Goal: Task Accomplishment & Management: Manage account settings

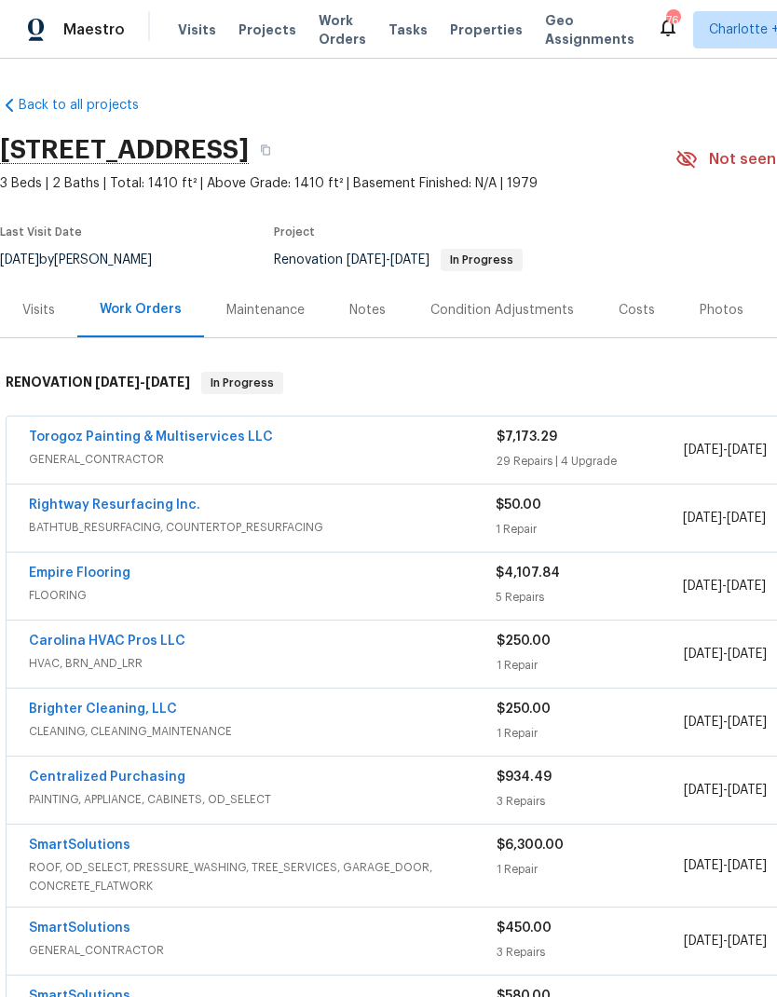
click at [102, 440] on link "Torogoz Painting & Multiservices LLC" at bounding box center [151, 436] width 244 height 13
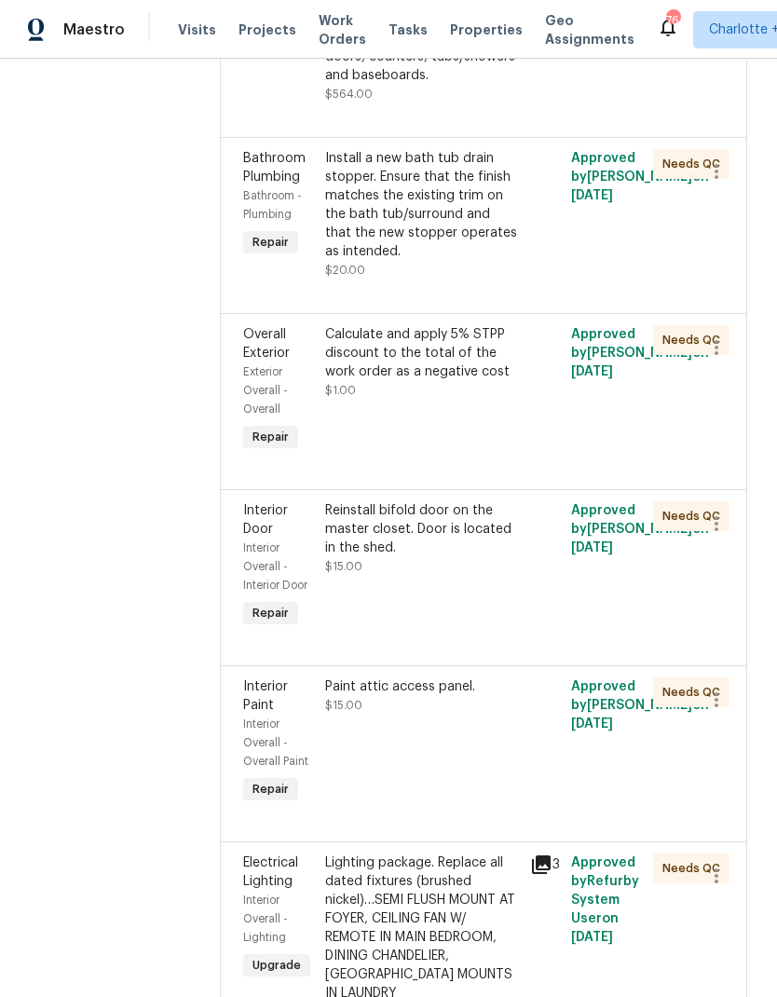
scroll to position [640, 0]
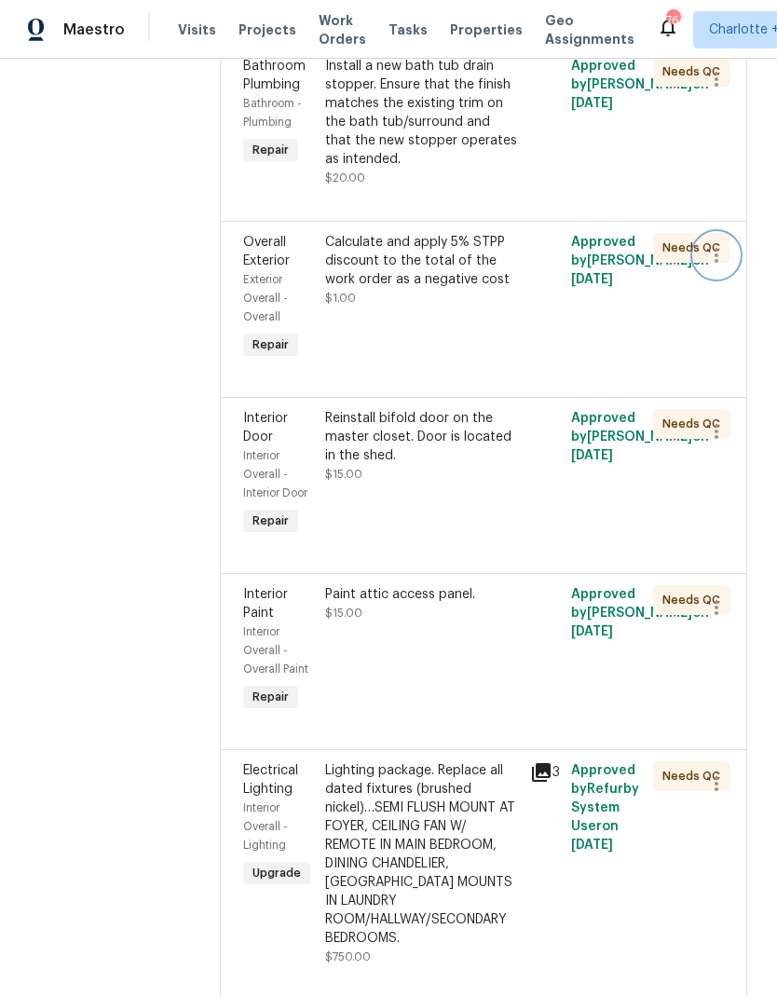
click at [720, 266] on icon "button" at bounding box center [716, 255] width 22 height 22
click at [734, 334] on li "Cancel" at bounding box center [725, 325] width 72 height 31
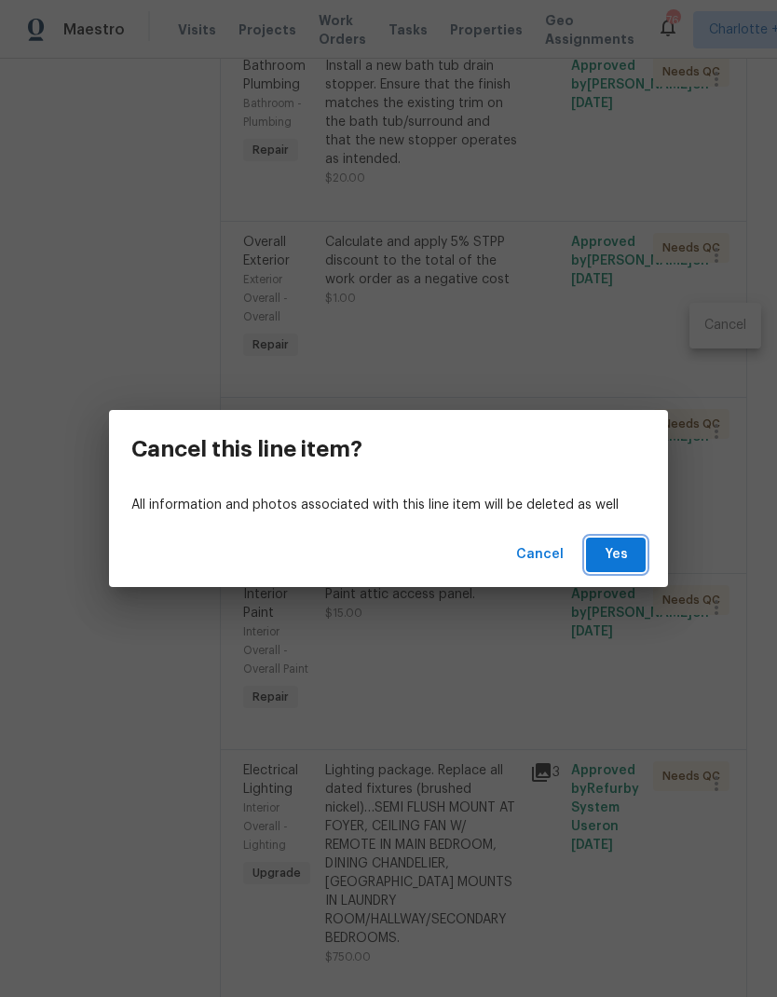
click at [625, 563] on span "Yes" at bounding box center [616, 554] width 30 height 23
click at [627, 561] on span "Yes" at bounding box center [616, 554] width 30 height 23
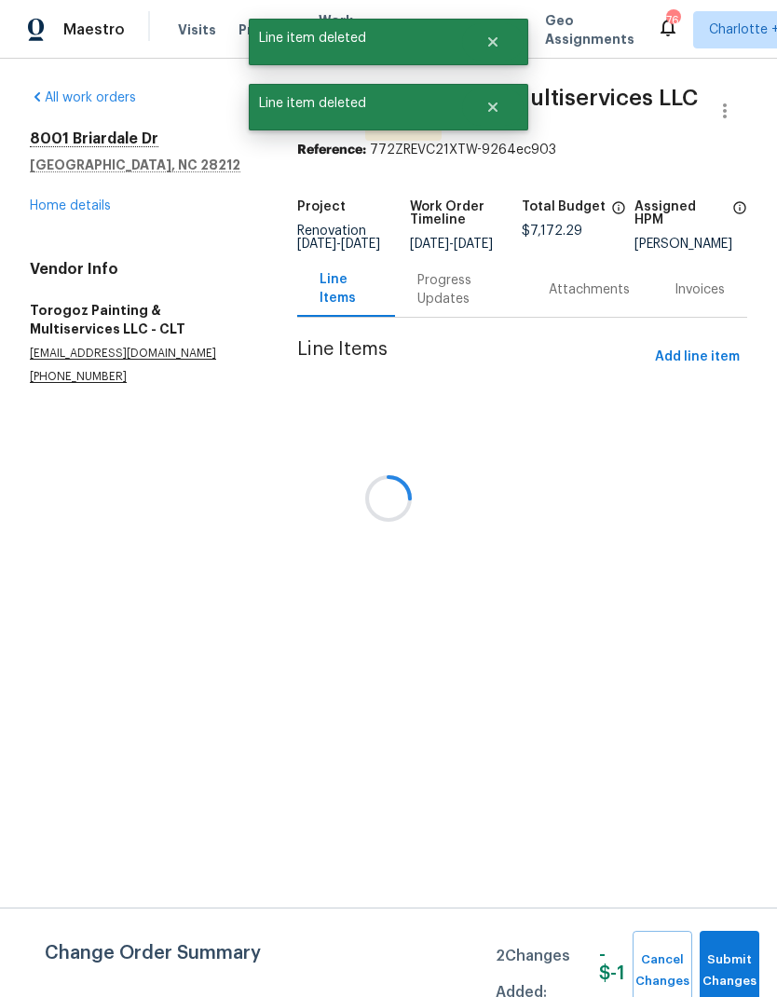
scroll to position [0, 0]
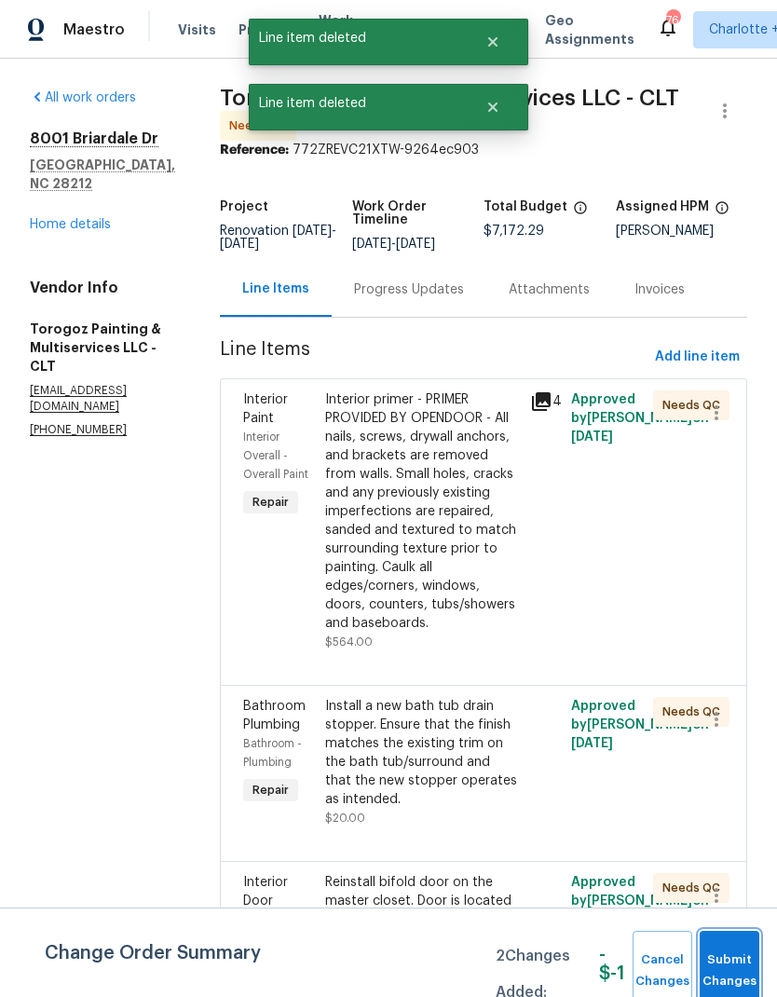
click at [717, 961] on span "Submit Changes" at bounding box center [729, 970] width 41 height 43
click at [447, 552] on div "Interior primer - PRIMER PROVIDED BY OPENDOOR - All nails, screws, drywall anch…" at bounding box center [422, 511] width 194 height 242
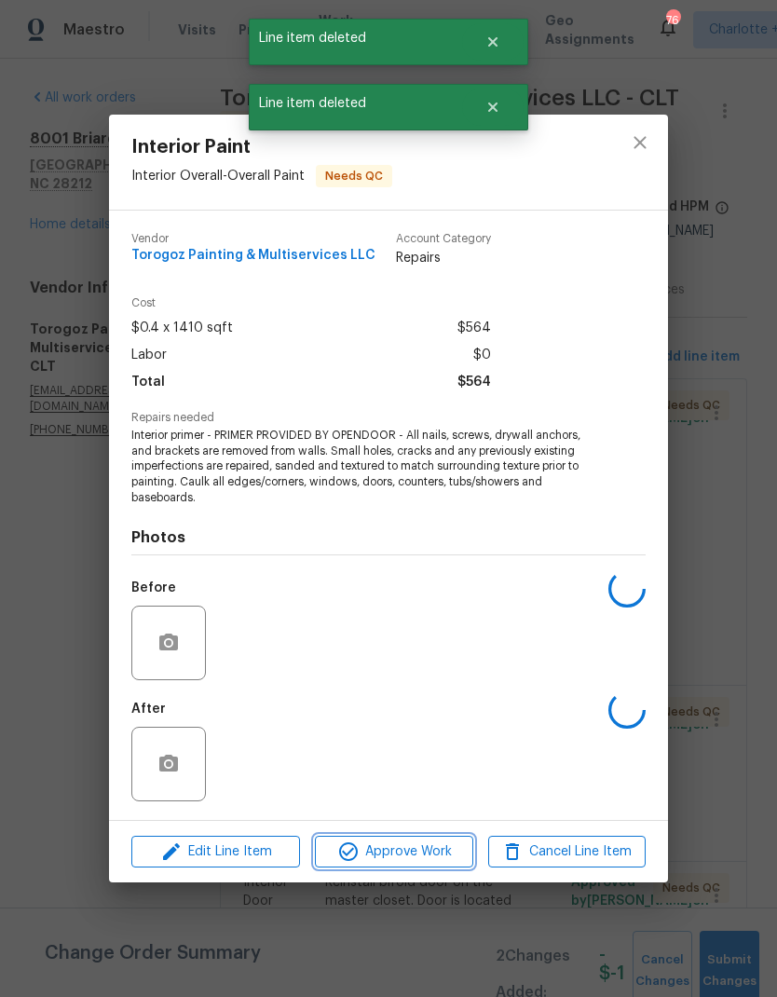
click at [442, 849] on span "Approve Work" at bounding box center [393, 851] width 146 height 23
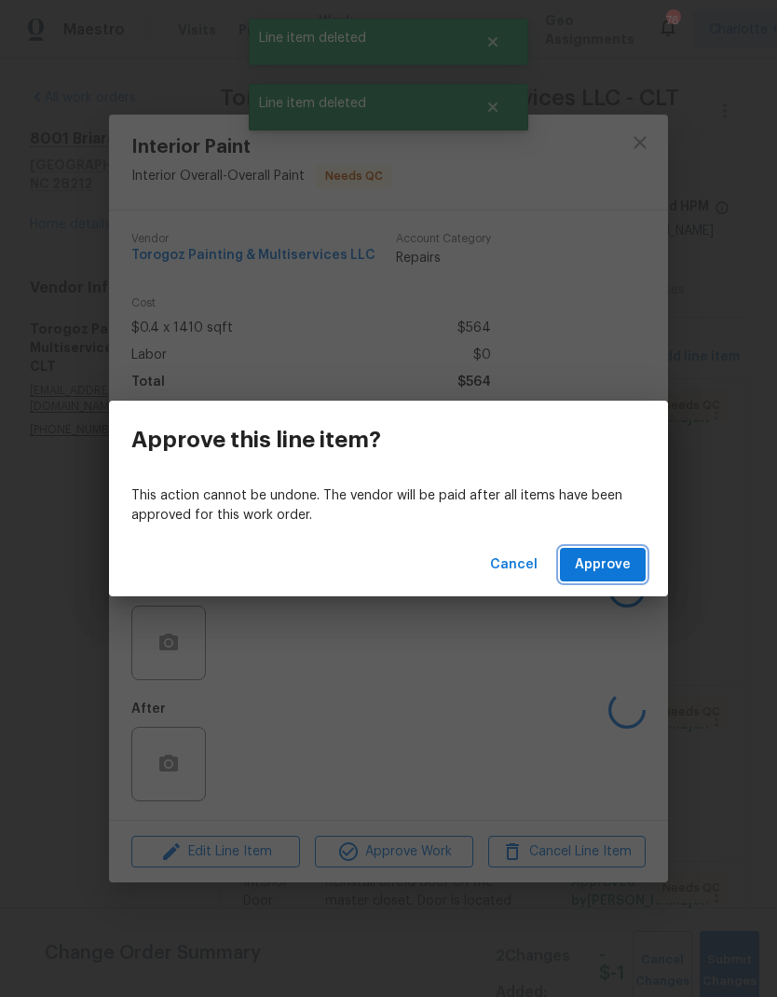
click at [627, 550] on button "Approve" at bounding box center [603, 565] width 86 height 34
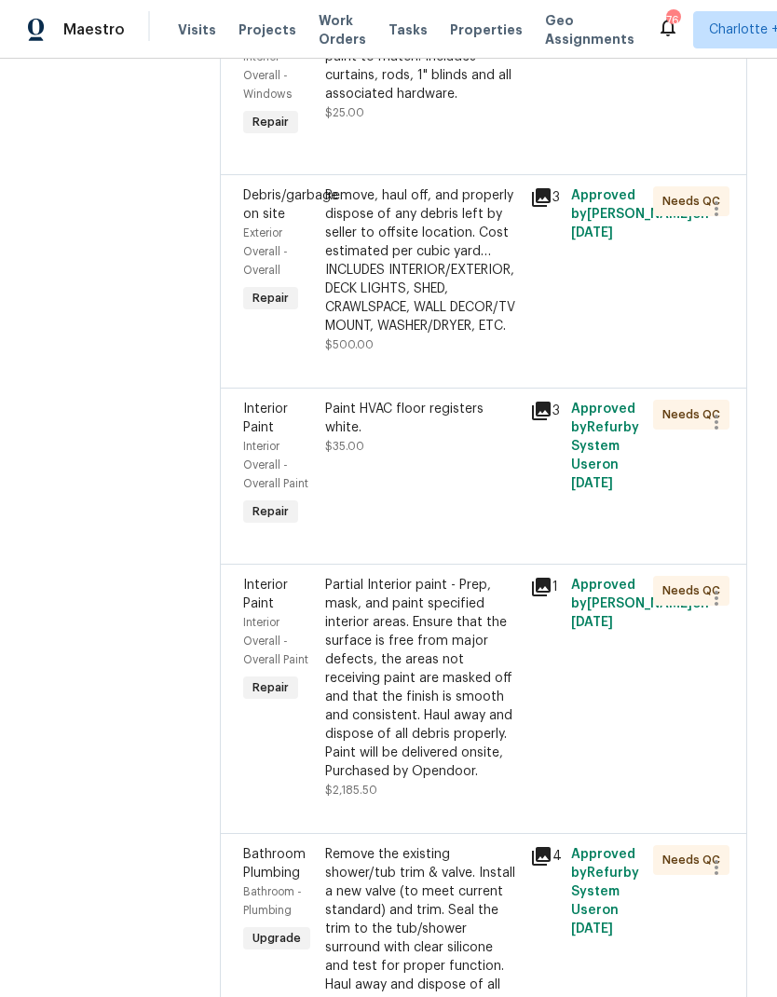
scroll to position [4082, 0]
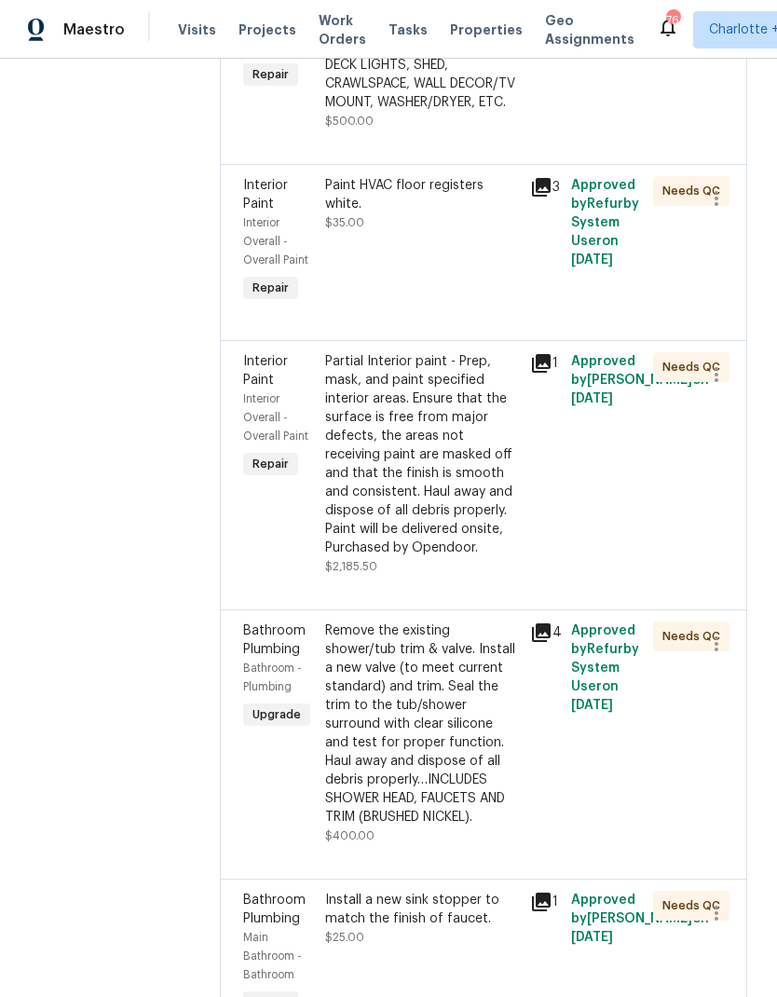
click at [441, 112] on div "Remove, haul off, and properly dispose of any debris left by seller to offsite …" at bounding box center [422, 37] width 194 height 149
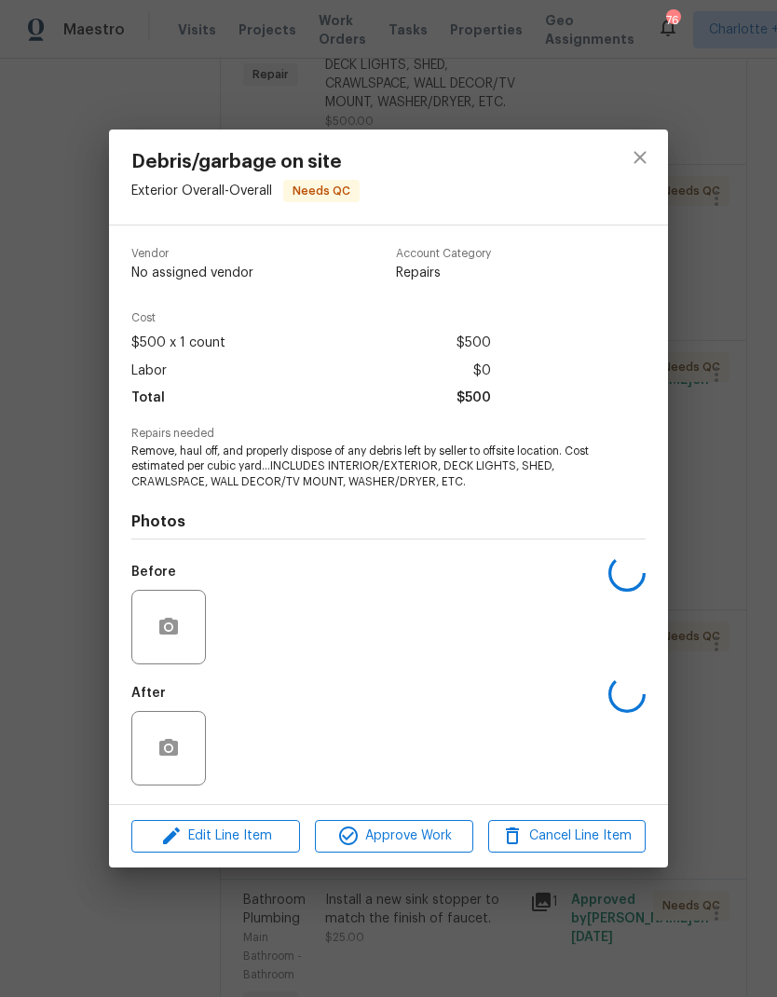
click at [257, 836] on span "Edit Line Item" at bounding box center [215, 835] width 157 height 23
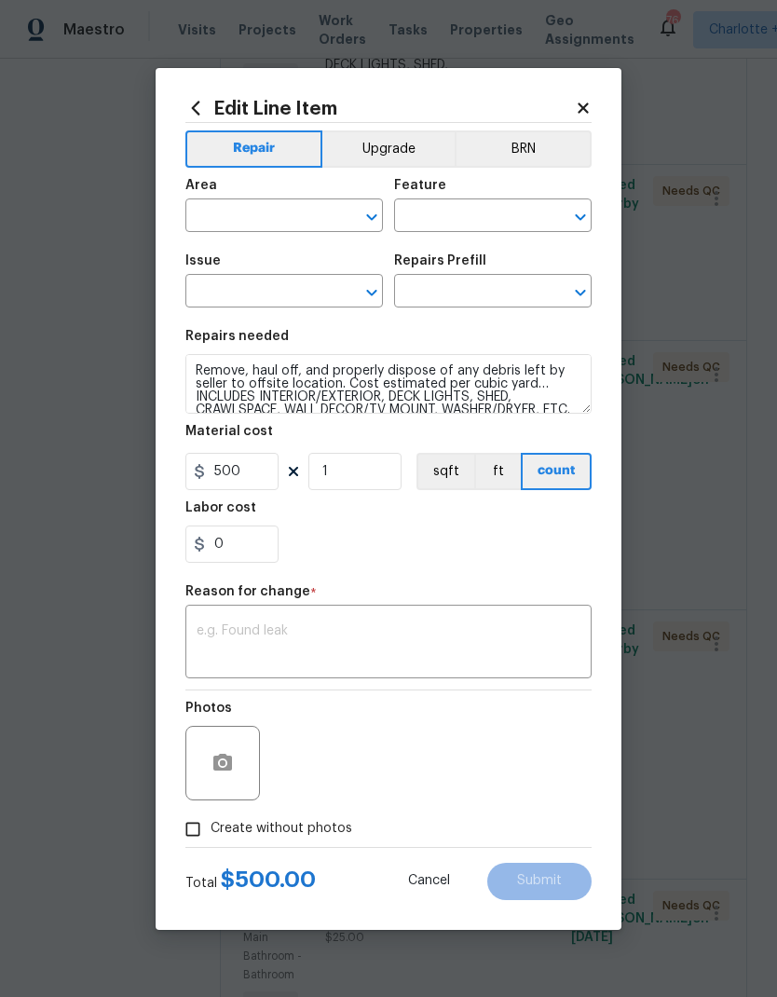
type input "Exterior Overall"
type input "Overall"
type input "Debris/garbage on site"
type input "Remove debris/garbage $100.00"
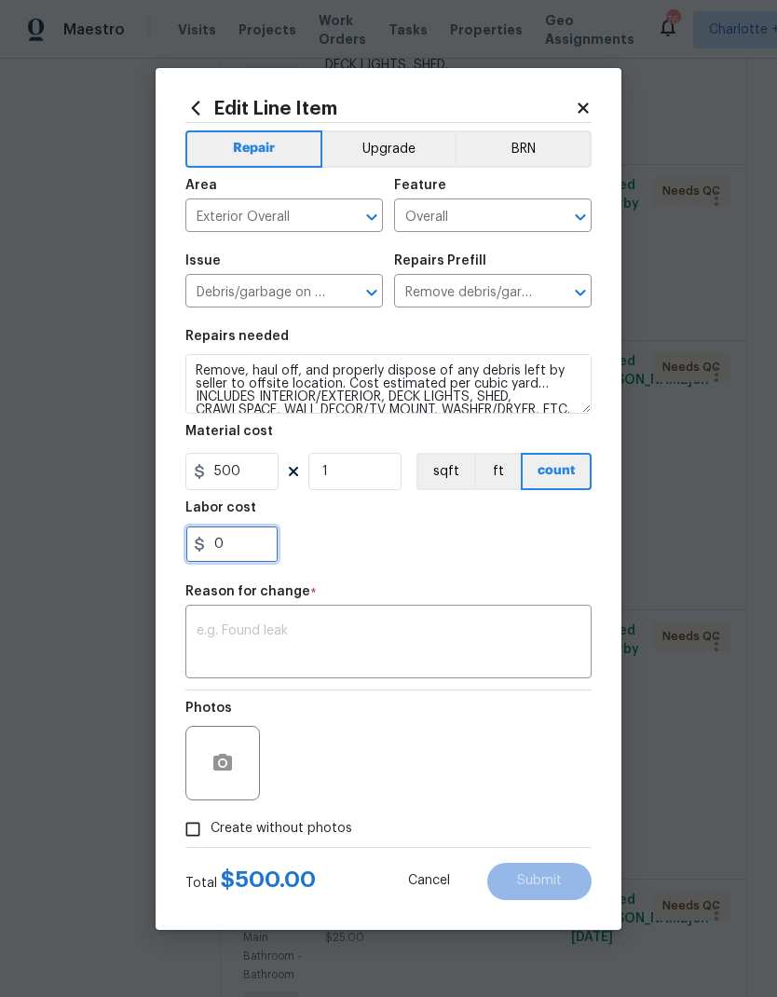
click at [242, 548] on input "0" at bounding box center [231, 543] width 93 height 37
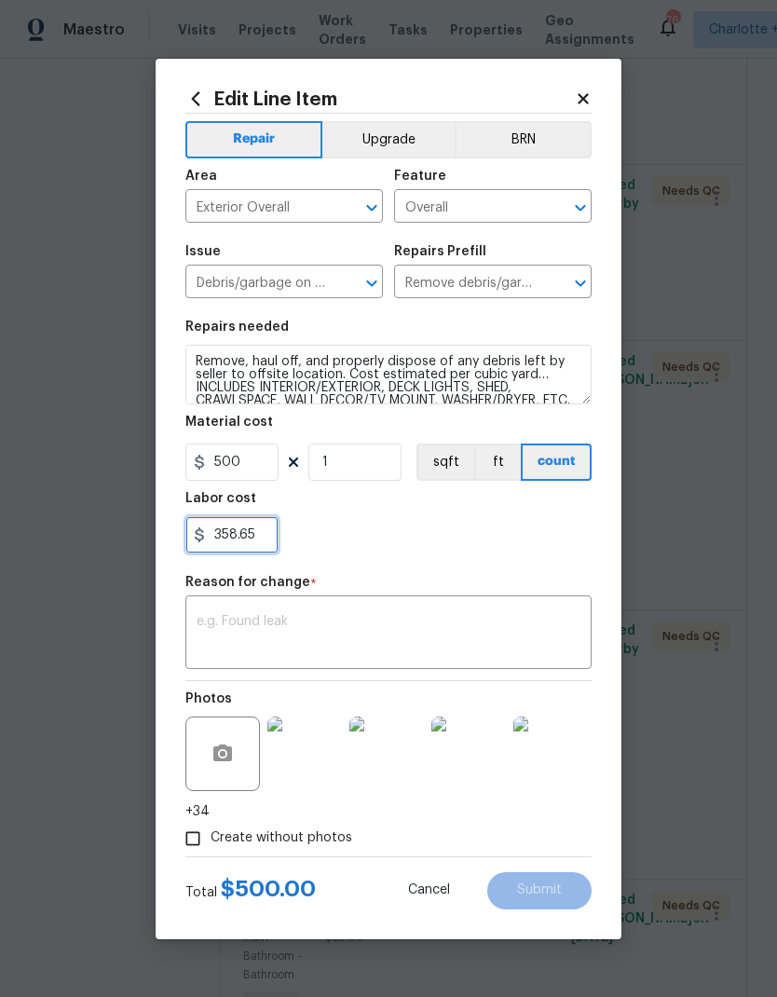
click at [217, 526] on input "358.65" at bounding box center [231, 534] width 93 height 37
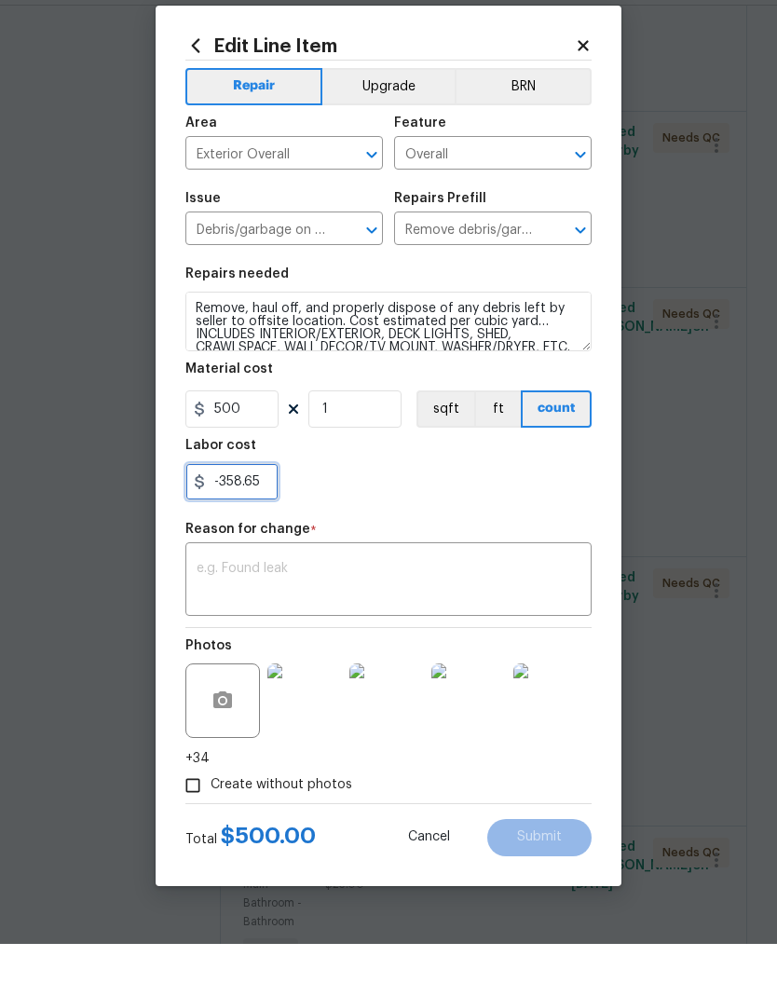
type input "-358.65"
click at [524, 615] on textarea at bounding box center [389, 634] width 384 height 39
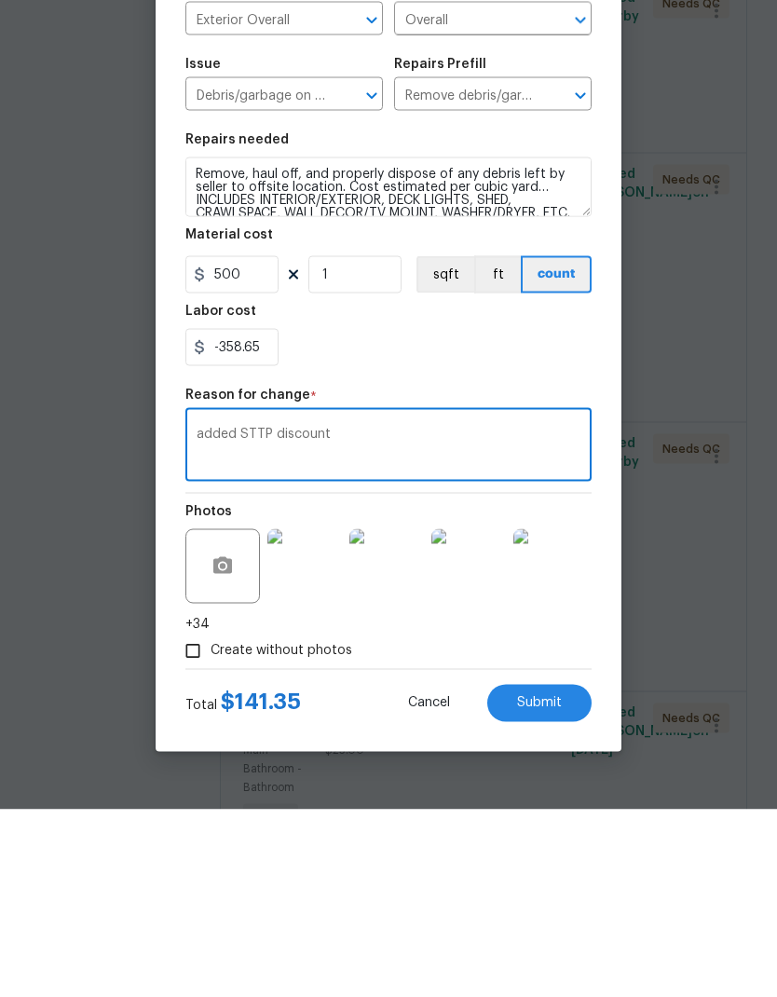
scroll to position [75, 0]
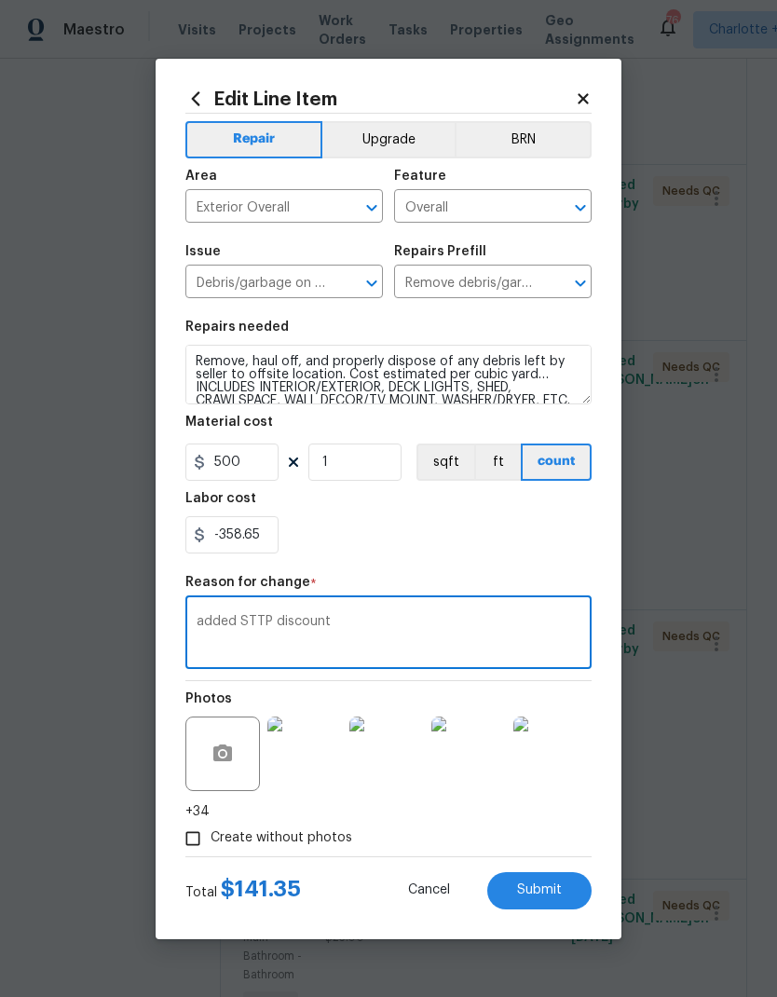
type textarea "added STTP discount"
click at [557, 877] on button "Submit" at bounding box center [539, 890] width 104 height 37
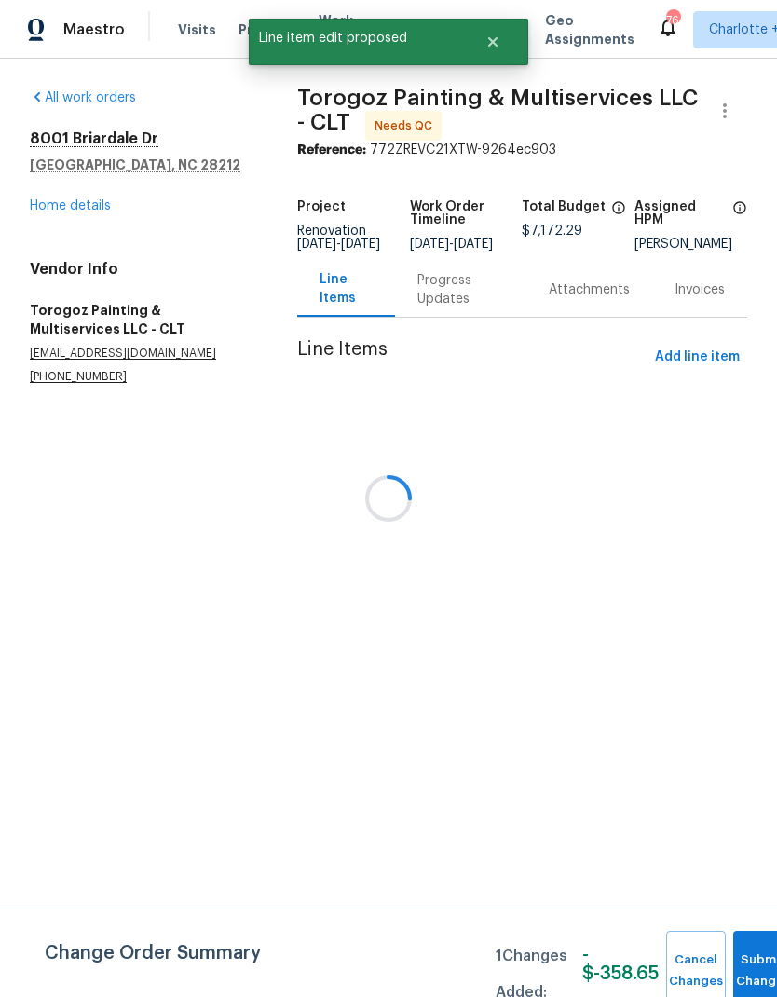
scroll to position [0, 0]
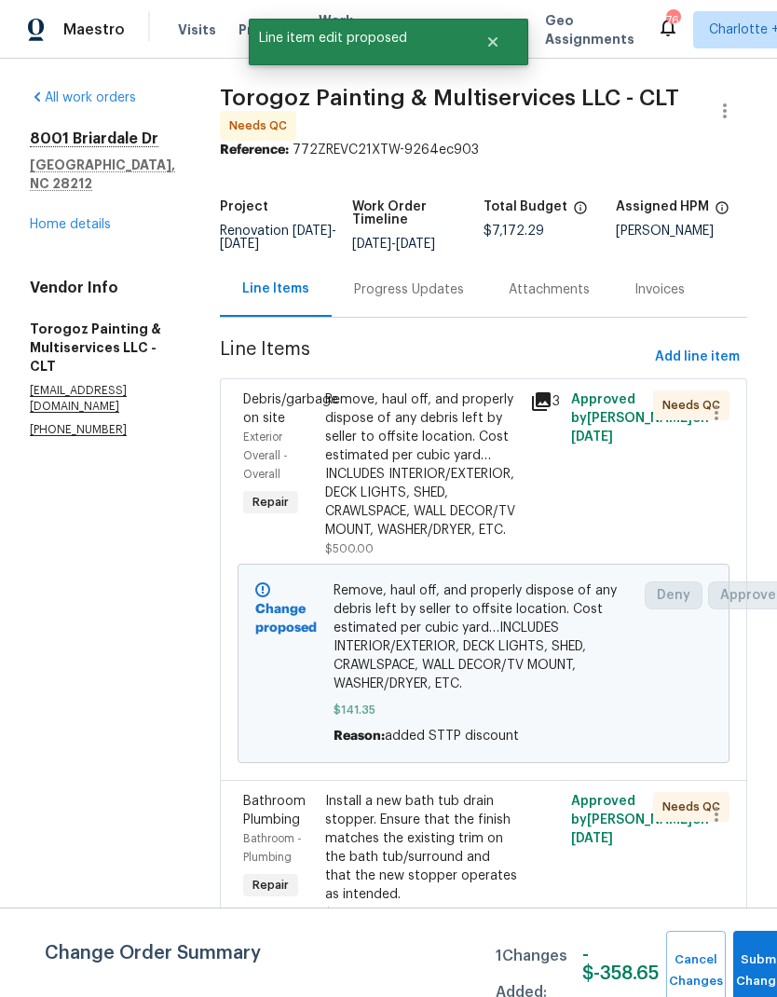
click at [430, 496] on div "Remove, haul off, and properly dispose of any debris left by seller to offsite …" at bounding box center [422, 464] width 194 height 149
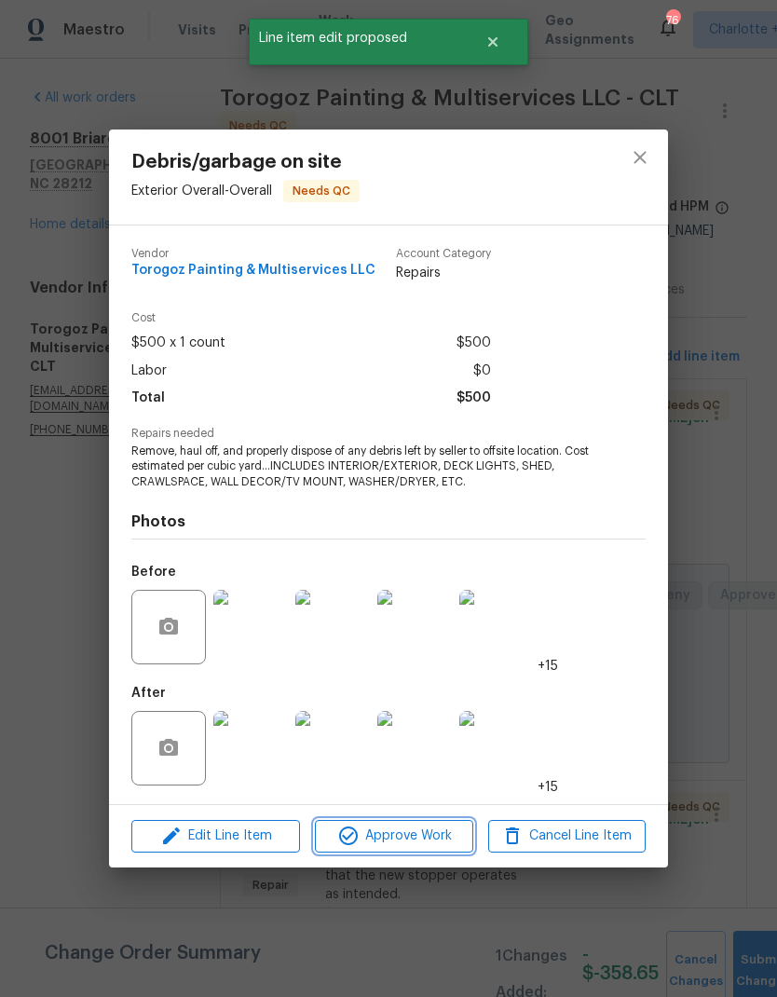
click at [442, 836] on span "Approve Work" at bounding box center [393, 835] width 146 height 23
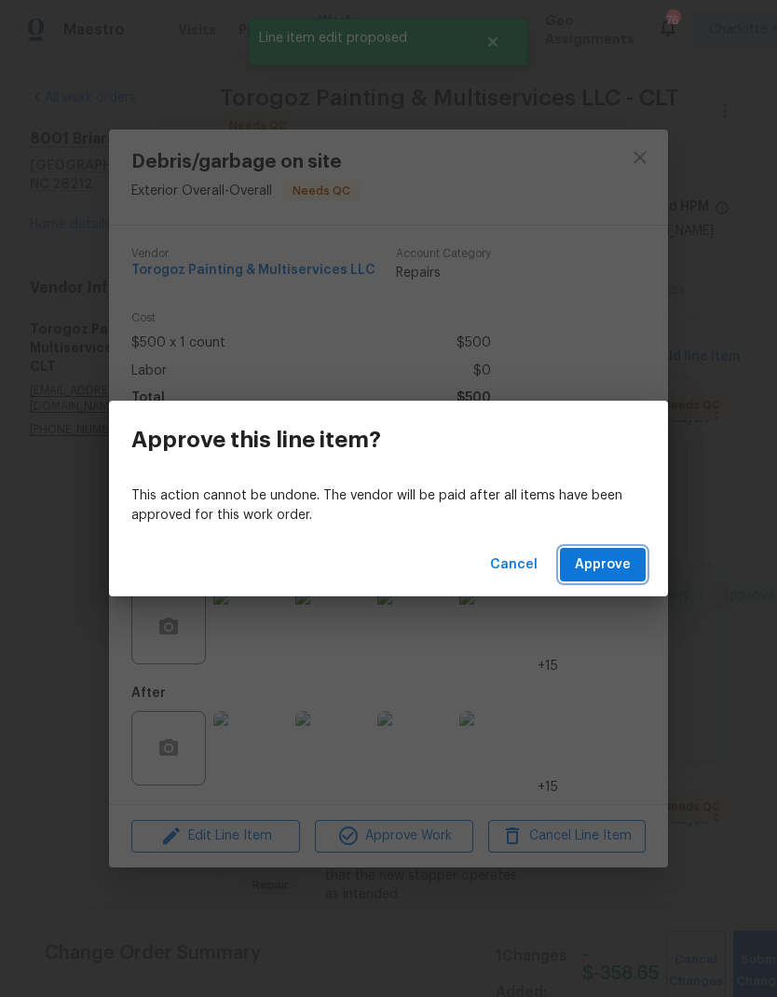
click at [619, 564] on span "Approve" at bounding box center [603, 564] width 56 height 23
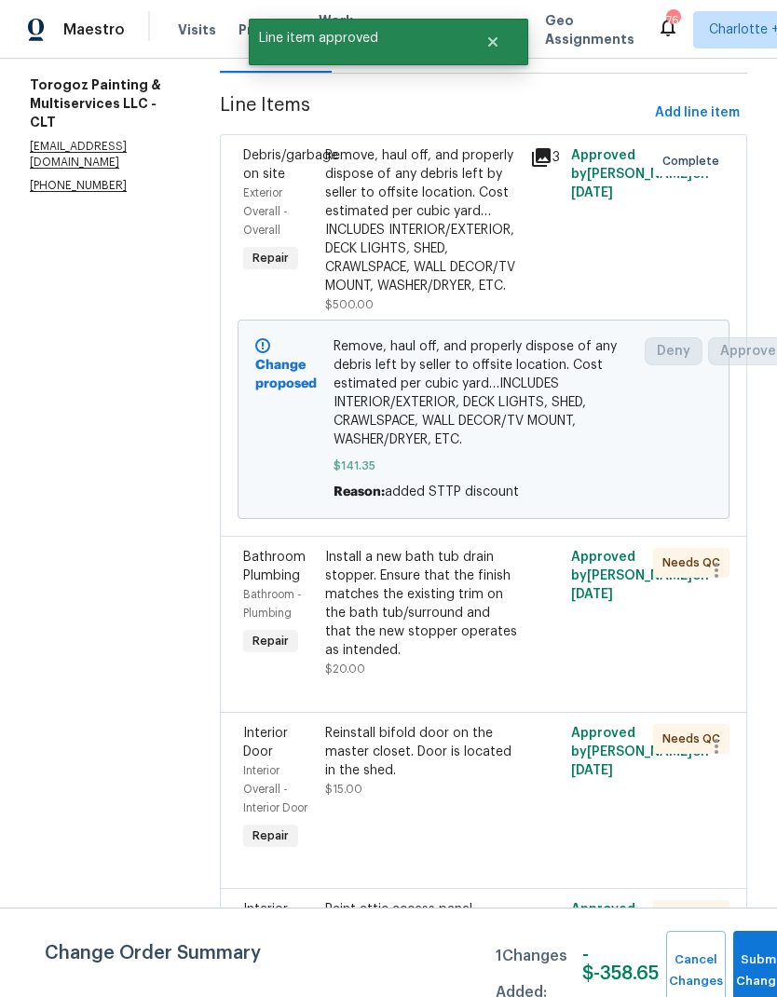
scroll to position [244, 0]
click at [456, 659] on div "Install a new bath tub drain stopper. Ensure that the finish matches the existi…" at bounding box center [422, 604] width 194 height 112
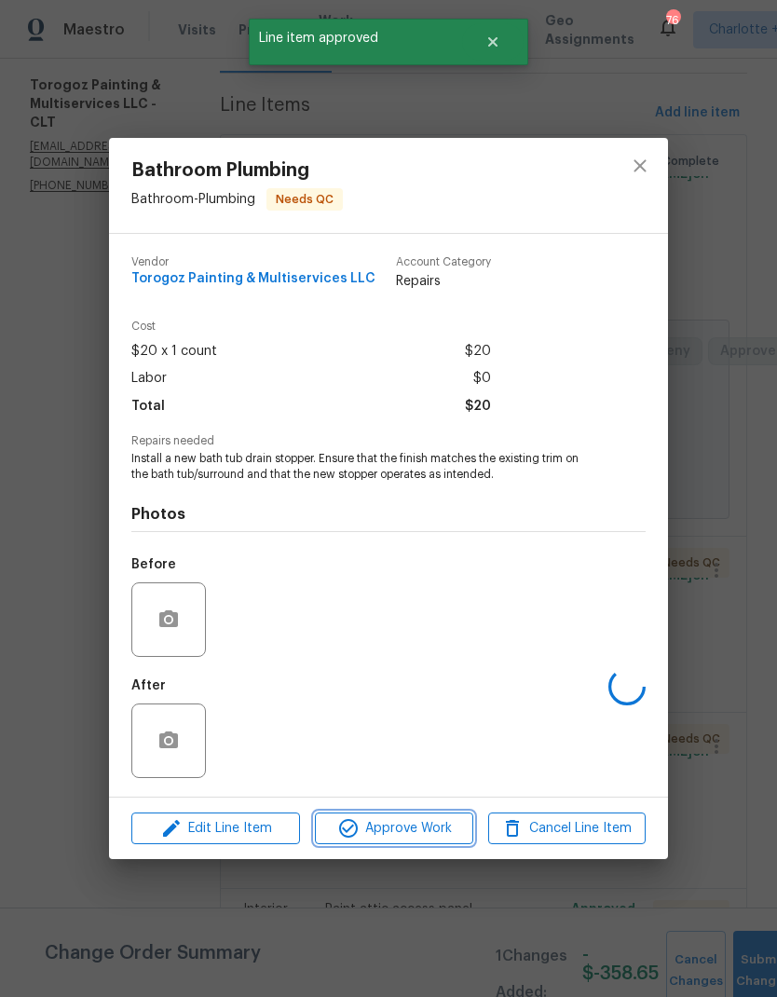
click at [443, 827] on span "Approve Work" at bounding box center [393, 828] width 146 height 23
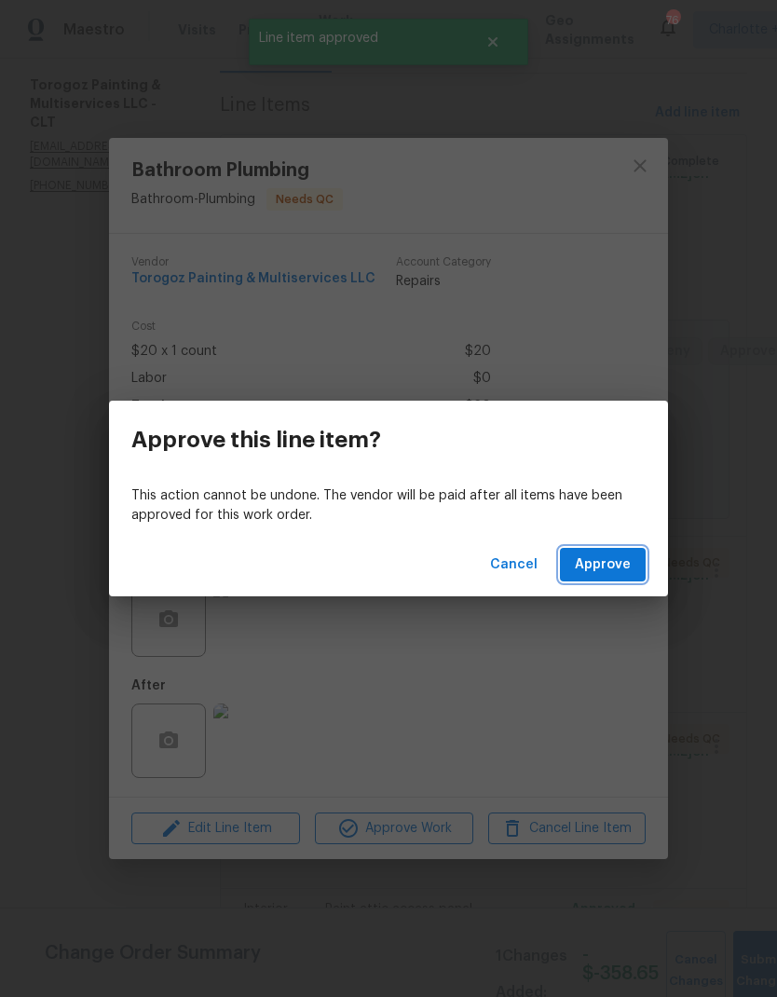
click at [629, 578] on button "Approve" at bounding box center [603, 565] width 86 height 34
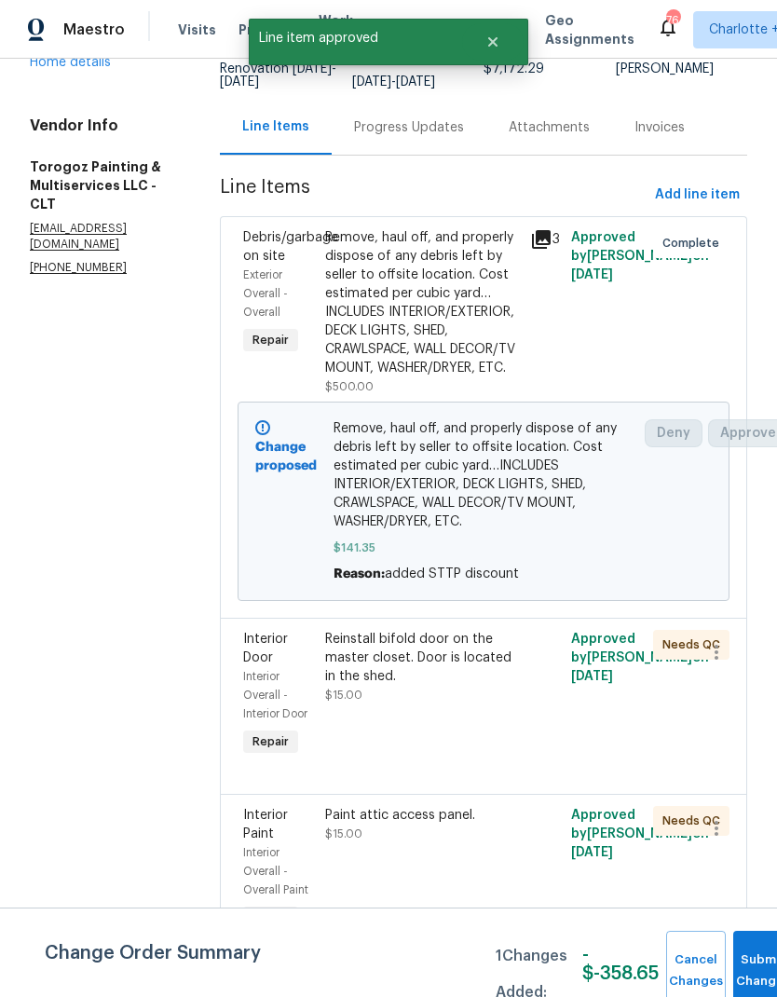
scroll to position [210, 0]
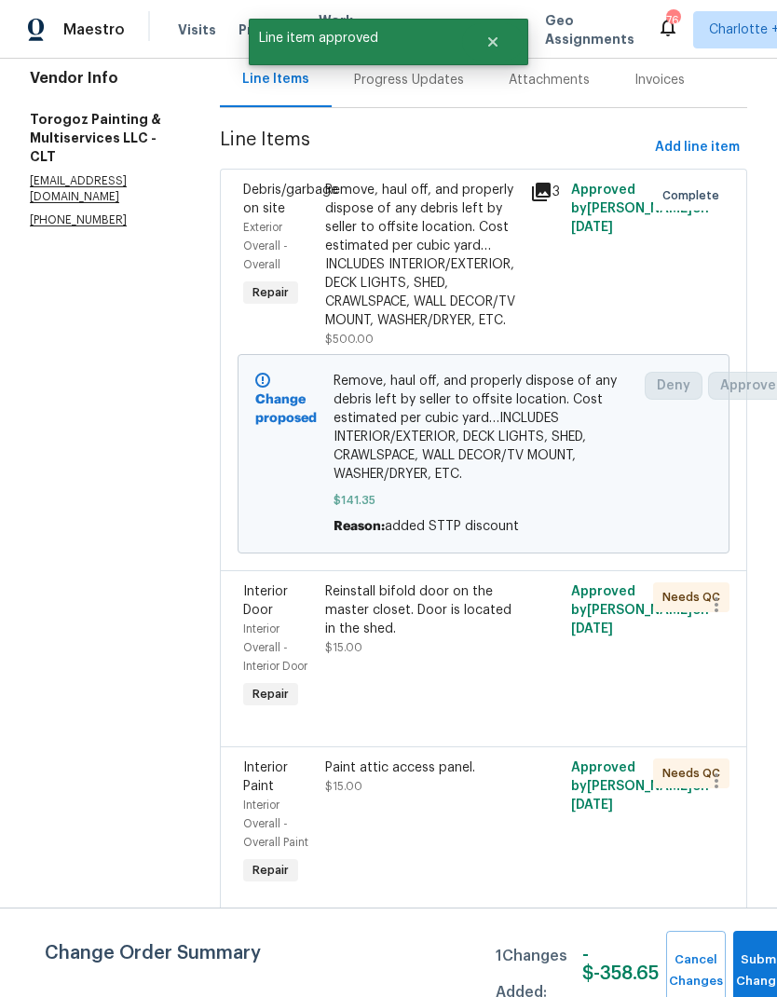
click at [477, 638] on div "Reinstall bifold door on the master closet. Door is located in the shed." at bounding box center [422, 610] width 194 height 56
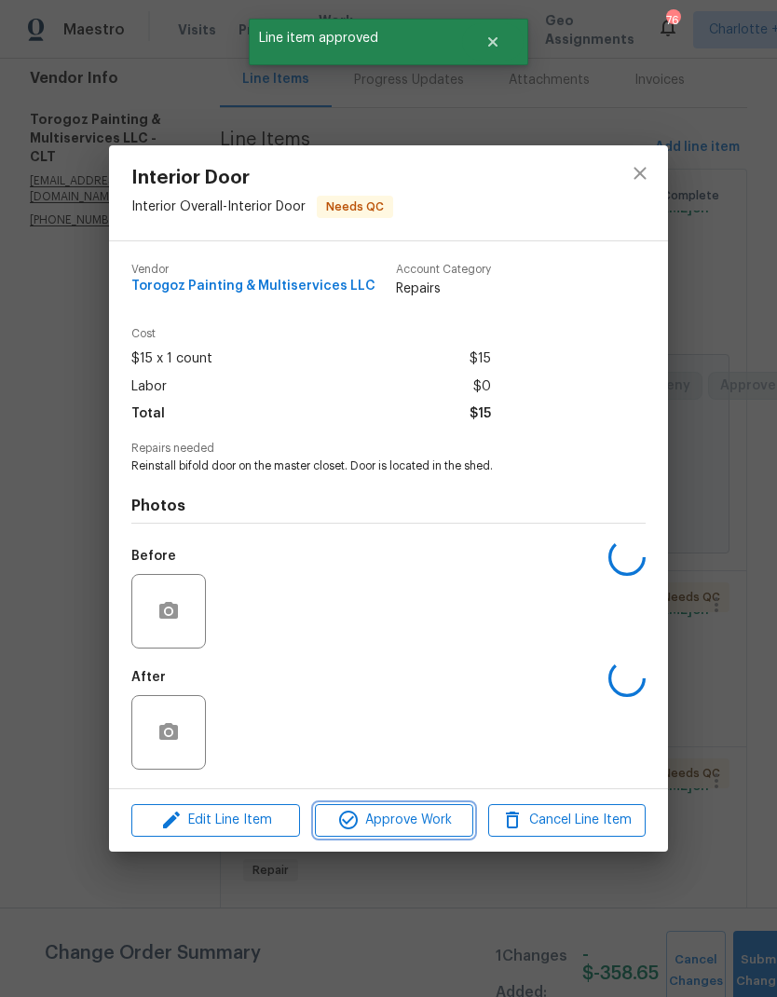
click at [445, 813] on span "Approve Work" at bounding box center [393, 819] width 146 height 23
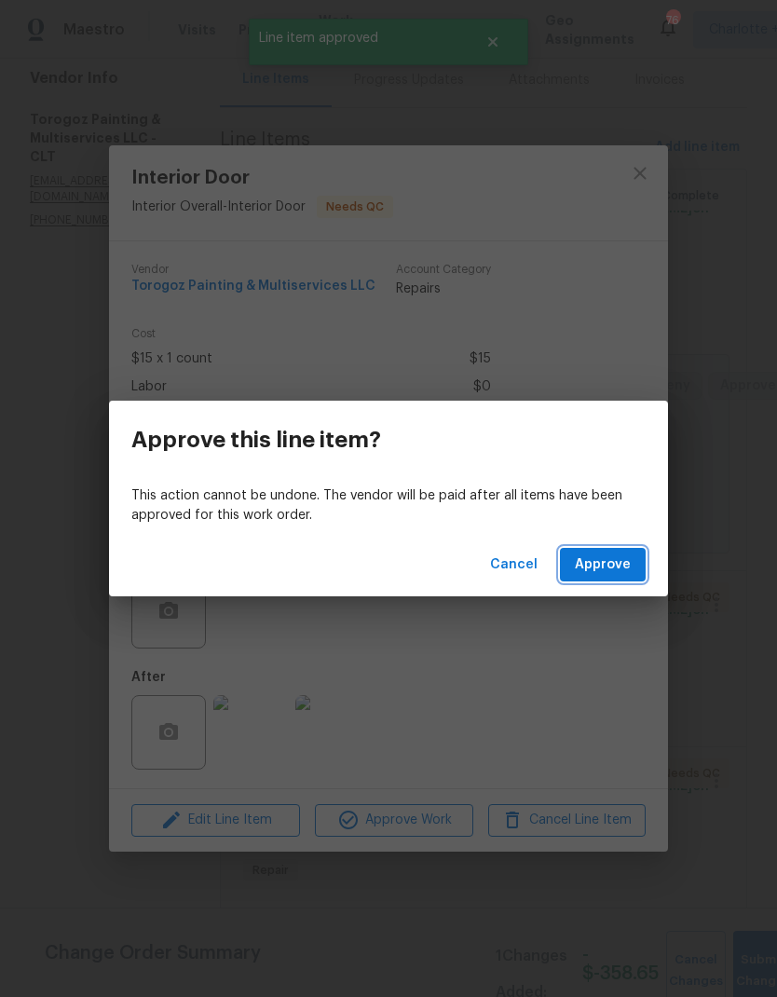
click at [623, 569] on span "Approve" at bounding box center [603, 564] width 56 height 23
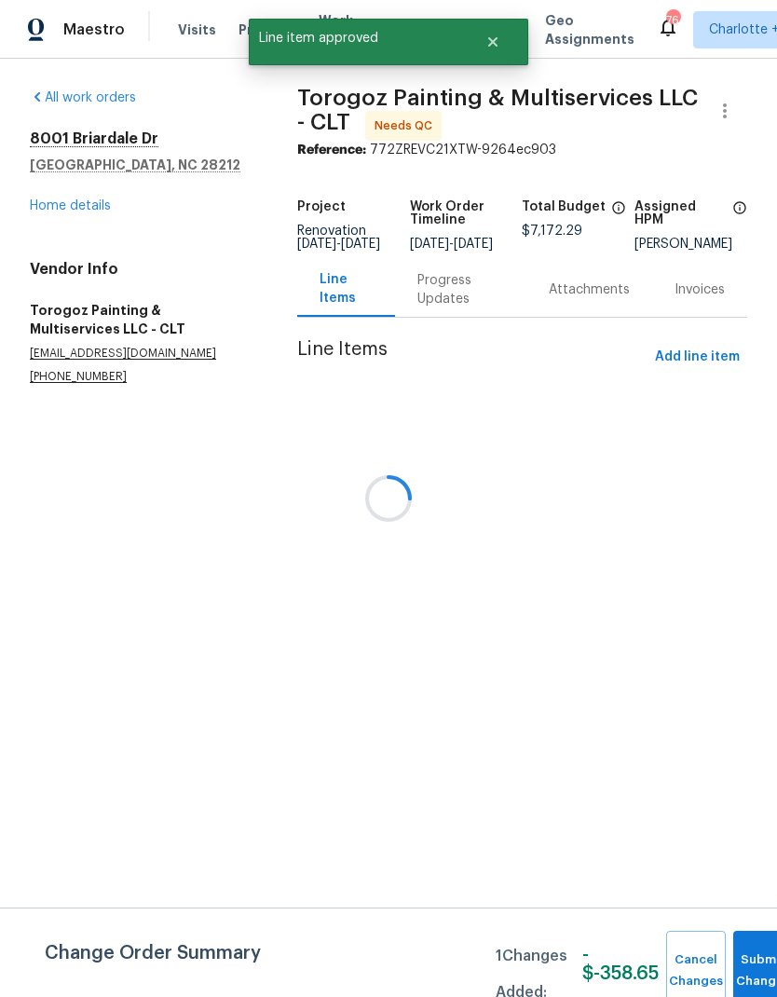
scroll to position [0, 0]
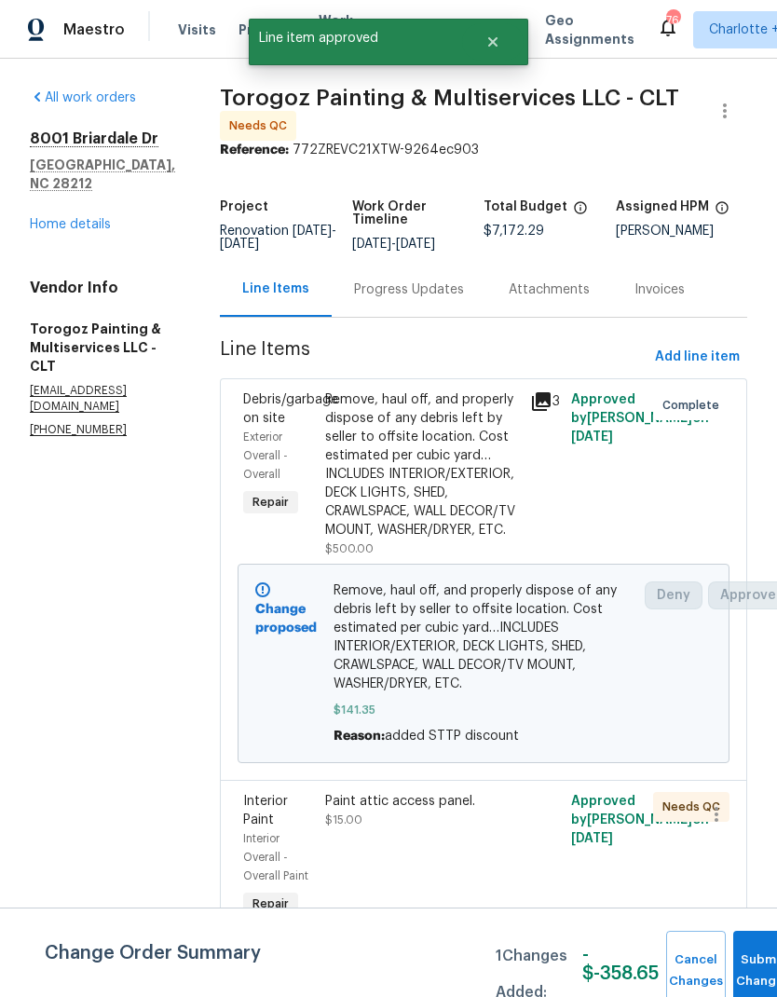
click at [748, 955] on button "Submit Changes" at bounding box center [763, 971] width 60 height 80
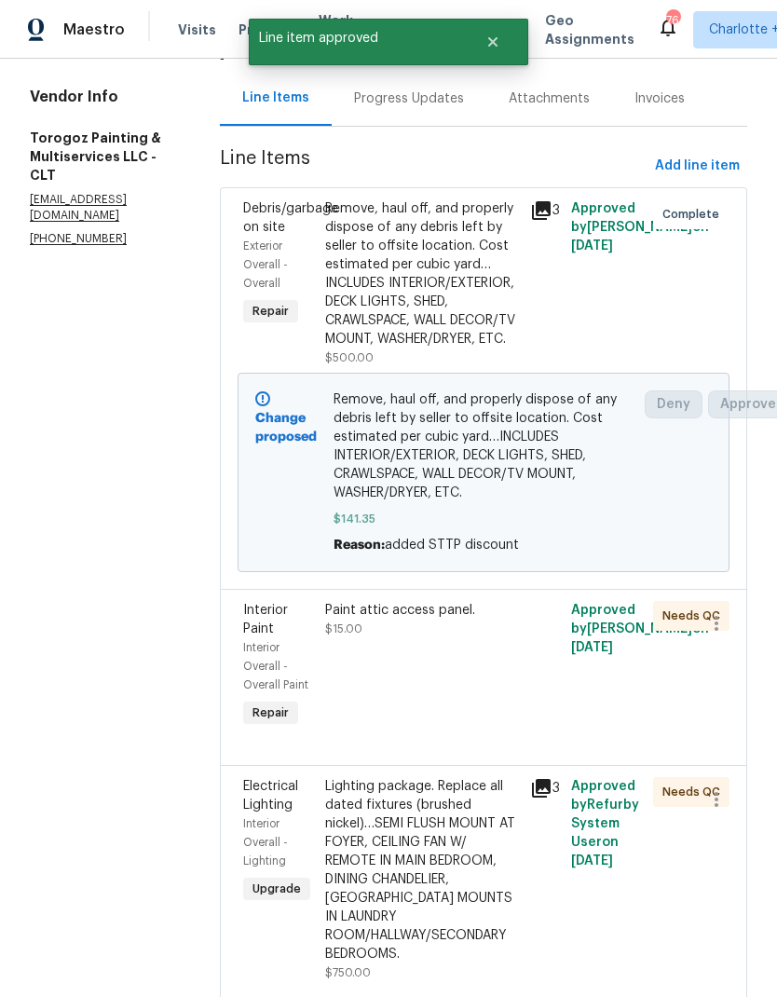
scroll to position [191, 0]
click at [486, 638] on div "Paint attic access panel. $15.00" at bounding box center [422, 619] width 194 height 37
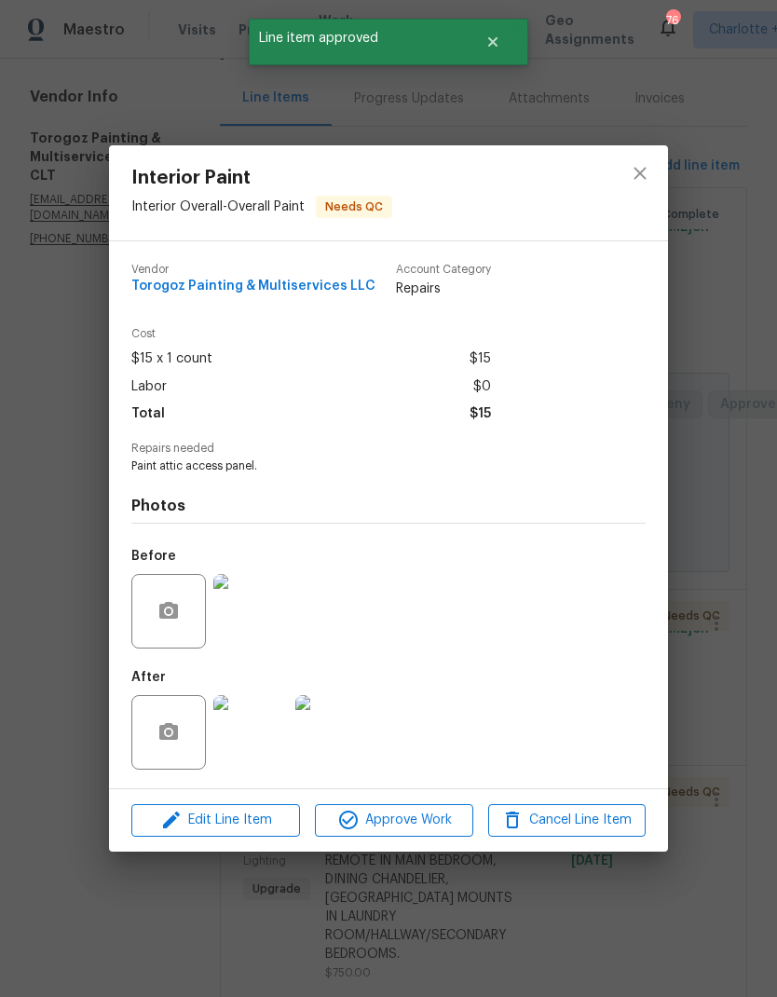
scroll to position [0, 0]
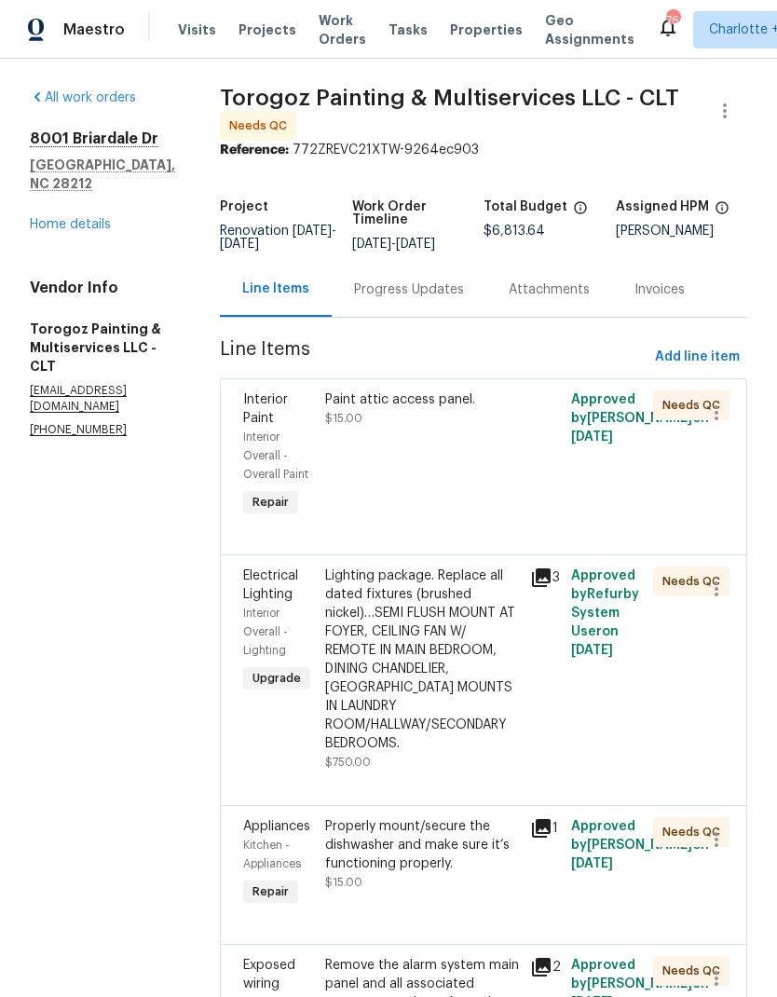
click at [524, 491] on div "Paint attic access panel. $15.00" at bounding box center [421, 456] width 205 height 142
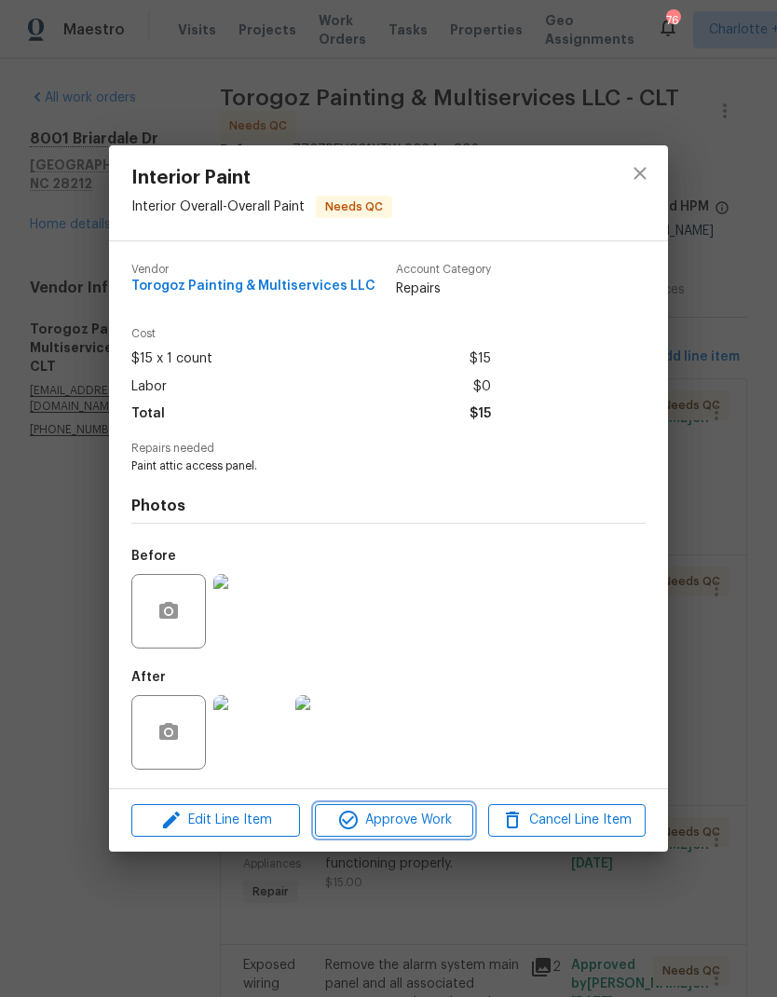
click at [442, 827] on span "Approve Work" at bounding box center [393, 819] width 146 height 23
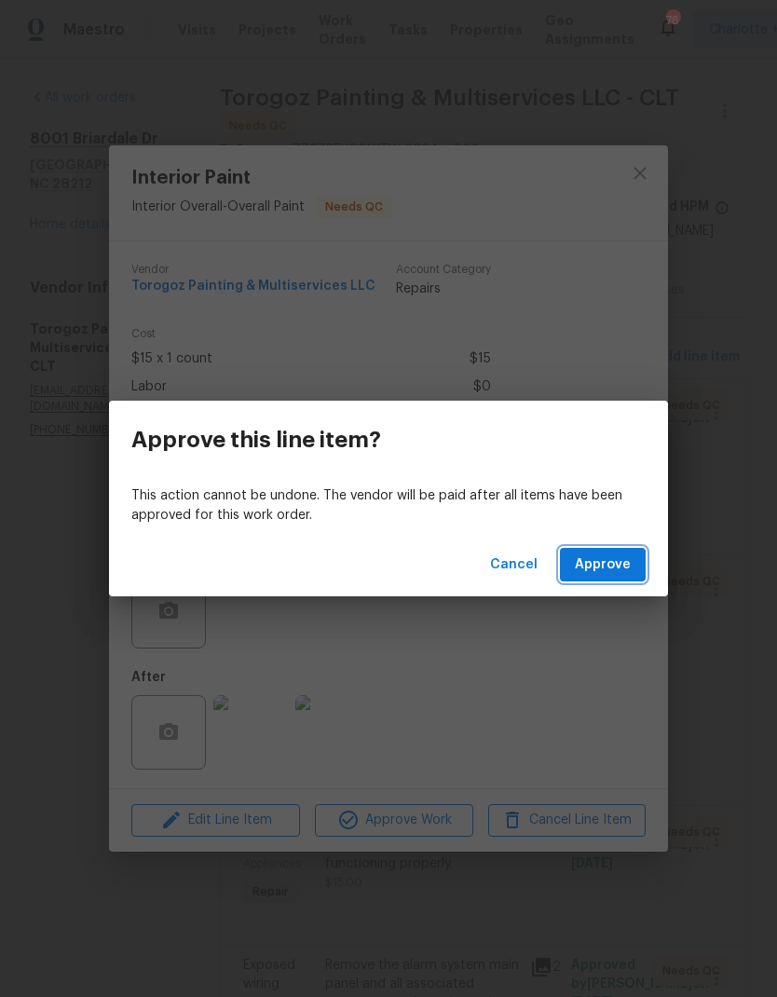
click at [627, 580] on button "Approve" at bounding box center [603, 565] width 86 height 34
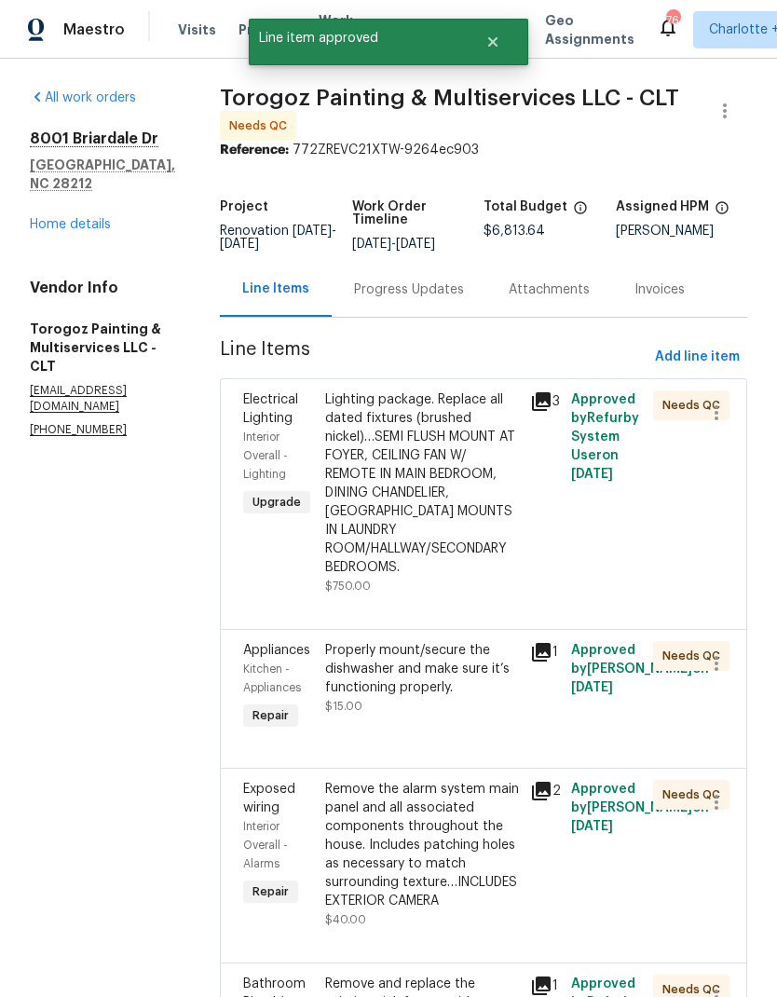
click at [485, 483] on div "Lighting package. Replace all dated fixtures (brushed nickel)…SEMI FLUSH MOUNT …" at bounding box center [422, 483] width 194 height 186
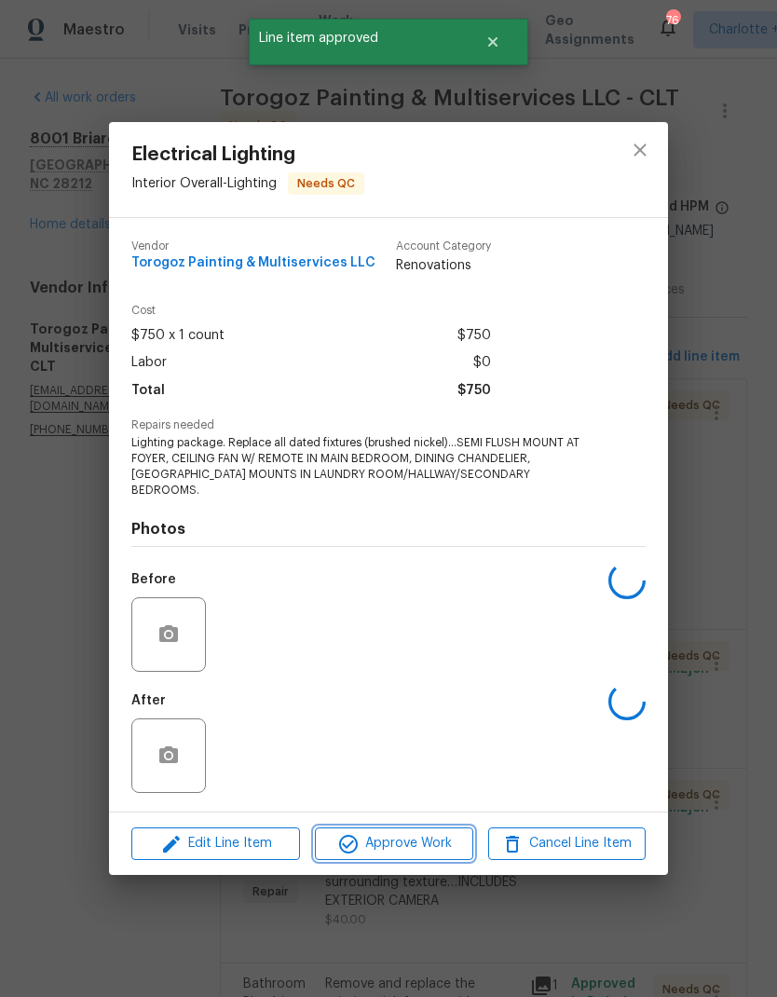
click at [442, 842] on span "Approve Work" at bounding box center [393, 843] width 146 height 23
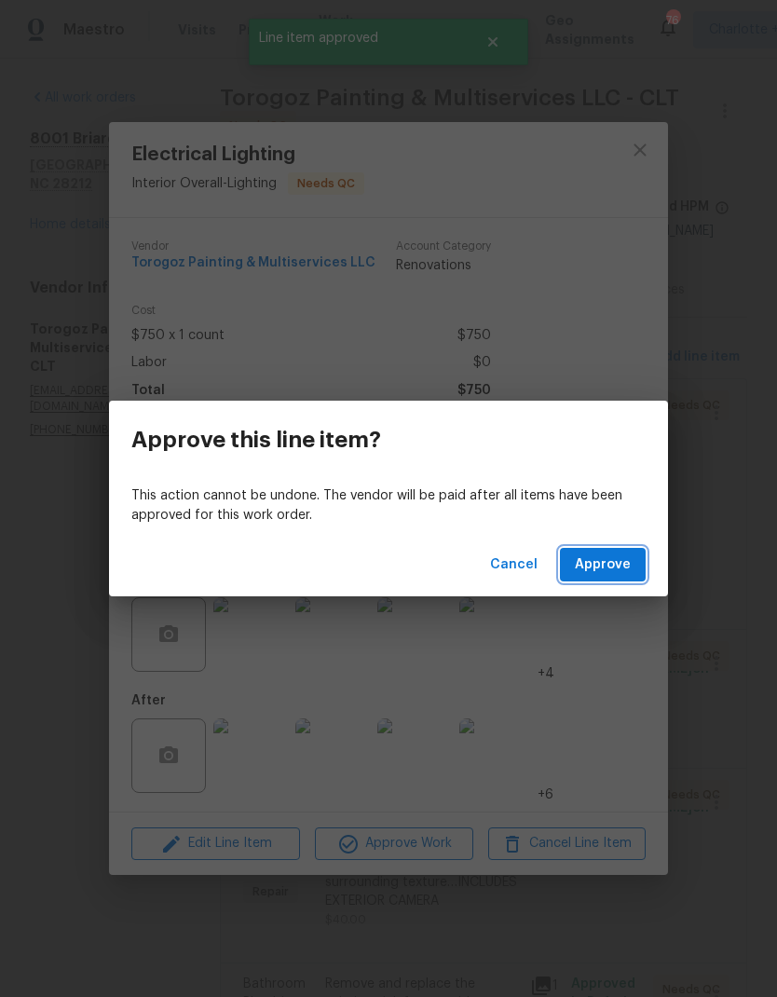
click at [609, 548] on button "Approve" at bounding box center [603, 565] width 86 height 34
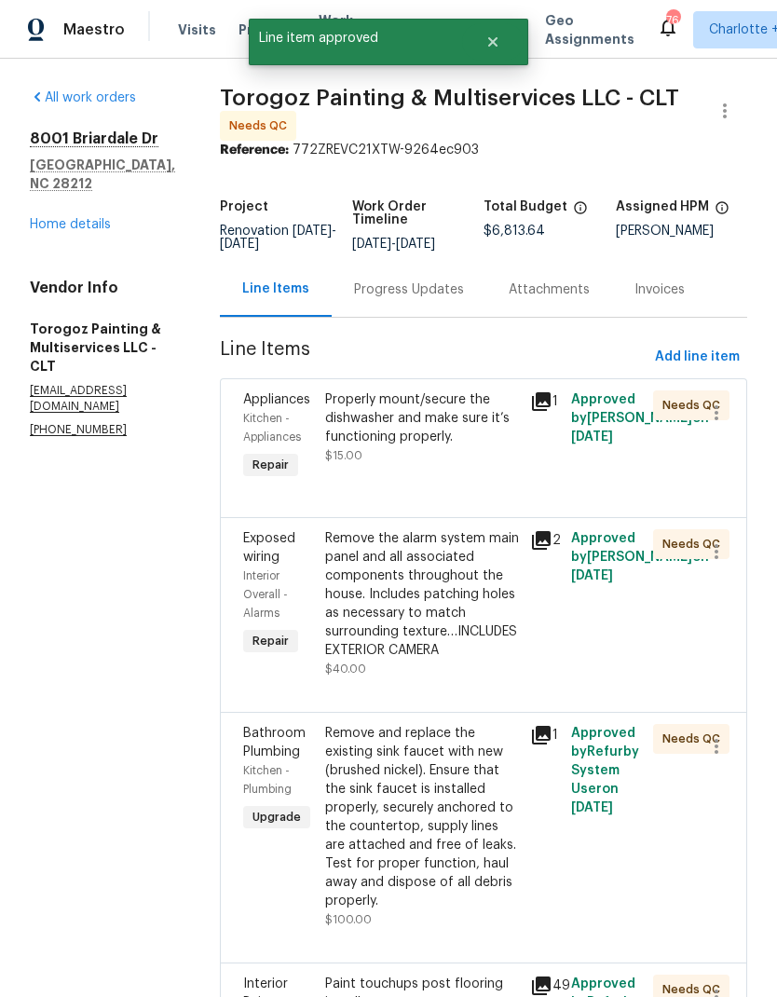
click at [488, 446] on div "Properly mount/secure the dishwasher and make sure it’s functioning properly." at bounding box center [422, 418] width 194 height 56
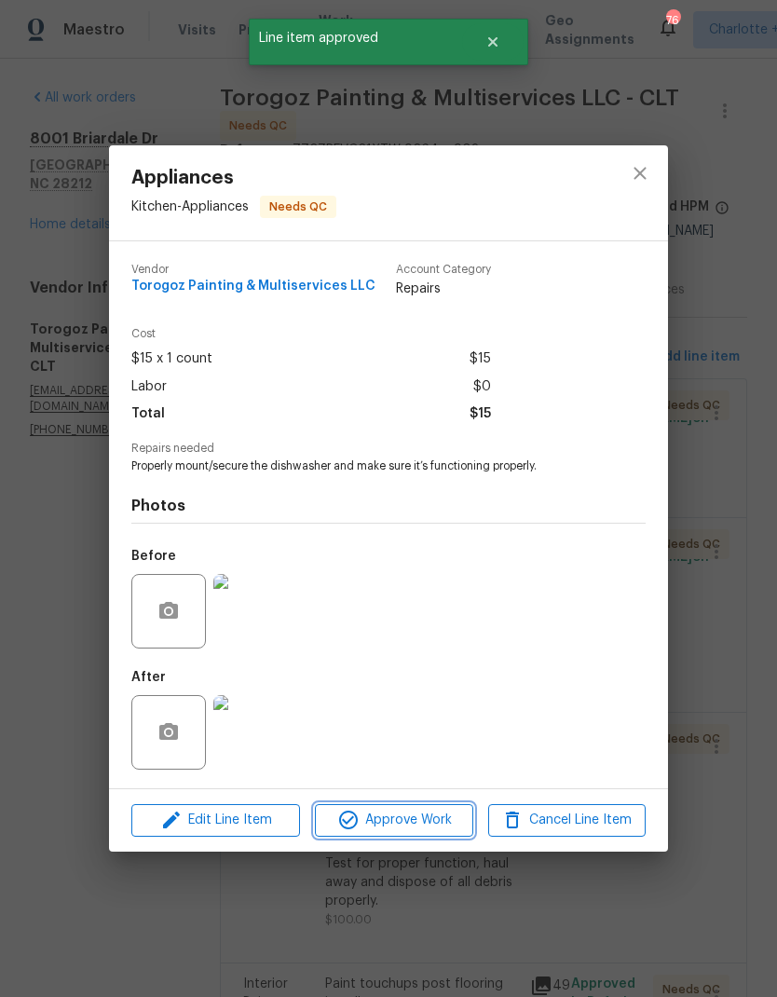
click at [451, 825] on span "Approve Work" at bounding box center [393, 819] width 146 height 23
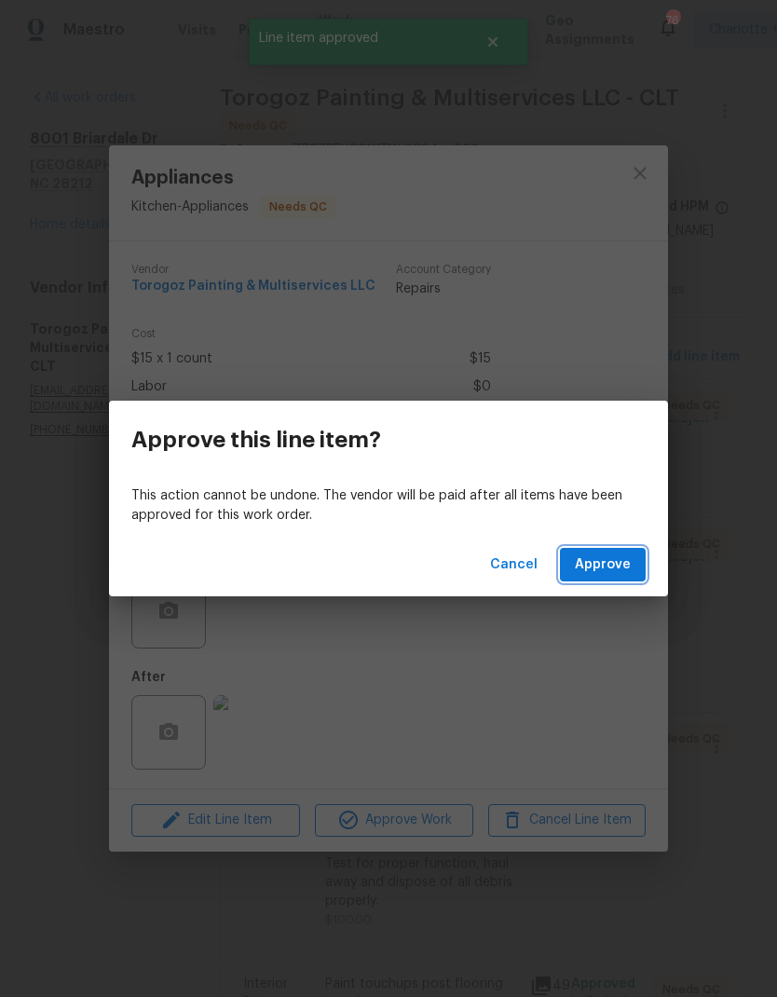
click at [605, 560] on span "Approve" at bounding box center [603, 564] width 56 height 23
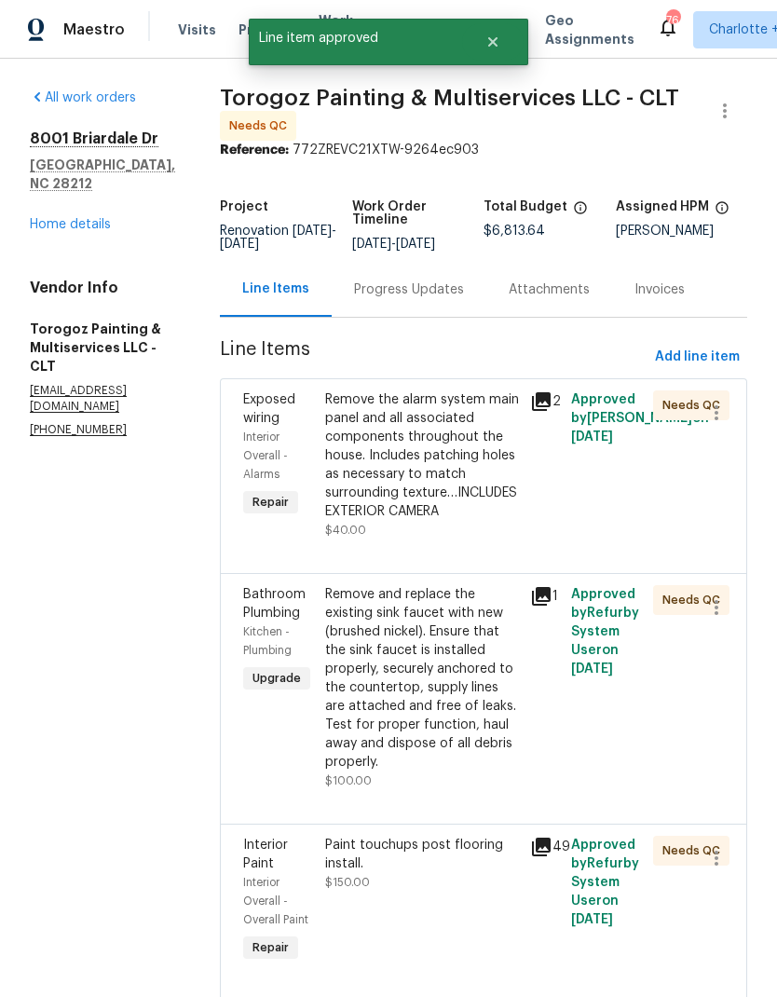
click at [482, 497] on div "Remove the alarm system main panel and all associated components throughout the…" at bounding box center [422, 455] width 194 height 130
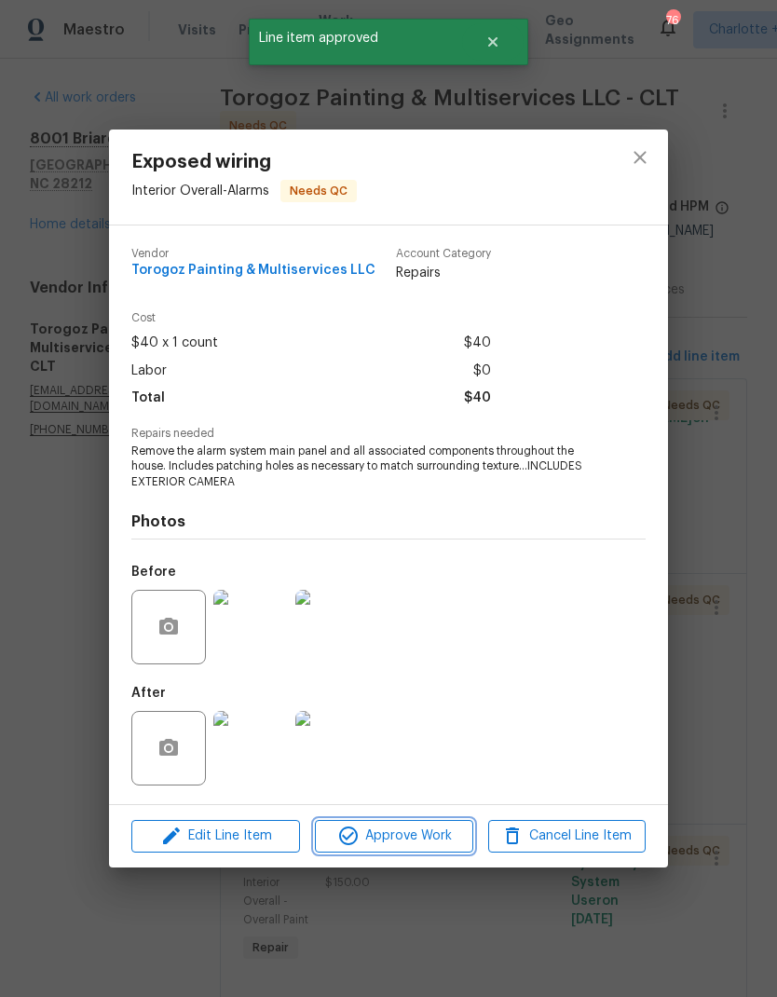
click at [448, 845] on span "Approve Work" at bounding box center [393, 835] width 146 height 23
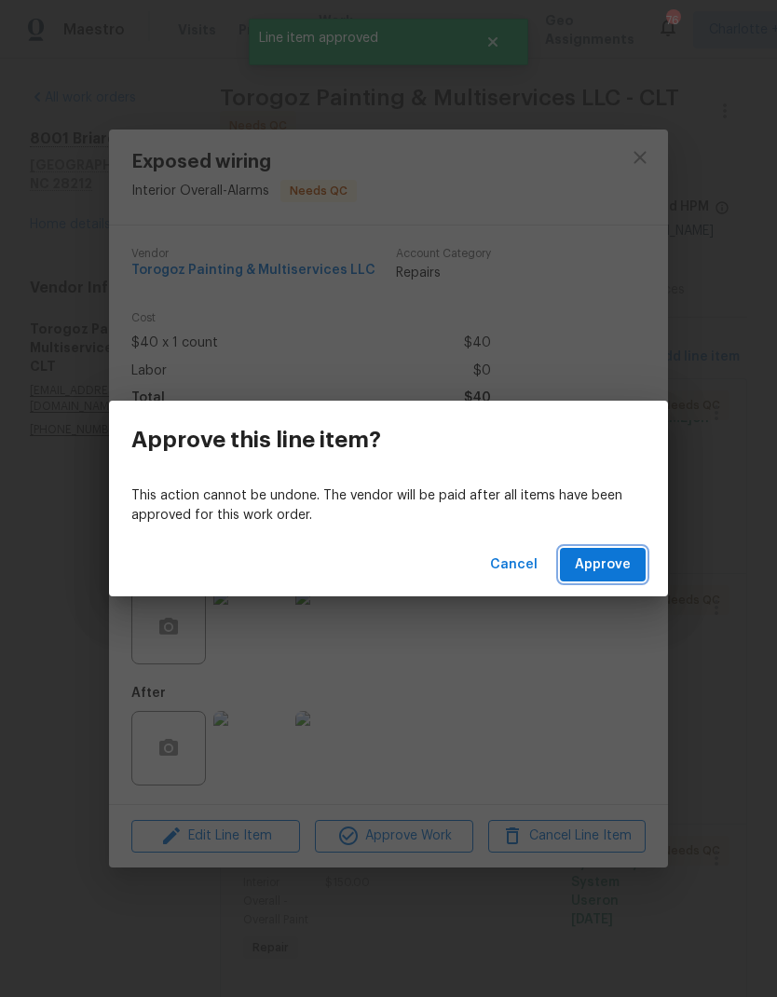
click at [612, 576] on button "Approve" at bounding box center [603, 565] width 86 height 34
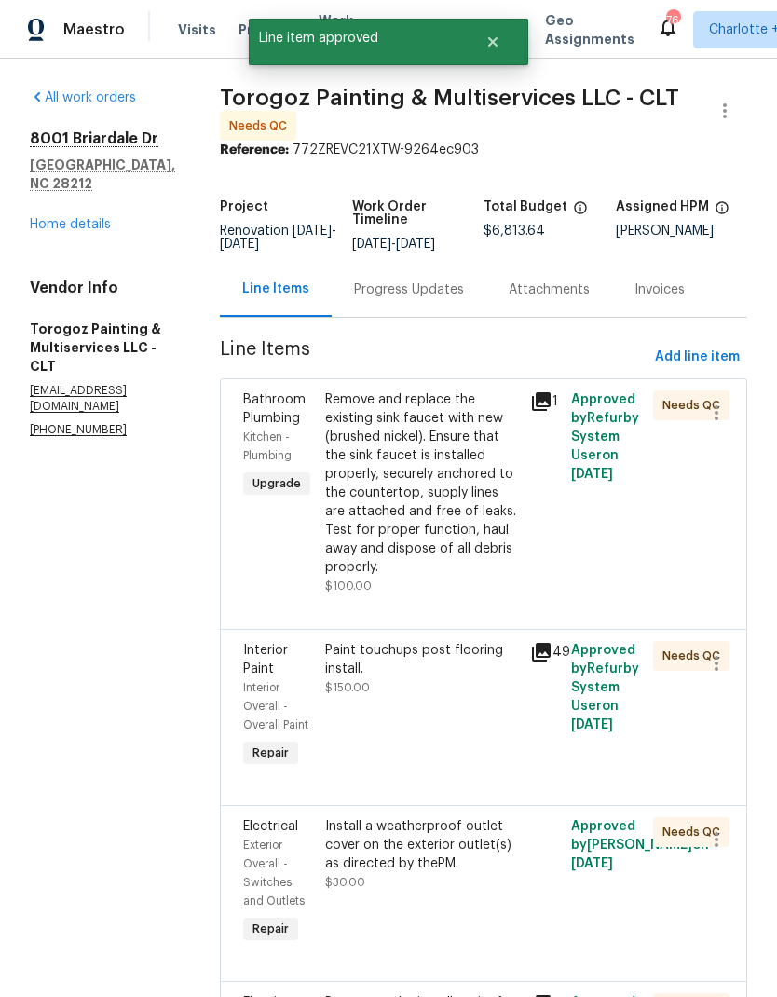
click at [488, 547] on div "Remove and replace the existing sink faucet with new (brushed nickel). Ensure t…" at bounding box center [422, 483] width 194 height 186
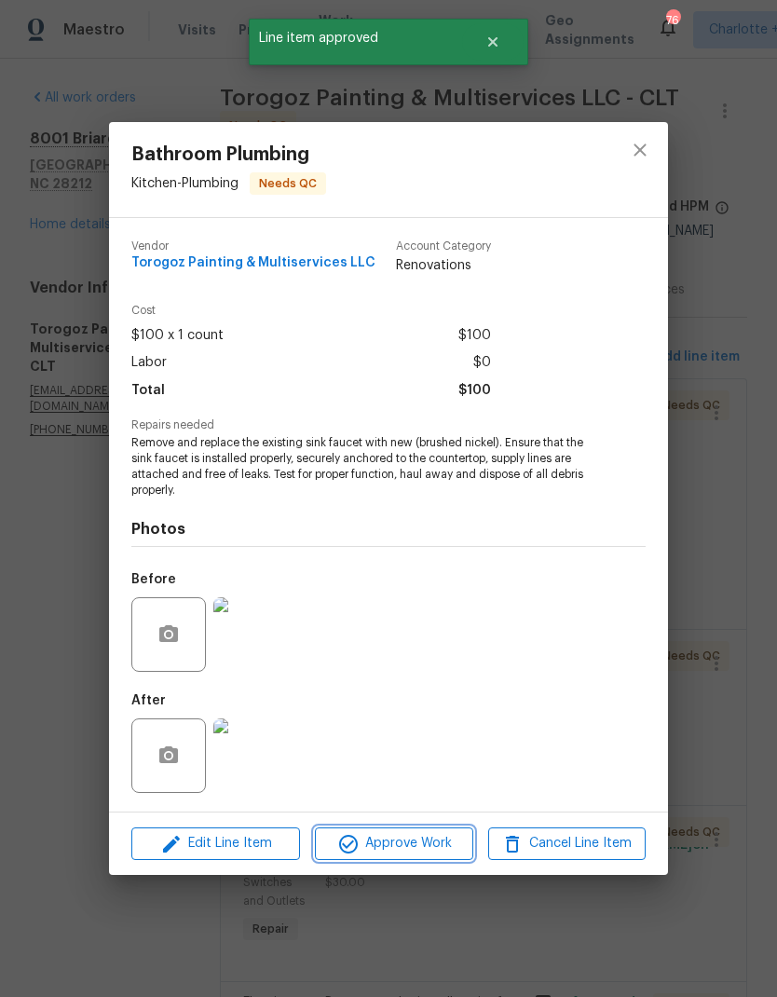
click at [445, 849] on span "Approve Work" at bounding box center [393, 843] width 146 height 23
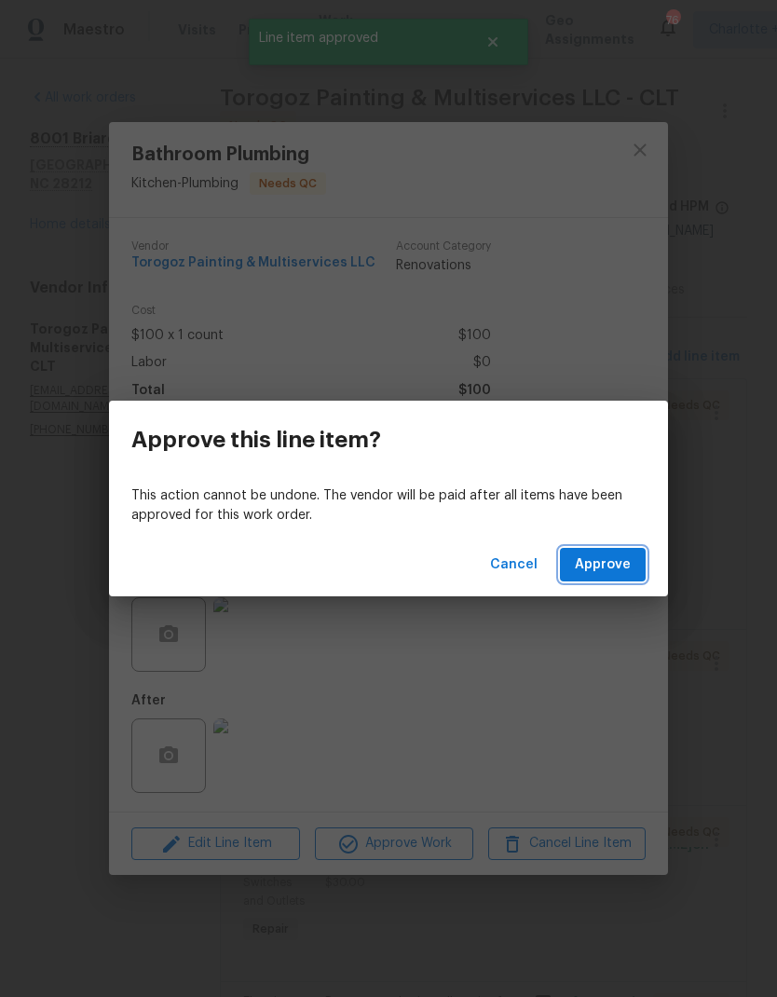
click at [616, 564] on span "Approve" at bounding box center [603, 564] width 56 height 23
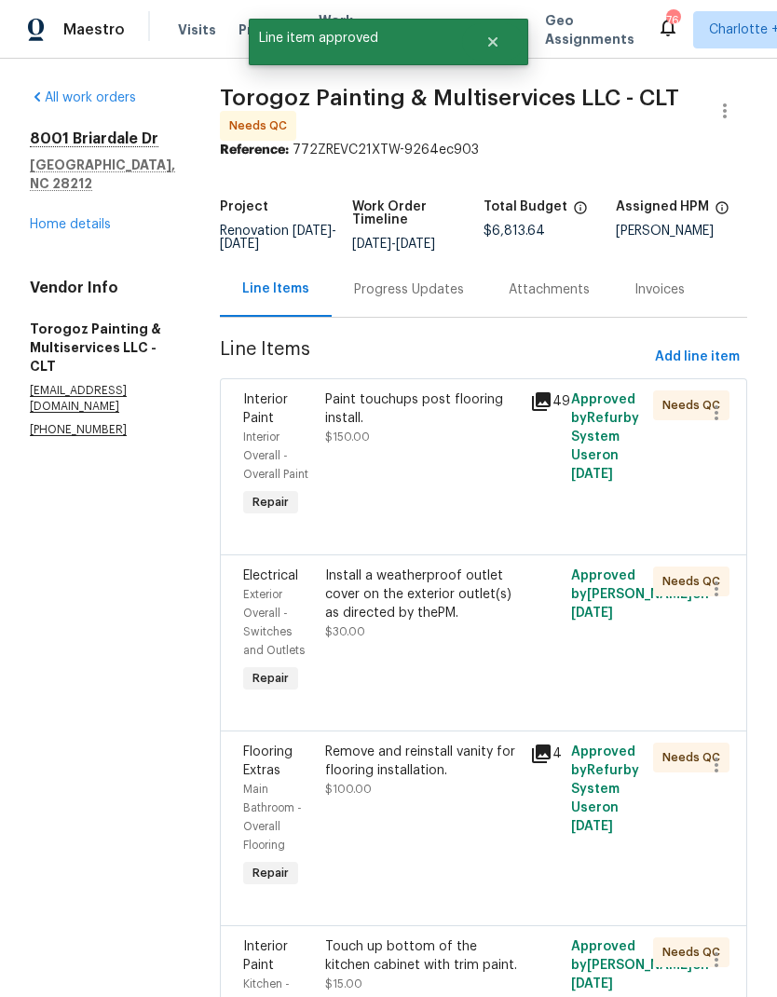
click at [500, 507] on div "Paint touchups post flooring install. $150.00" at bounding box center [421, 456] width 205 height 142
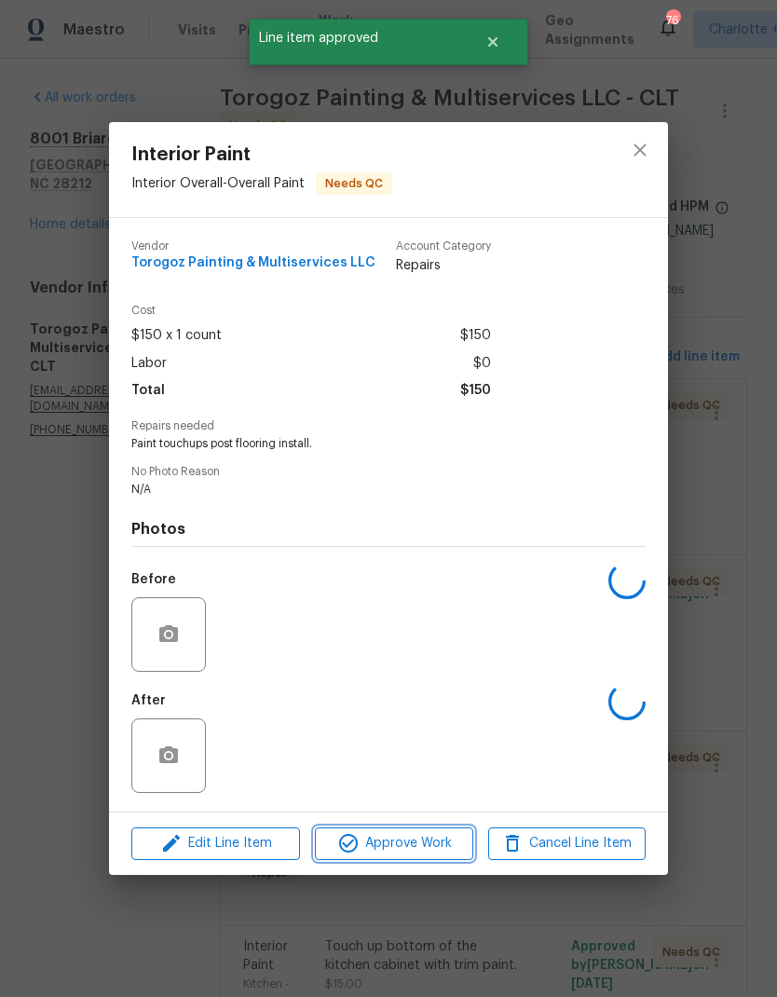
click at [455, 842] on span "Approve Work" at bounding box center [393, 843] width 146 height 23
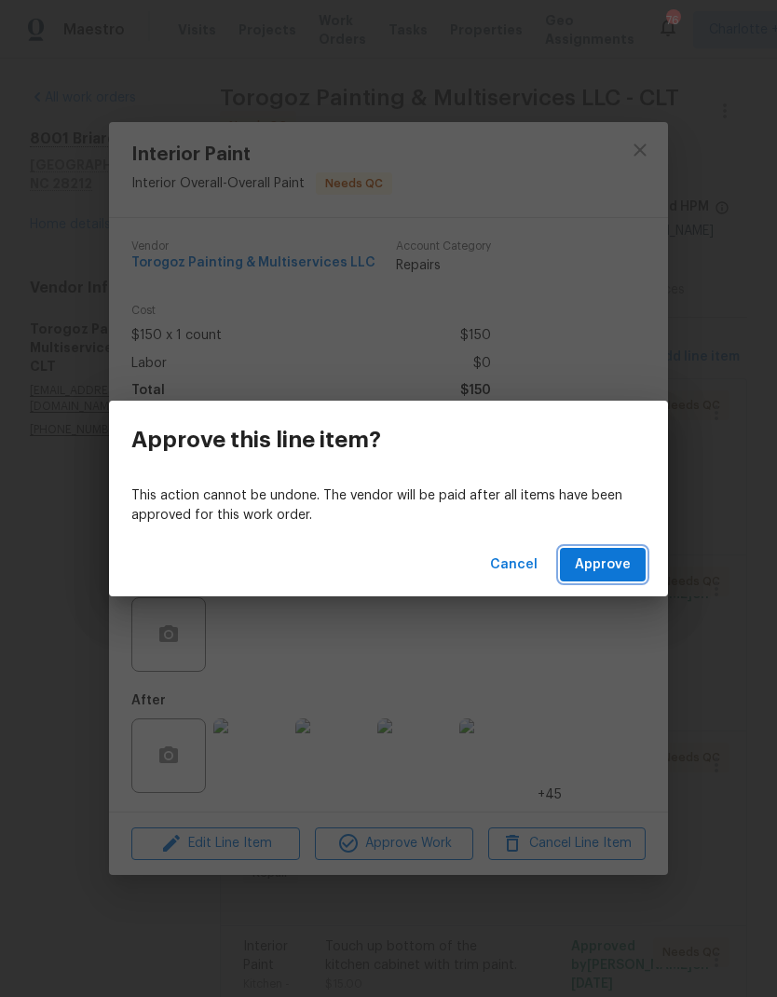
click at [627, 574] on span "Approve" at bounding box center [603, 564] width 56 height 23
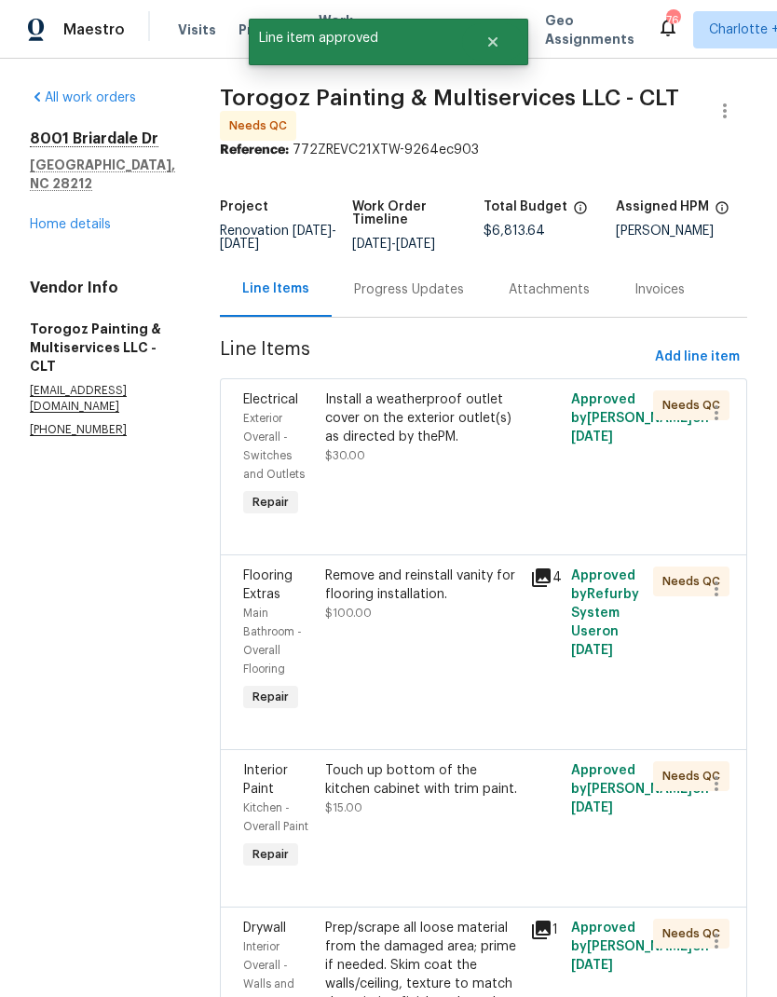
click at [465, 443] on div "Install a weatherproof outlet cover on the exterior outlet(s) as directed by th…" at bounding box center [422, 418] width 194 height 56
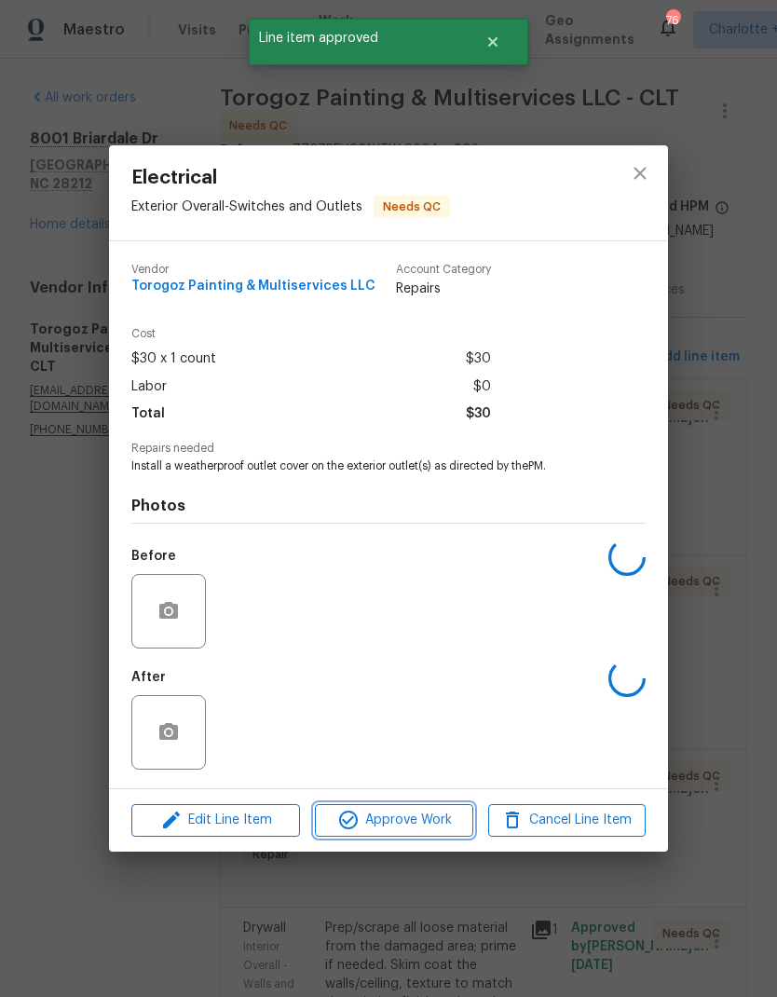
click at [432, 820] on span "Approve Work" at bounding box center [393, 819] width 146 height 23
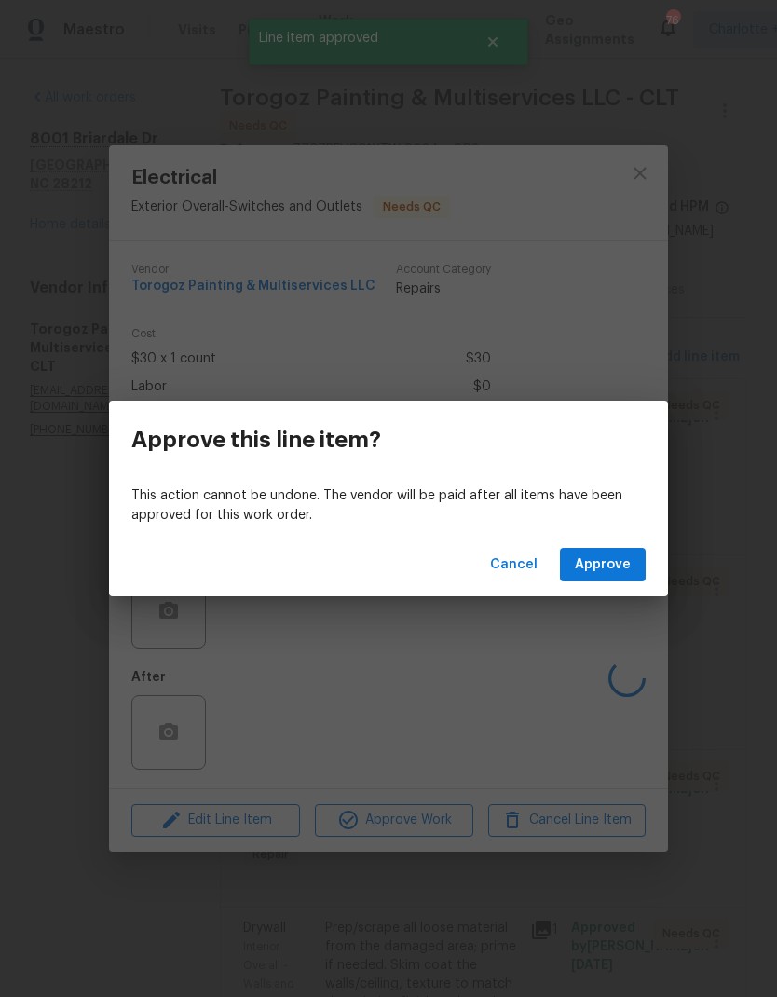
click at [609, 577] on button "Approve" at bounding box center [603, 565] width 86 height 34
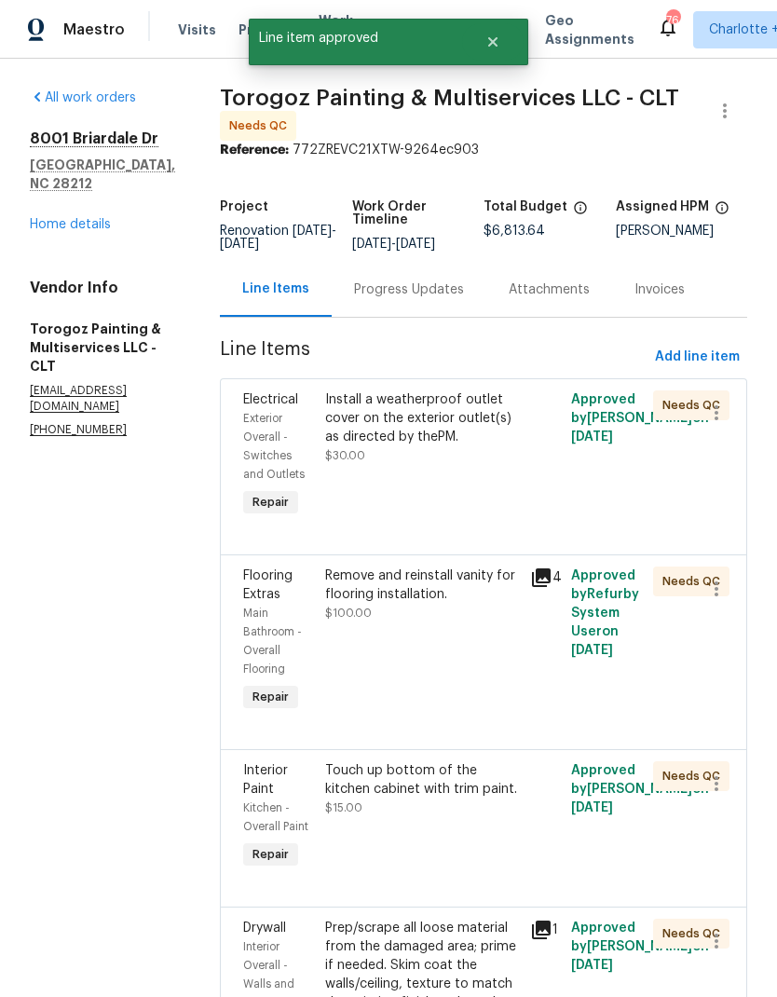
click at [468, 446] on div "Install a weatherproof outlet cover on the exterior outlet(s) as directed by th…" at bounding box center [422, 418] width 194 height 56
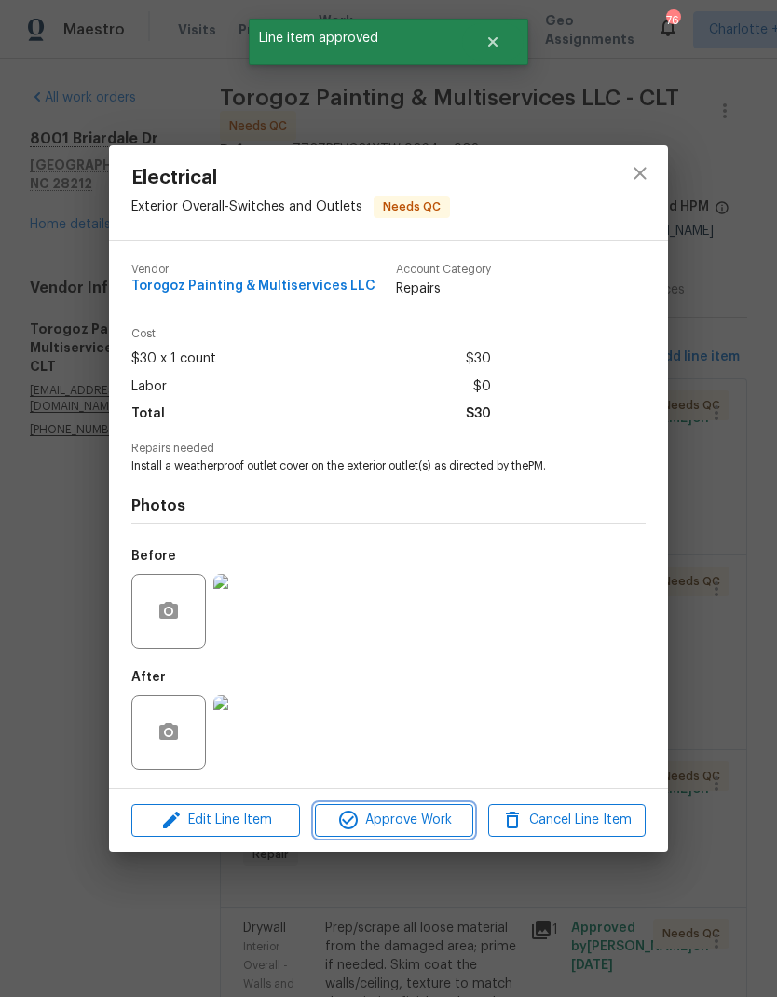
click at [443, 823] on span "Approve Work" at bounding box center [393, 819] width 146 height 23
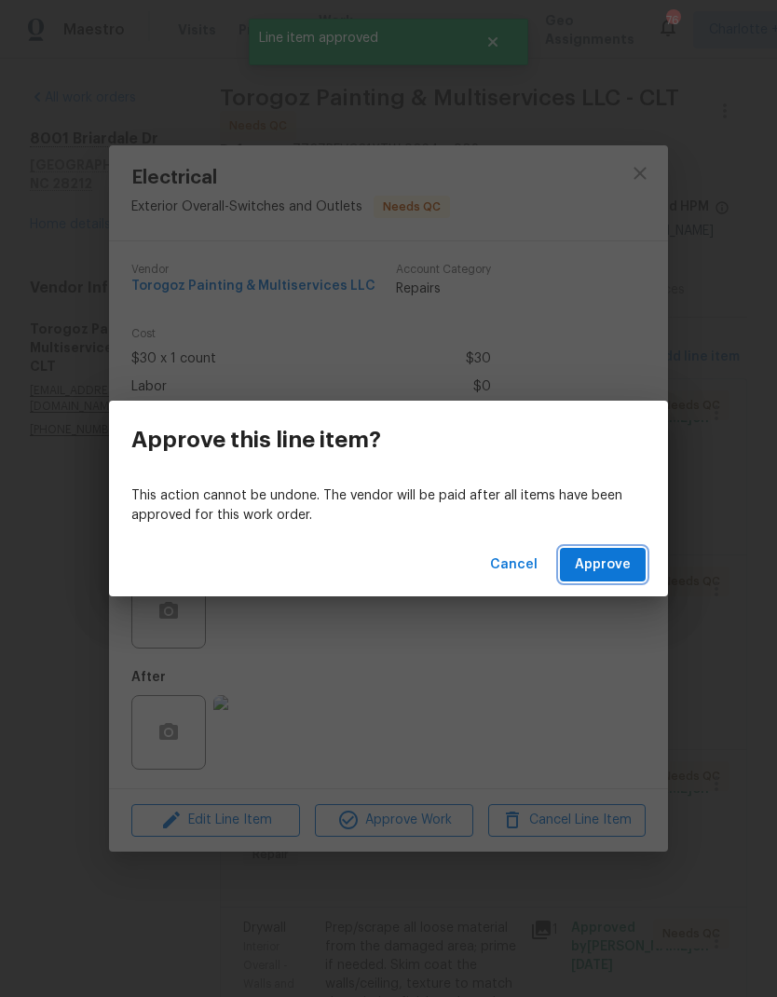
click at [617, 554] on span "Approve" at bounding box center [603, 564] width 56 height 23
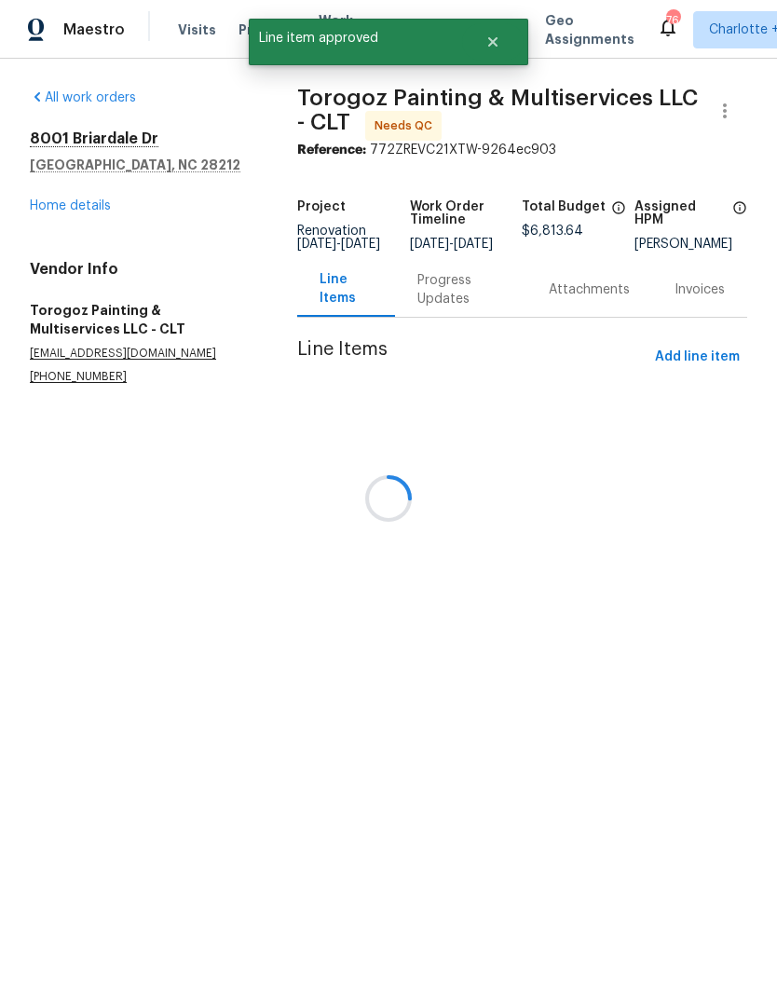
click at [482, 441] on div at bounding box center [388, 498] width 777 height 997
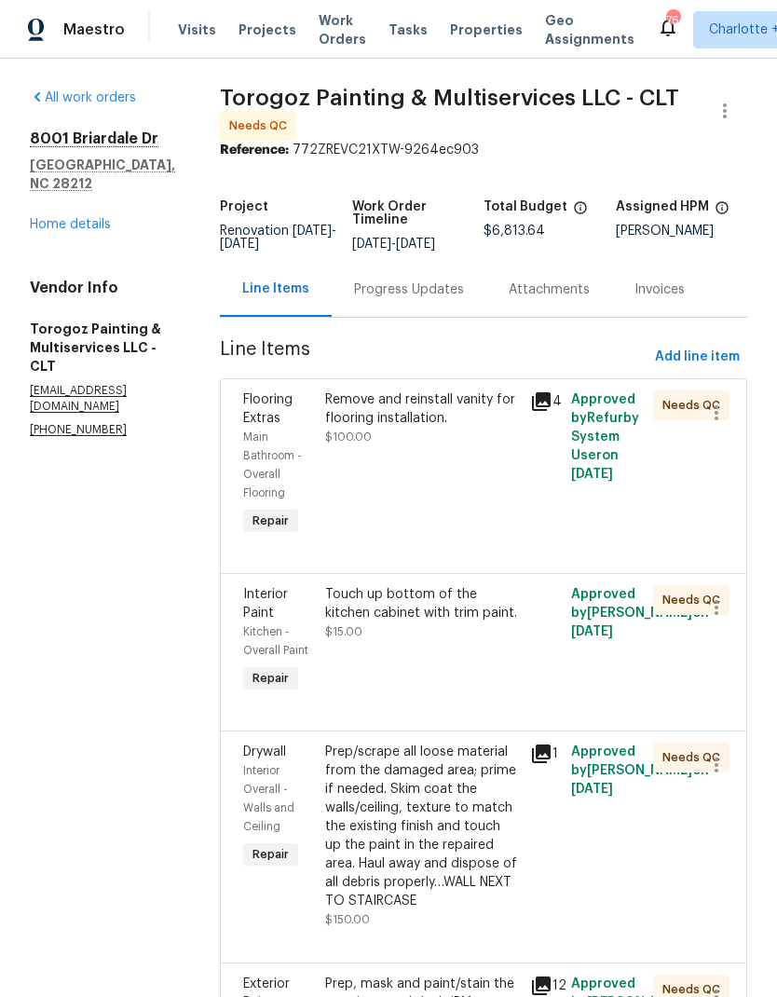
click at [495, 445] on div "Remove and reinstall vanity for flooring installation. $100.00" at bounding box center [422, 418] width 194 height 56
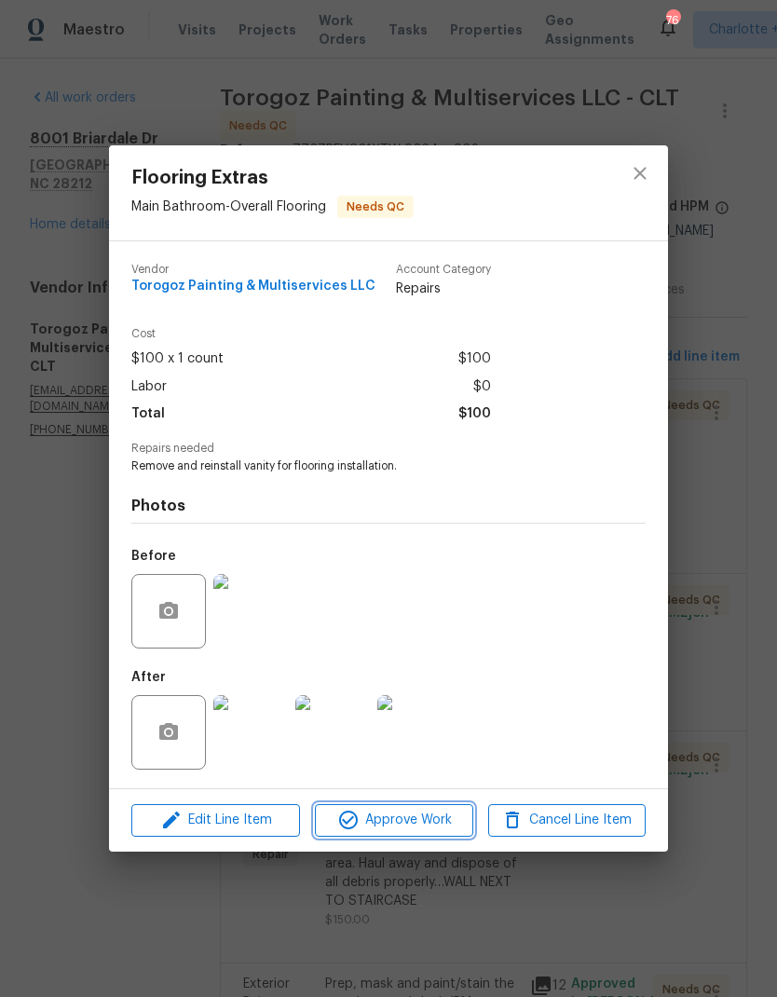
click at [430, 827] on span "Approve Work" at bounding box center [393, 819] width 146 height 23
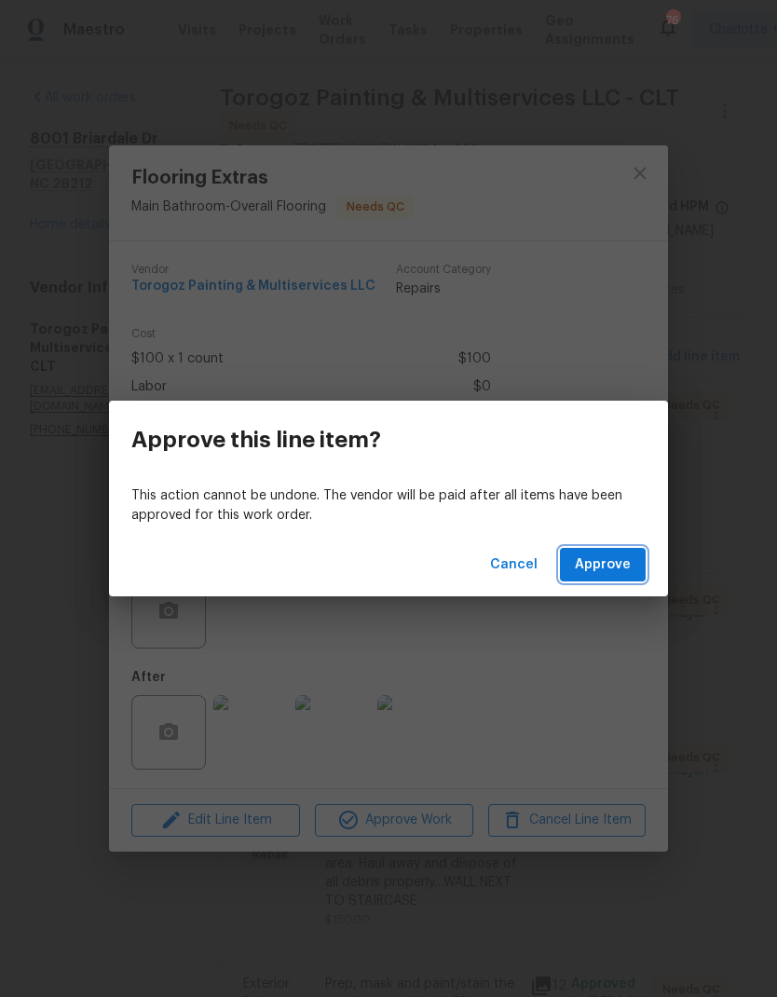
click at [617, 575] on span "Approve" at bounding box center [603, 564] width 56 height 23
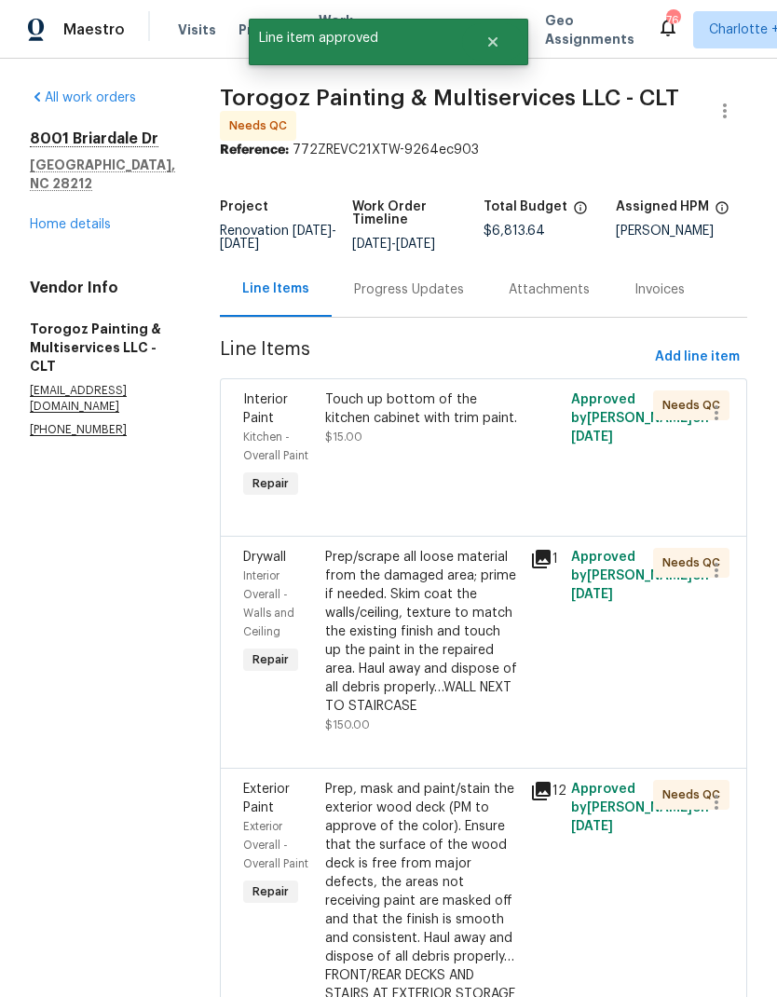
click at [455, 428] on div "Touch up bottom of the kitchen cabinet with trim paint." at bounding box center [422, 408] width 194 height 37
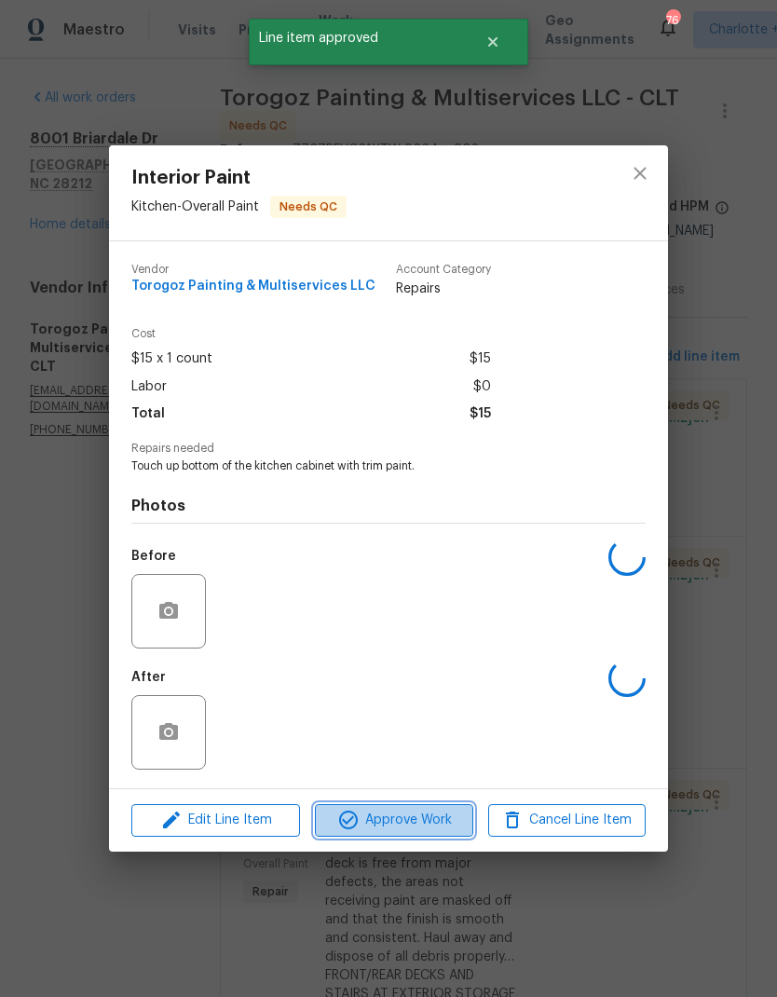
click at [443, 817] on span "Approve Work" at bounding box center [393, 819] width 146 height 23
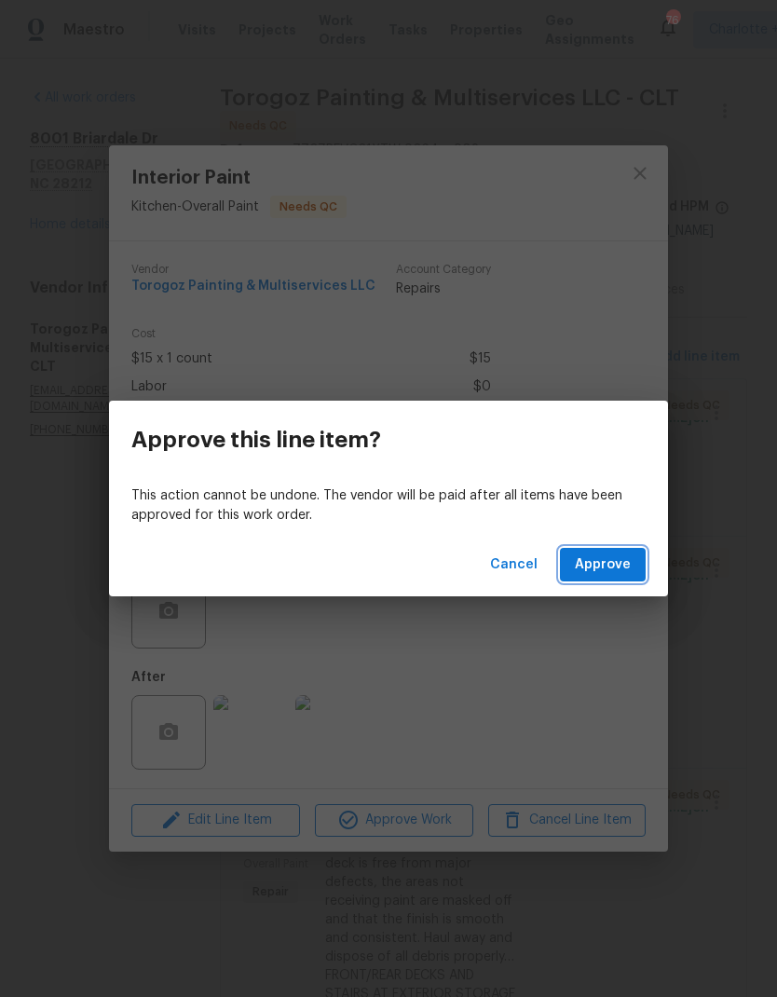
click at [617, 576] on button "Approve" at bounding box center [603, 565] width 86 height 34
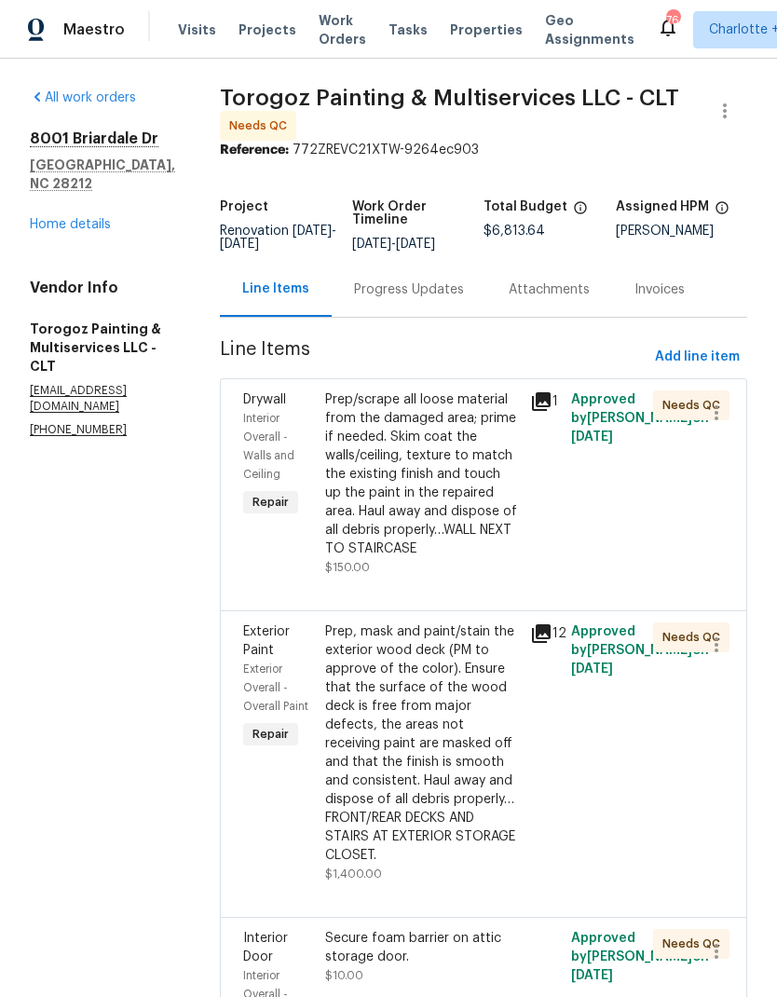
click at [455, 507] on div "Prep/scrape all loose material from the damaged area; prime if needed. Skim coa…" at bounding box center [422, 474] width 194 height 168
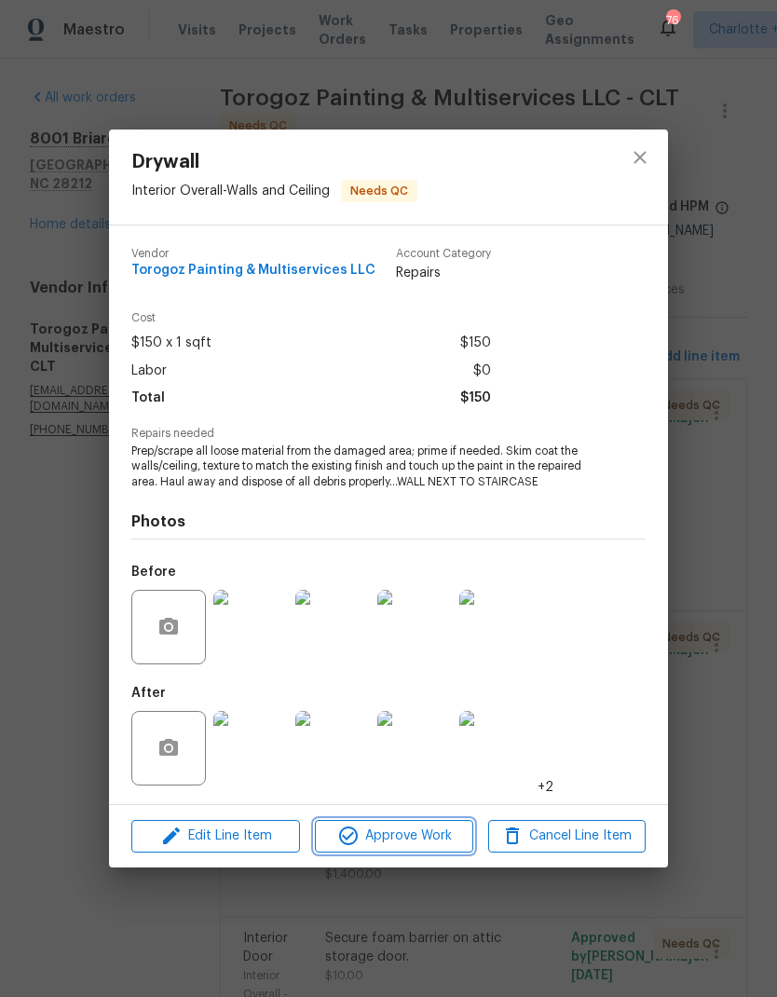
click at [445, 834] on span "Approve Work" at bounding box center [393, 835] width 146 height 23
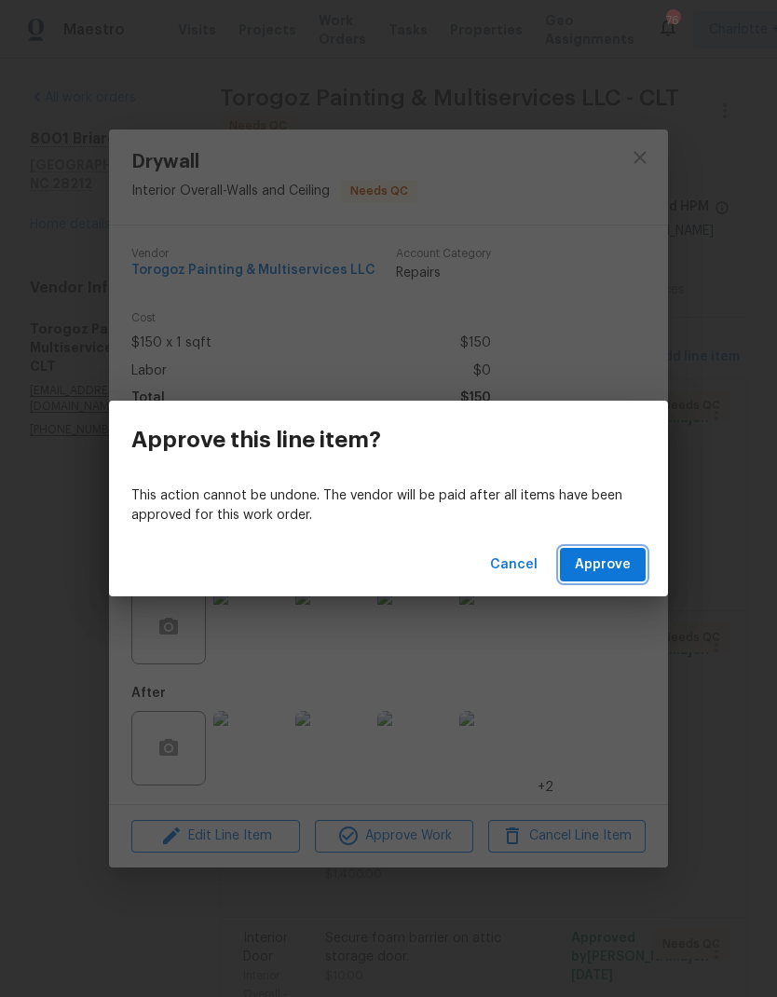
click at [631, 567] on button "Approve" at bounding box center [603, 565] width 86 height 34
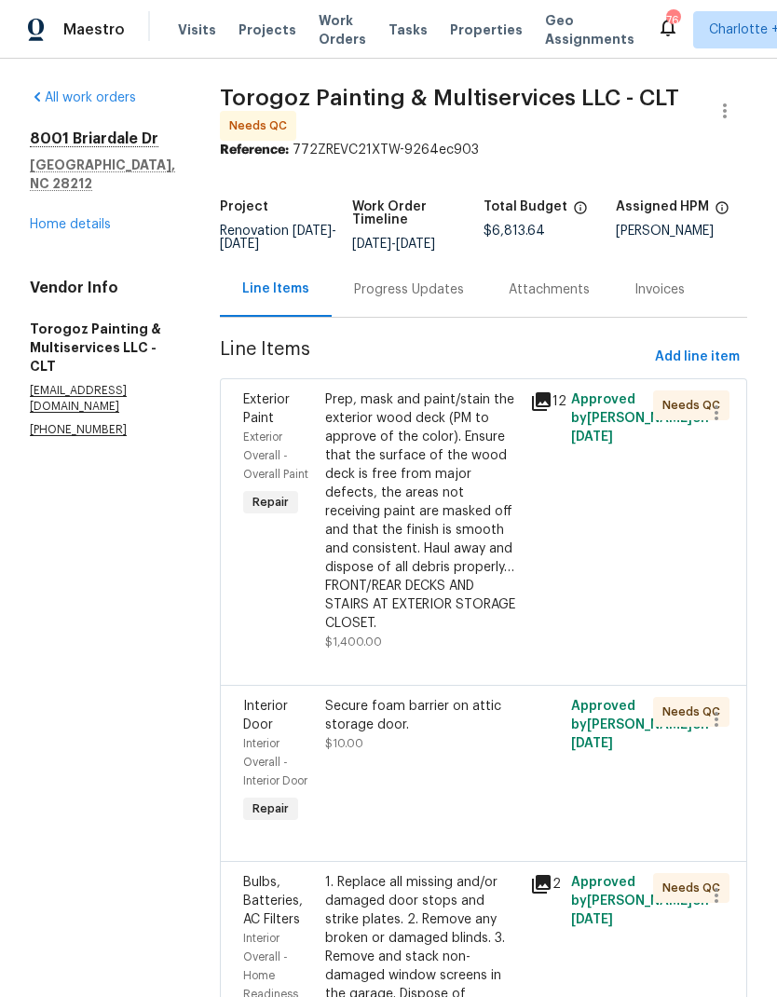
click at [443, 544] on div "Prep, mask and paint/stain the exterior wood deck (PM to approve of the color).…" at bounding box center [422, 511] width 194 height 242
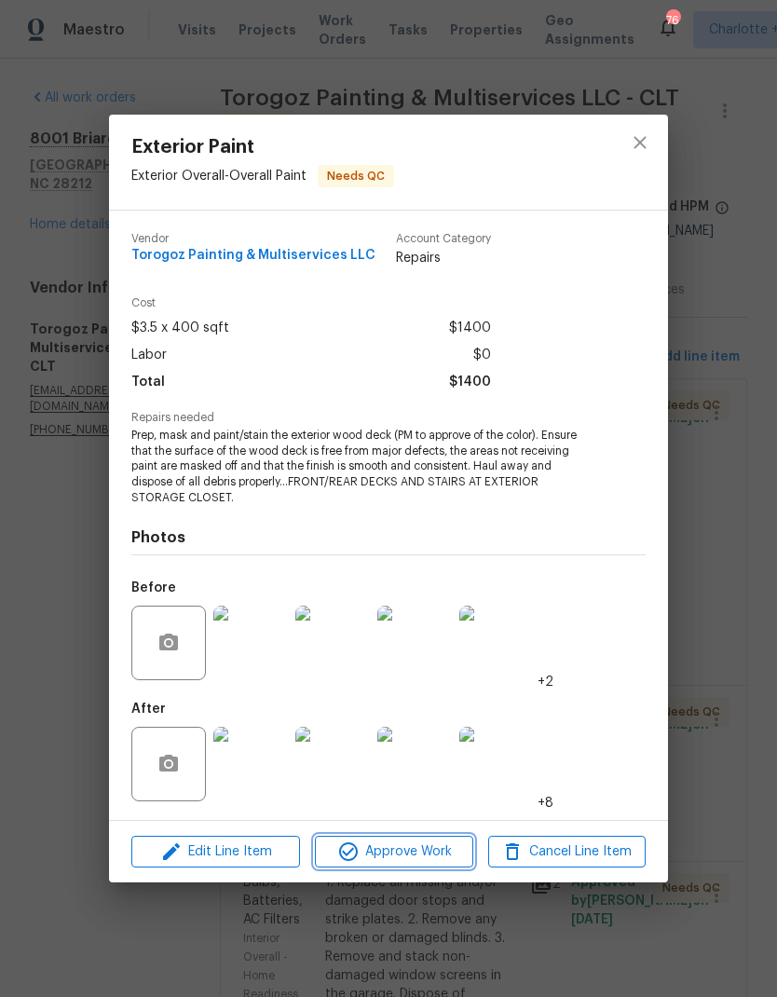
click at [451, 851] on span "Approve Work" at bounding box center [393, 851] width 146 height 23
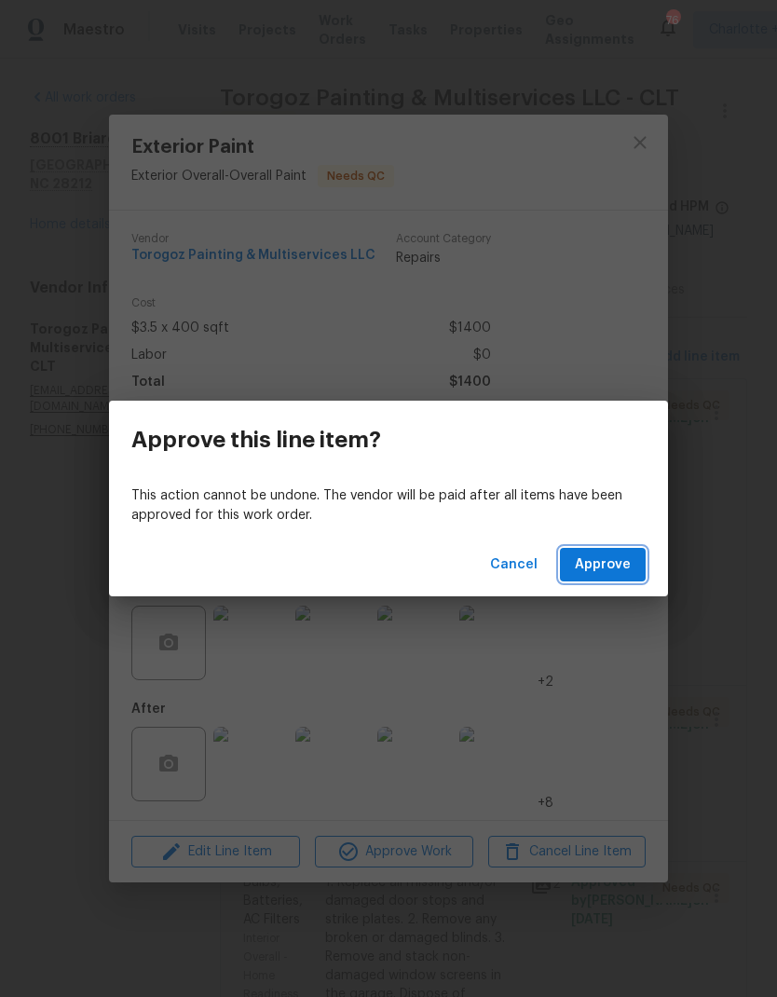
click at [596, 566] on span "Approve" at bounding box center [603, 564] width 56 height 23
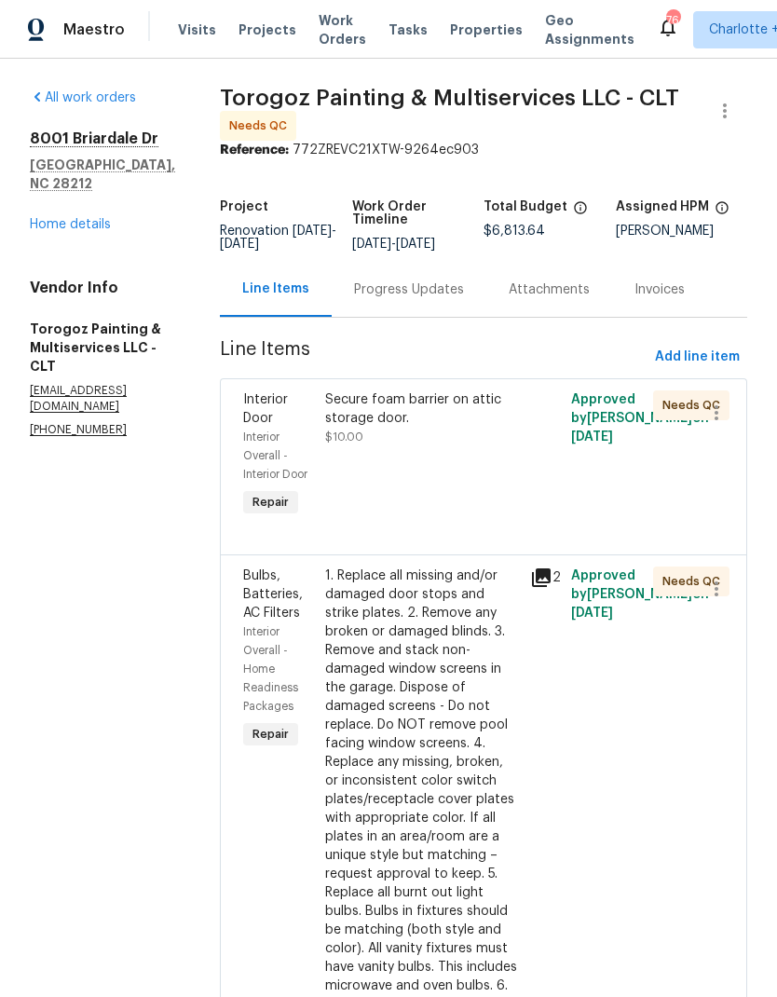
click at [411, 428] on div "Secure foam barrier on attic storage door." at bounding box center [422, 408] width 194 height 37
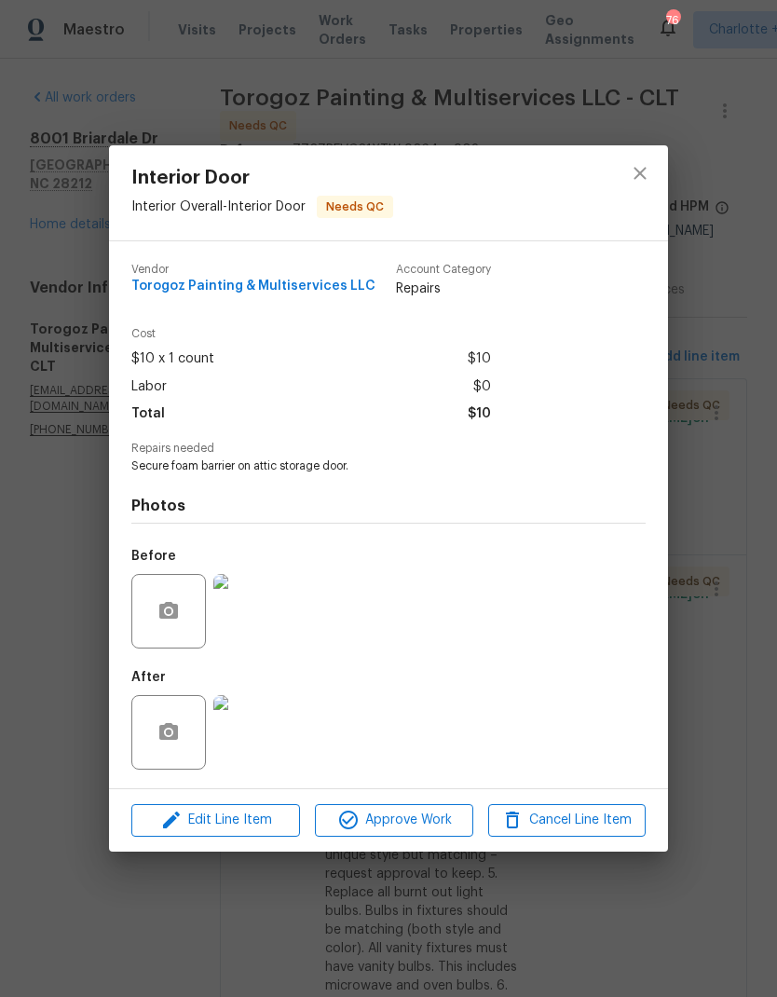
click at [429, 824] on span "Approve Work" at bounding box center [393, 819] width 146 height 23
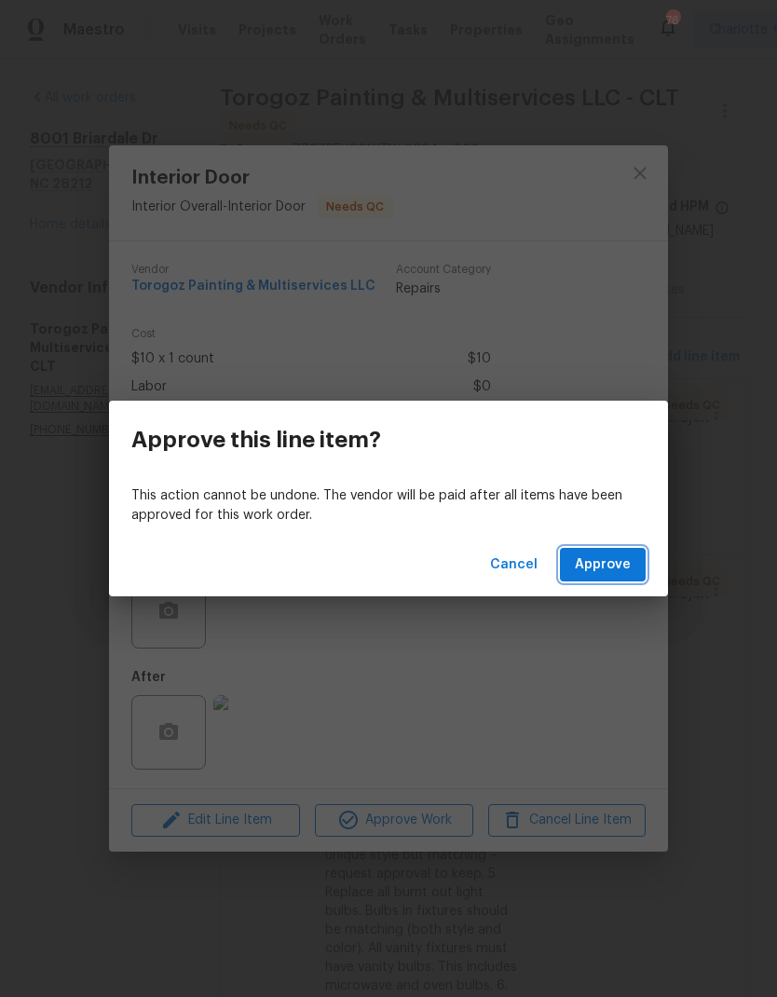
click at [619, 555] on span "Approve" at bounding box center [603, 564] width 56 height 23
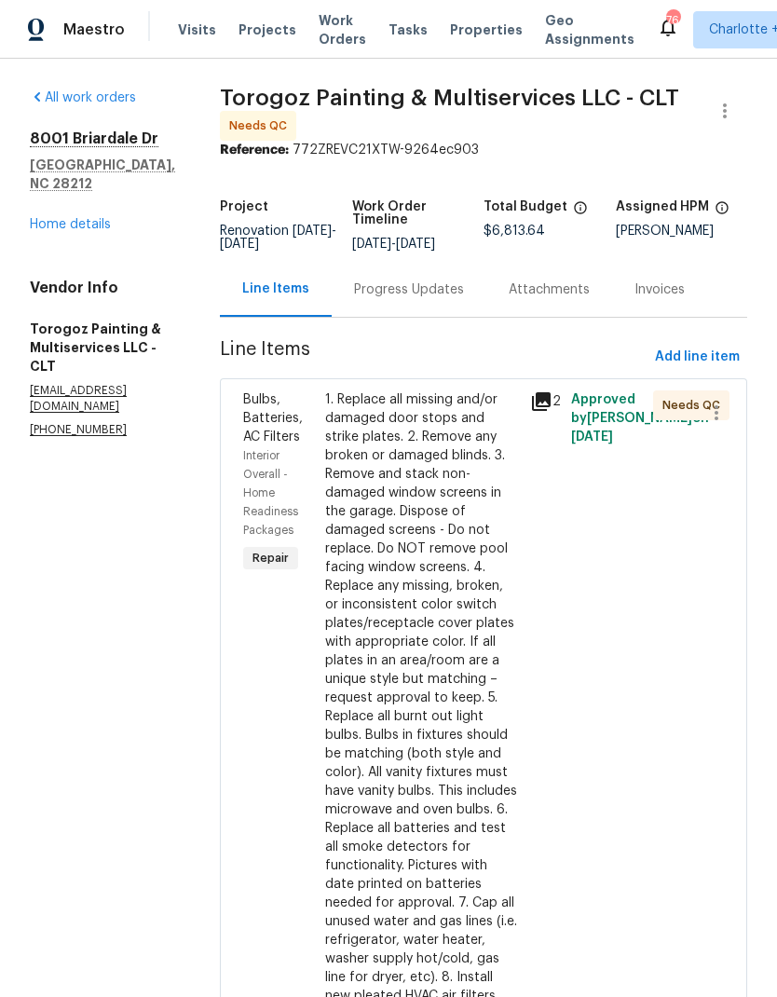
click at [495, 485] on div "1. Replace all missing and/or damaged door stops and strike plates. 2. Remove a…" at bounding box center [422, 697] width 194 height 615
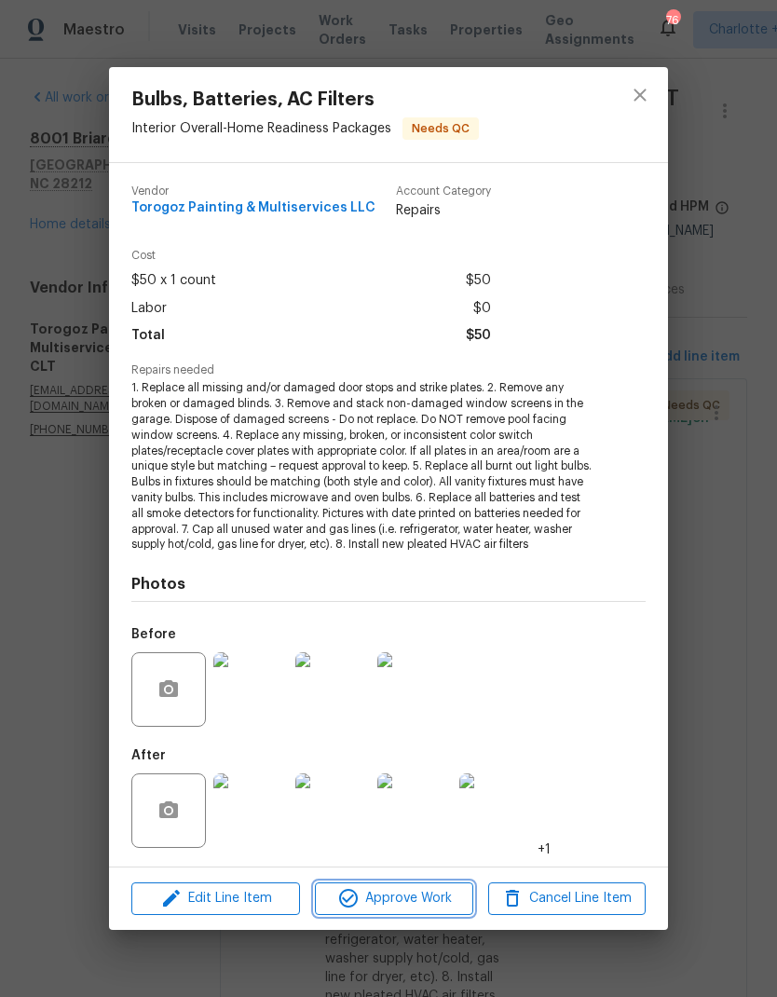
click at [438, 894] on span "Approve Work" at bounding box center [393, 898] width 146 height 23
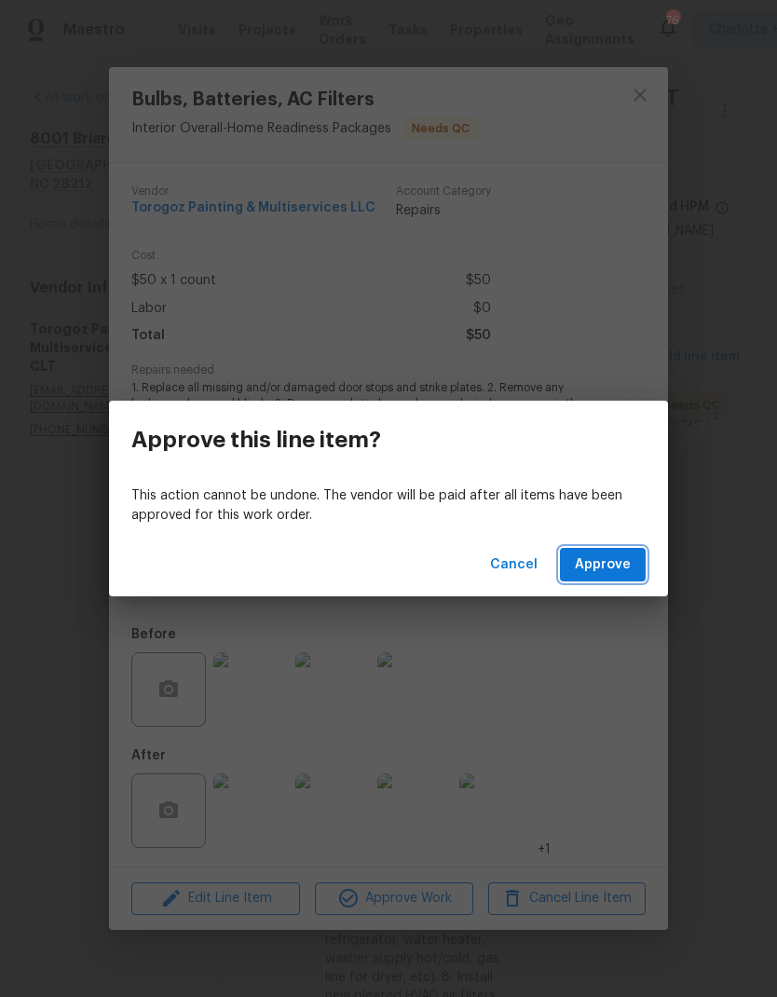
click at [619, 575] on span "Approve" at bounding box center [603, 564] width 56 height 23
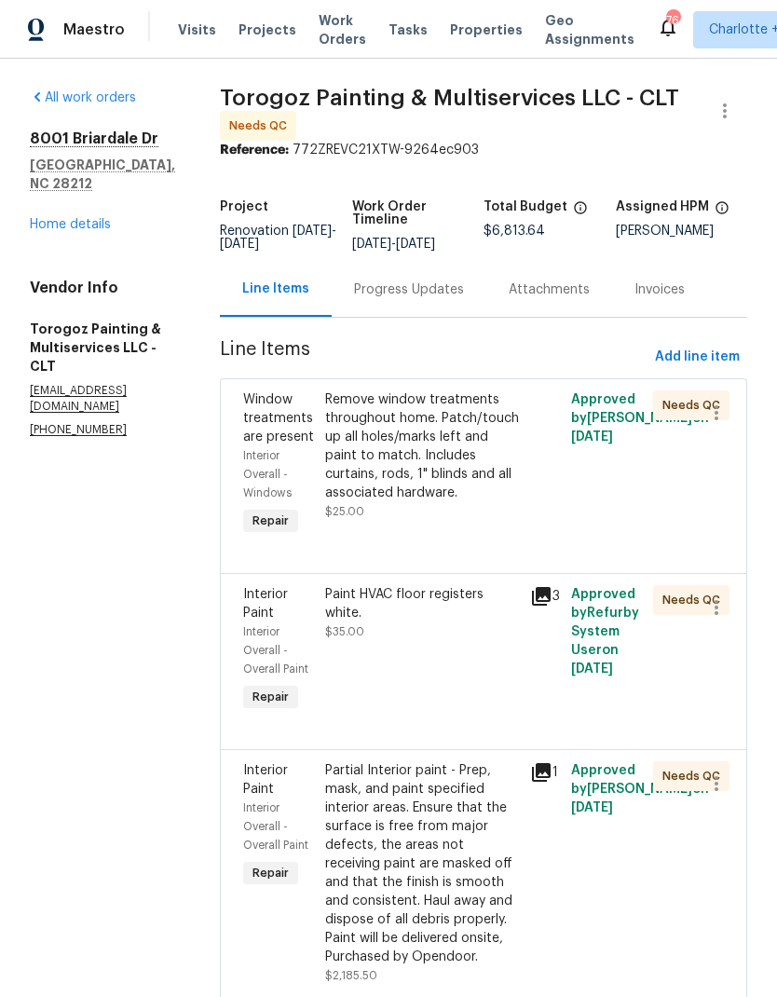
click at [463, 500] on div "Remove window treatments throughout home. Patch/touch up all holes/marks left a…" at bounding box center [422, 446] width 194 height 112
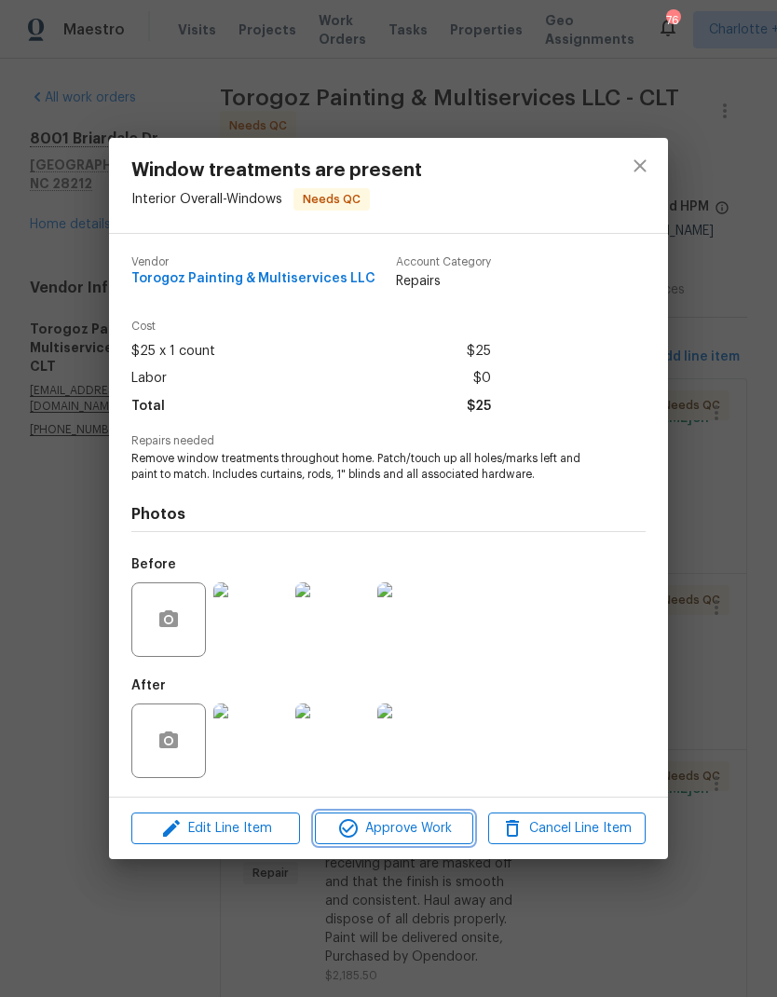
click at [454, 829] on span "Approve Work" at bounding box center [393, 828] width 146 height 23
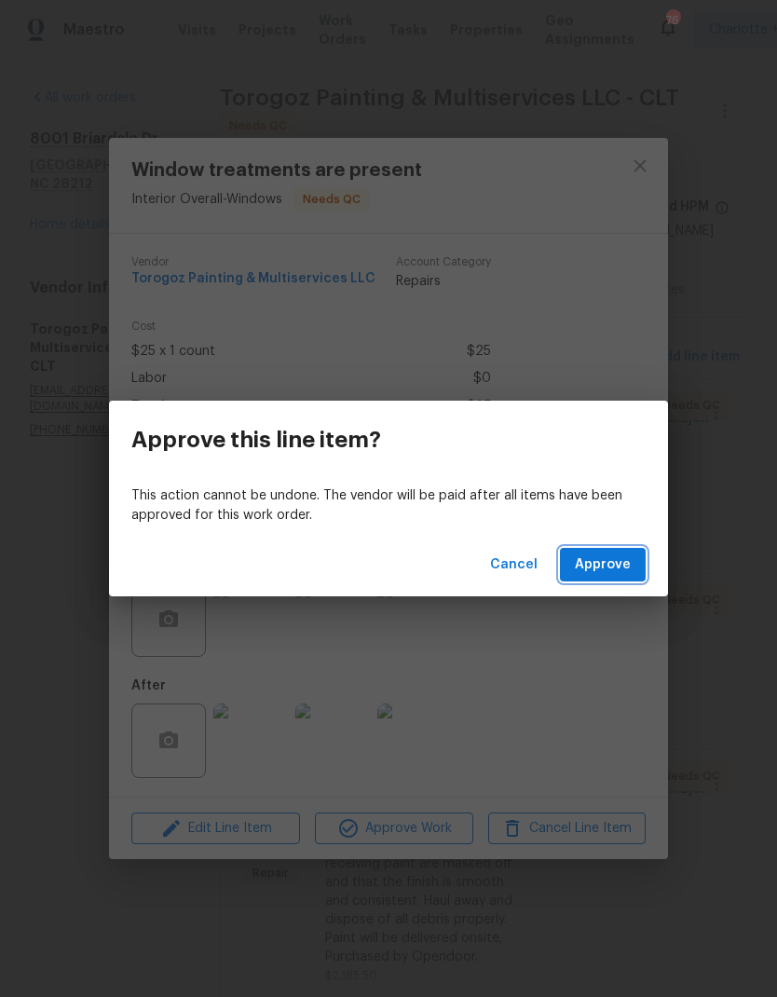
click at [611, 559] on span "Approve" at bounding box center [603, 564] width 56 height 23
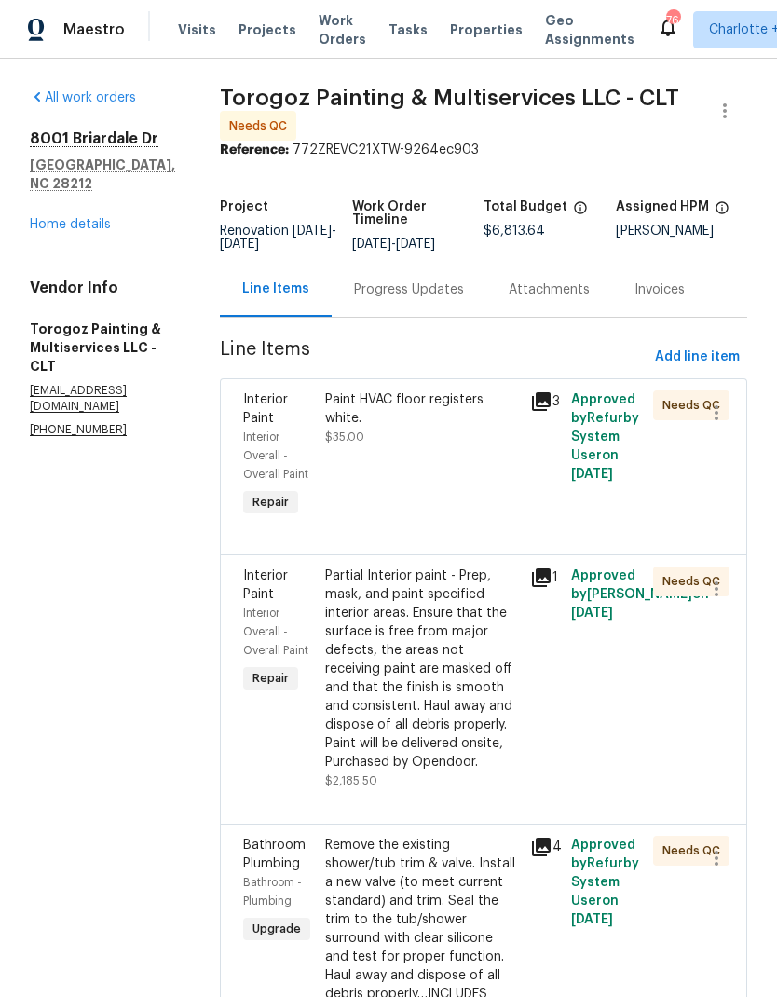
click at [432, 446] on div "Paint HVAC floor registers white. $35.00" at bounding box center [422, 418] width 194 height 56
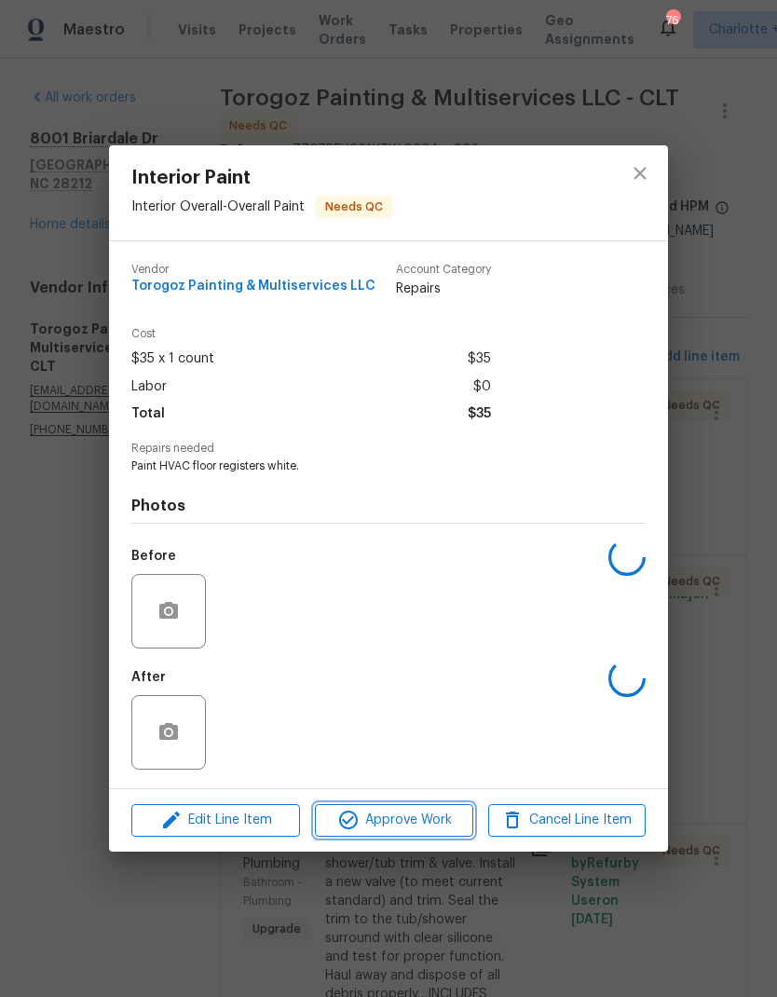
click at [447, 819] on span "Approve Work" at bounding box center [393, 819] width 146 height 23
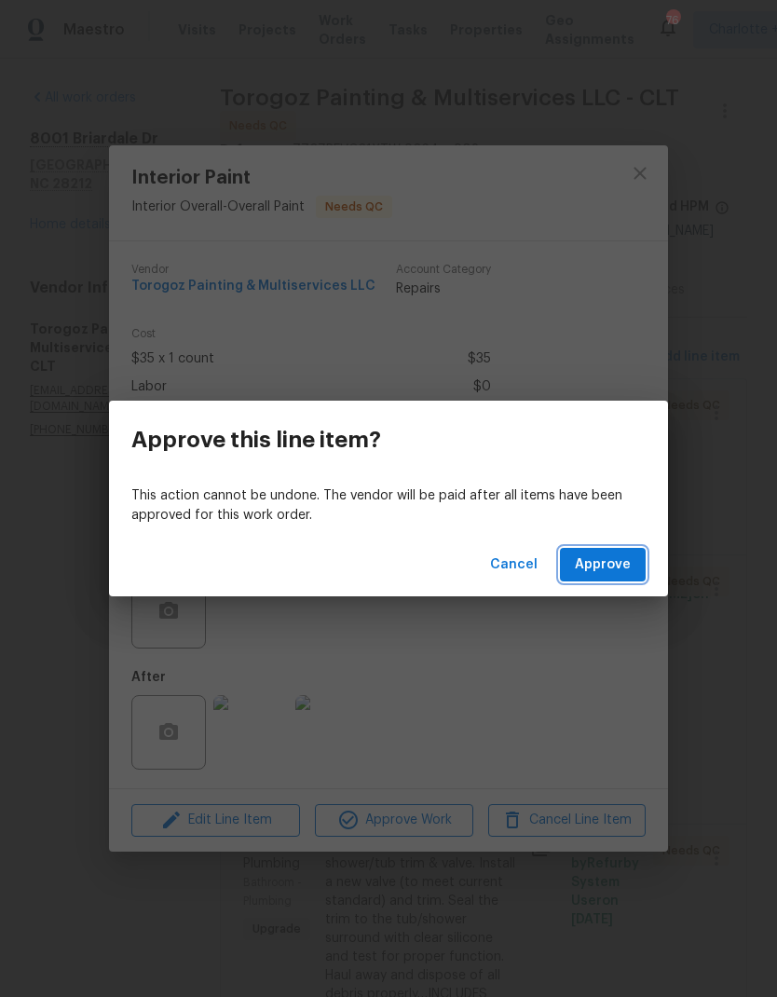
click at [637, 564] on button "Approve" at bounding box center [603, 565] width 86 height 34
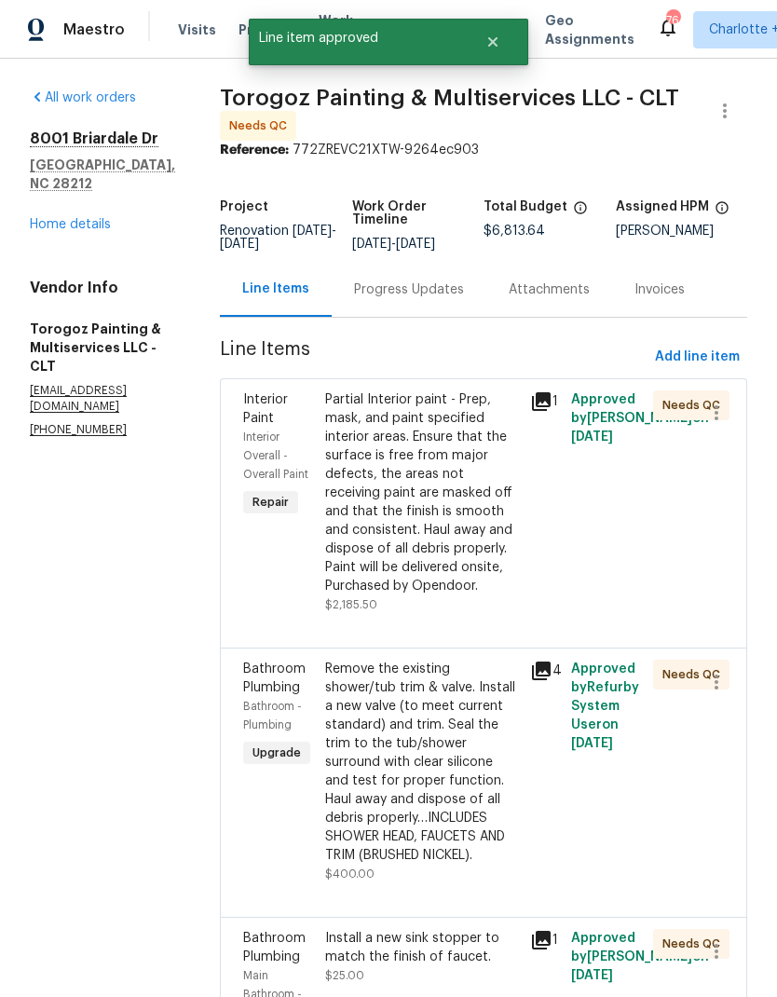
click at [481, 531] on div "Partial Interior paint - Prep, mask, and paint specified interior areas. Ensure…" at bounding box center [422, 492] width 194 height 205
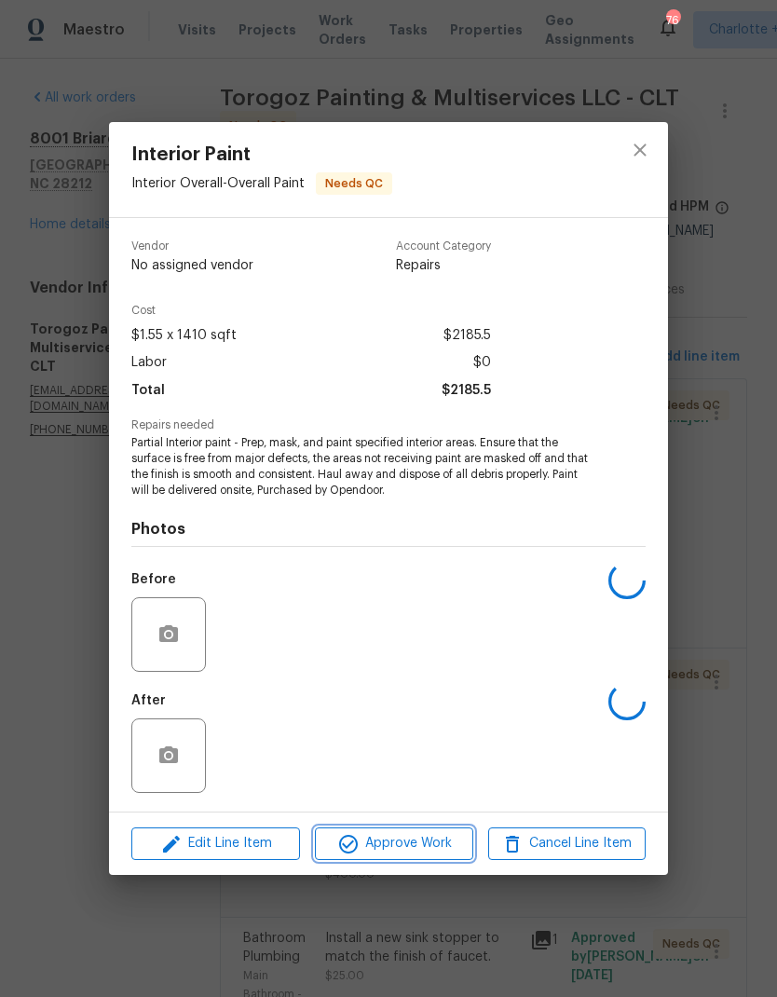
click at [432, 847] on span "Approve Work" at bounding box center [393, 843] width 146 height 23
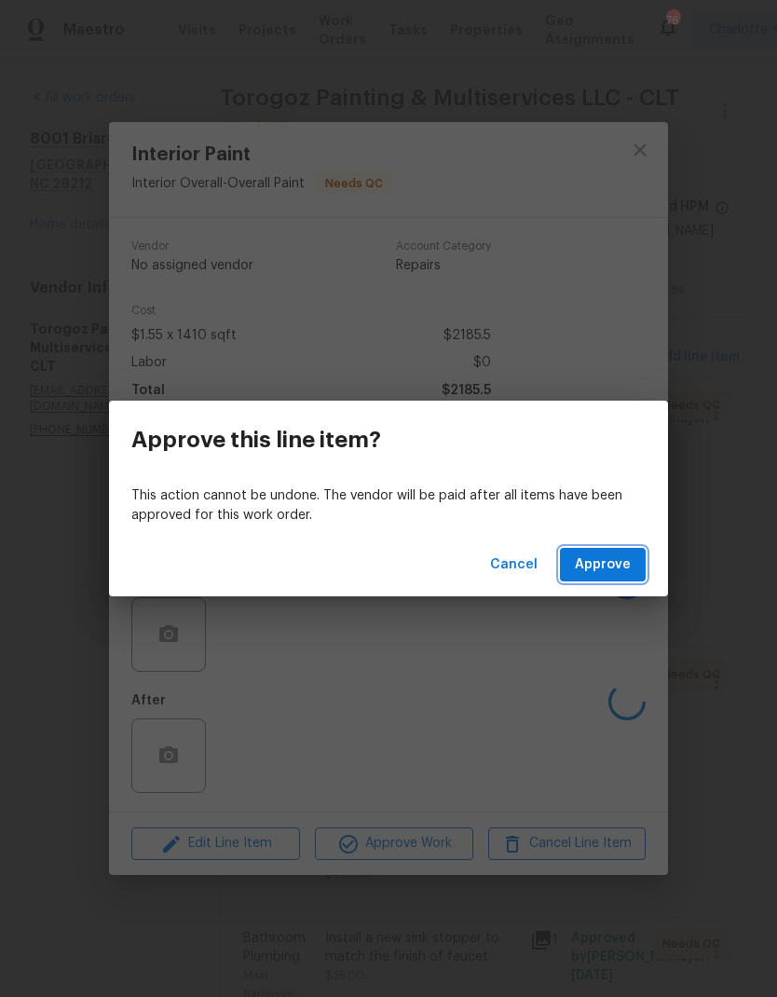
click at [632, 564] on button "Approve" at bounding box center [603, 565] width 86 height 34
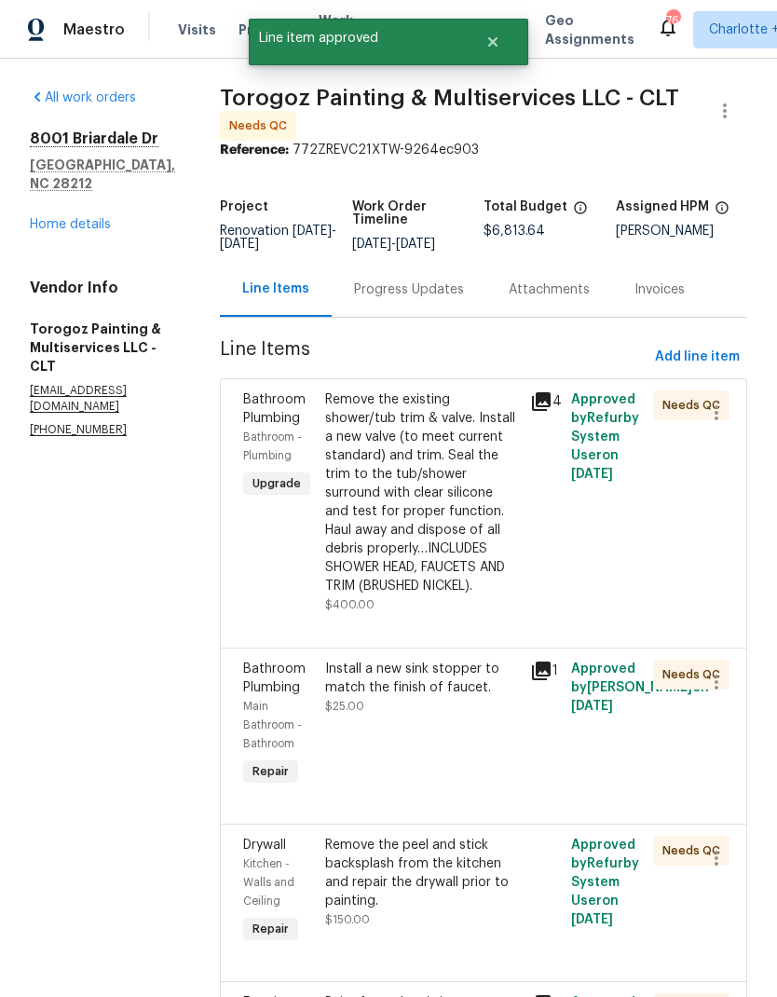
click at [459, 484] on div "Remove the existing shower/tub trim & valve. Install a new valve (to meet curre…" at bounding box center [422, 492] width 194 height 205
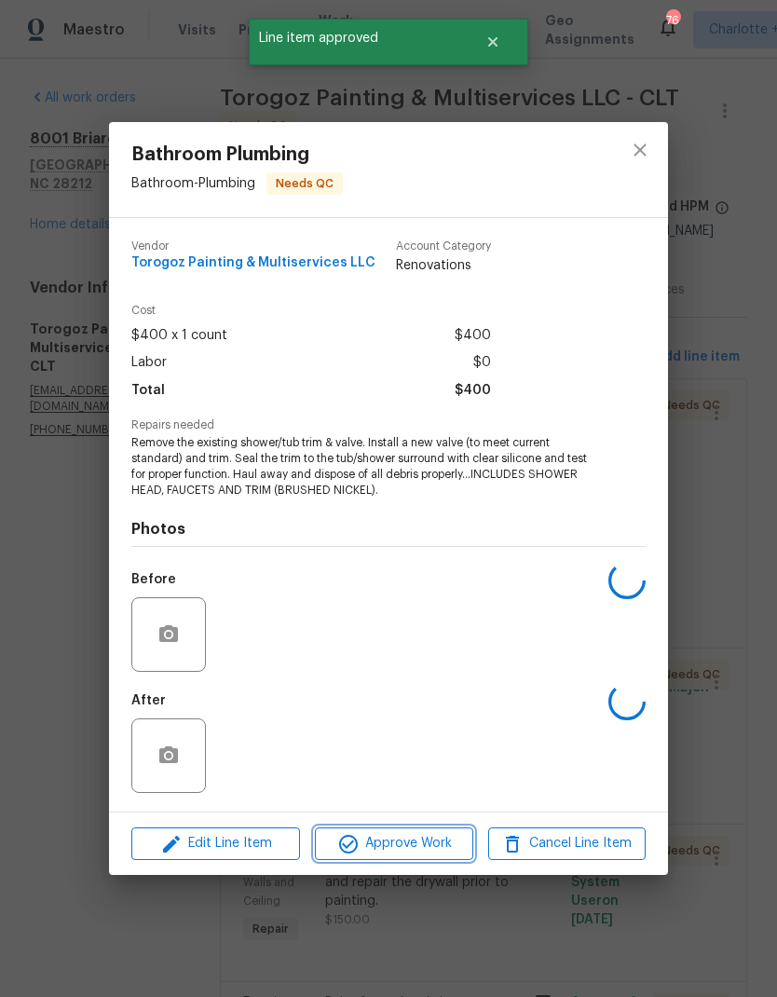
click at [439, 859] on button "Approve Work" at bounding box center [393, 843] width 157 height 33
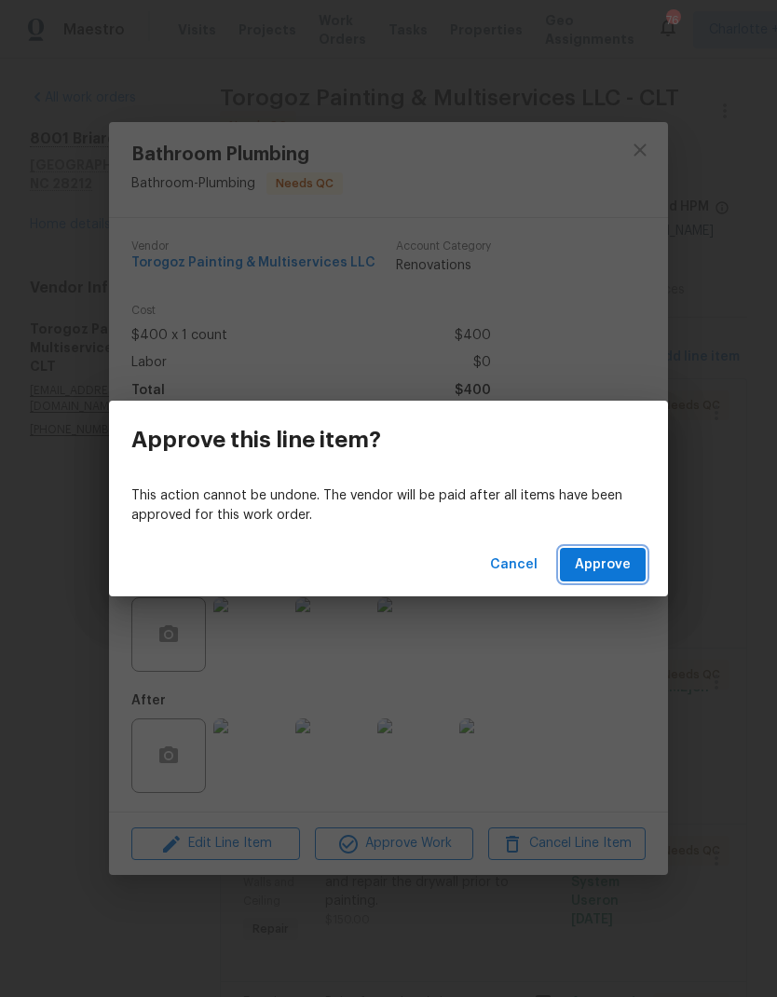
click at [631, 580] on button "Approve" at bounding box center [603, 565] width 86 height 34
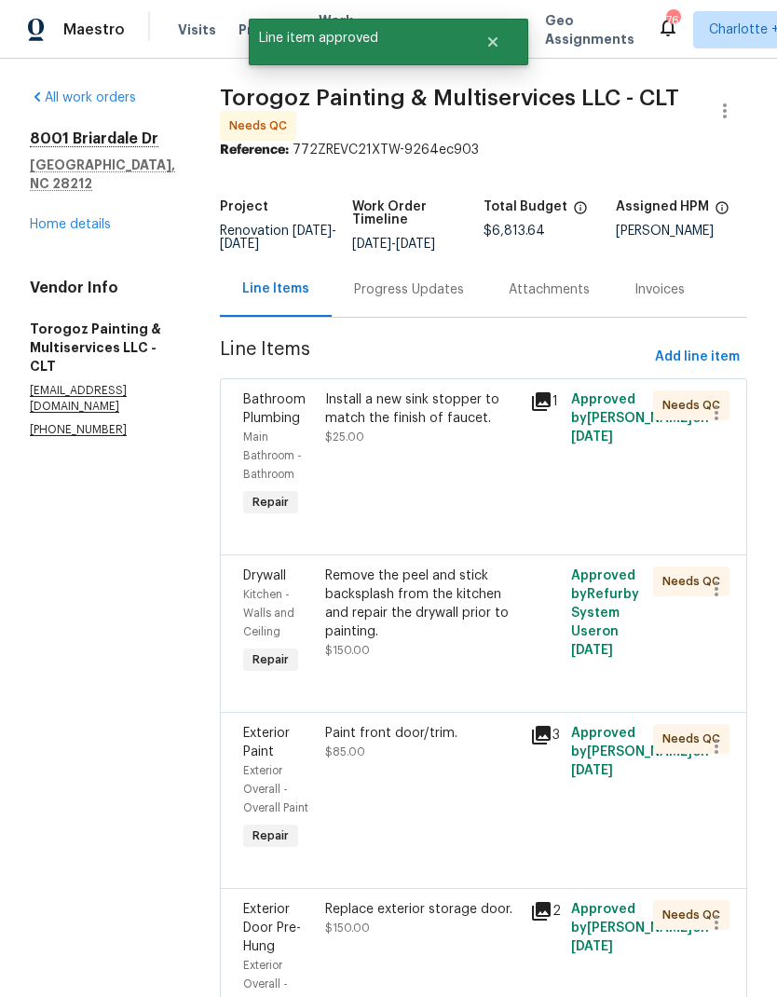
click at [502, 422] on div "Install a new sink stopper to match the finish of faucet." at bounding box center [422, 408] width 194 height 37
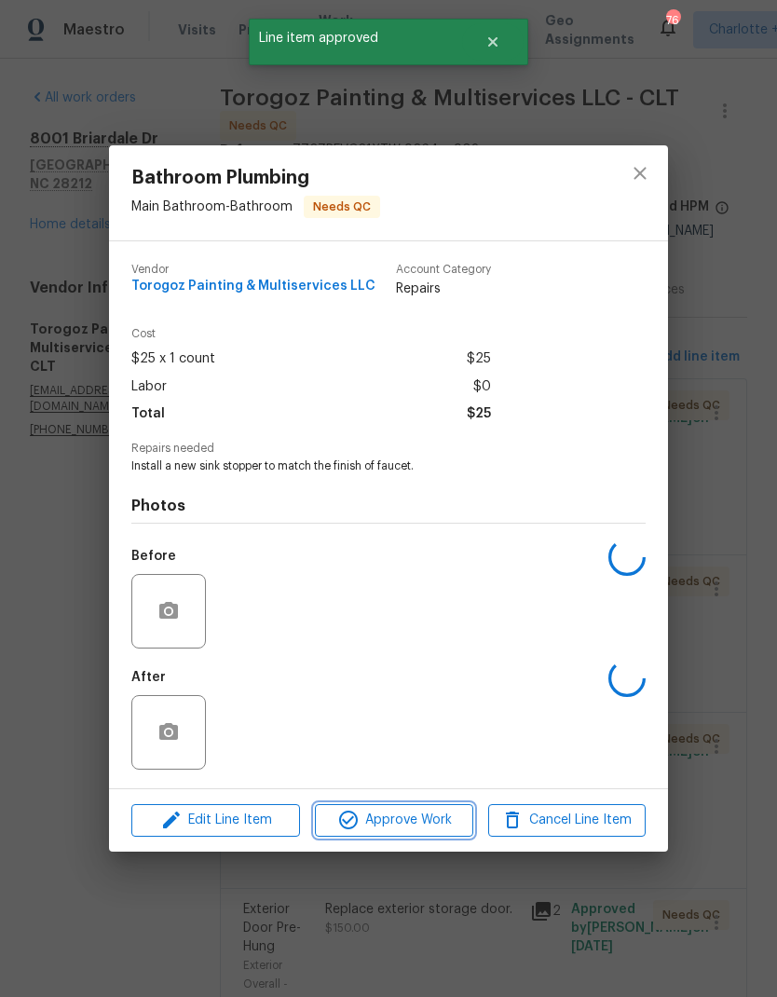
click at [443, 811] on span "Approve Work" at bounding box center [393, 819] width 146 height 23
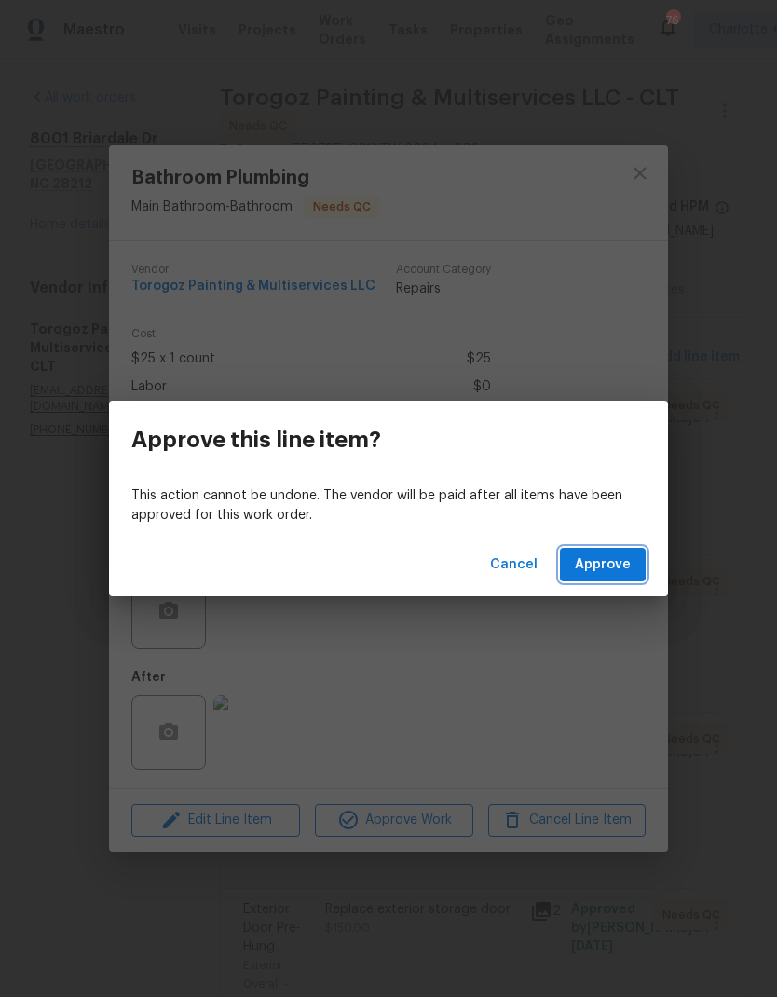
click at [616, 567] on span "Approve" at bounding box center [603, 564] width 56 height 23
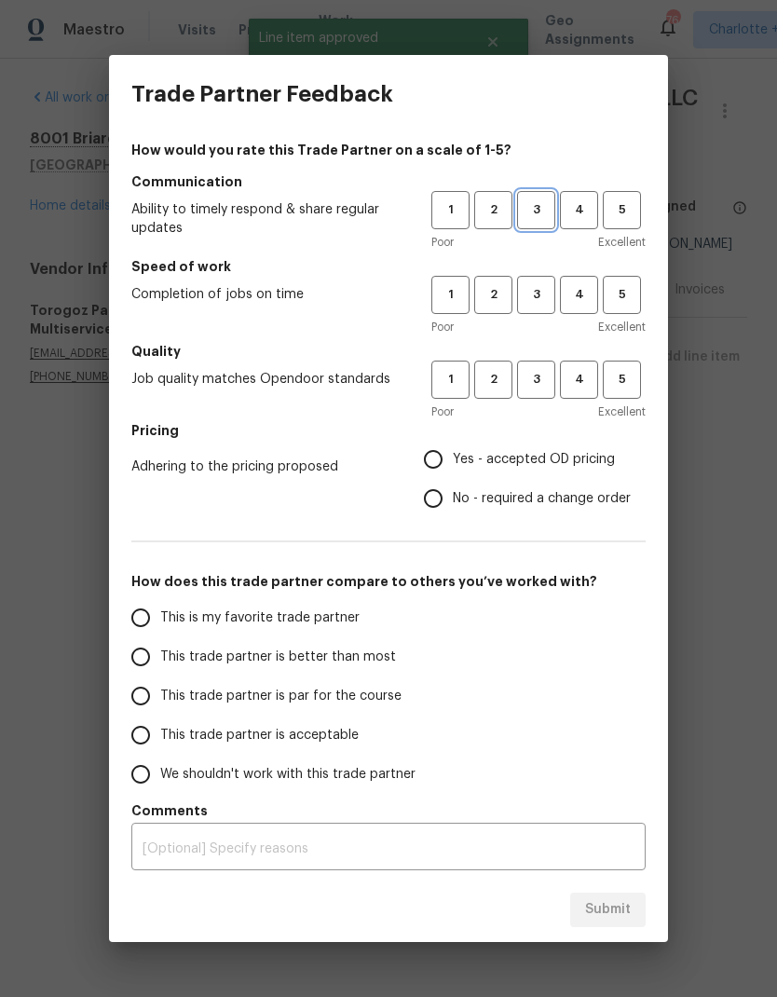
click at [537, 213] on span "3" at bounding box center [536, 209] width 34 height 21
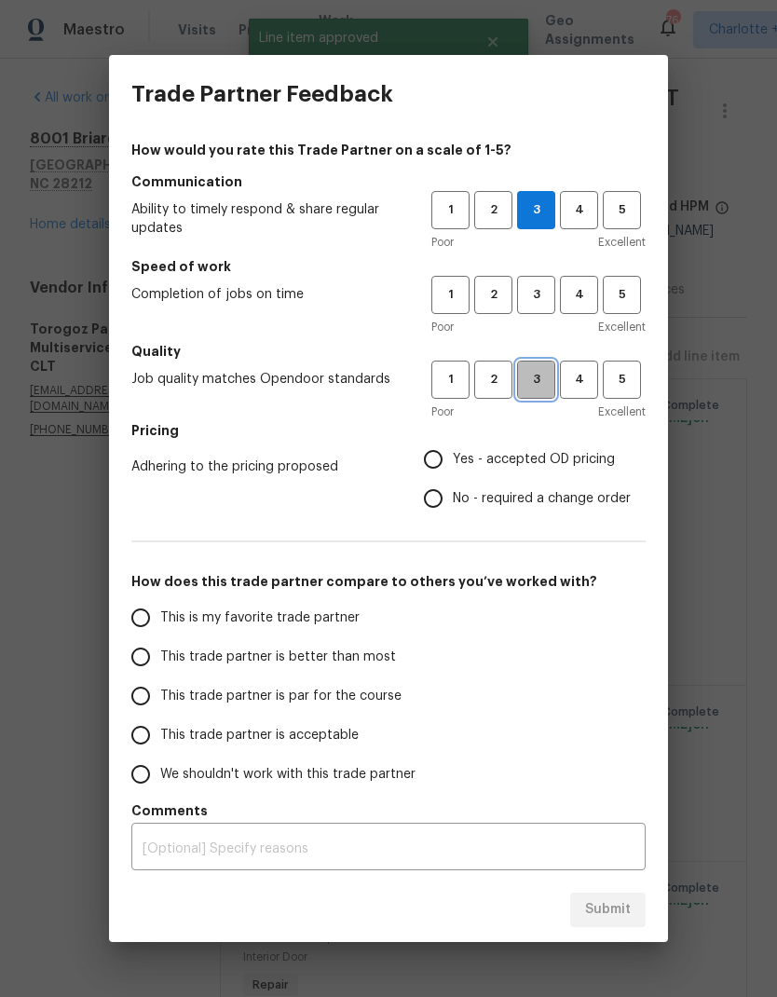
click at [546, 377] on span "3" at bounding box center [536, 379] width 34 height 21
click at [439, 458] on input "Yes - accepted OD pricing" at bounding box center [433, 459] width 39 height 39
radio input "true"
click at [149, 659] on input "This trade partner is better than most" at bounding box center [140, 656] width 39 height 39
click at [537, 290] on span "3" at bounding box center [536, 294] width 34 height 21
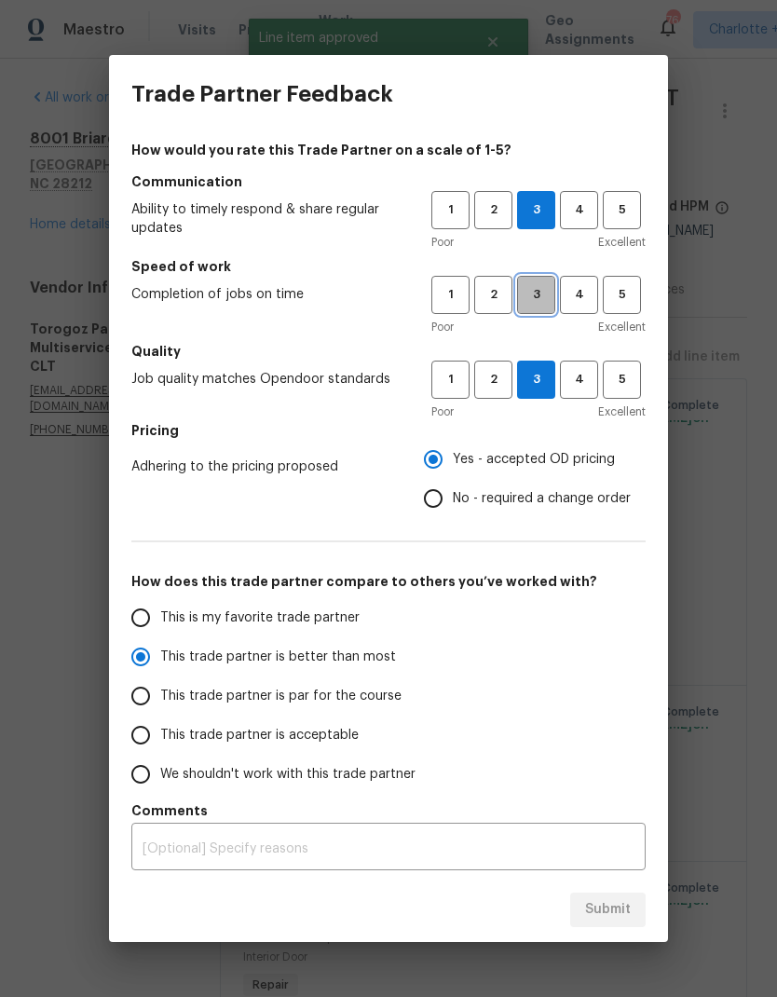
radio input "true"
click at [629, 905] on span "Submit" at bounding box center [608, 909] width 46 height 23
radio input "false"
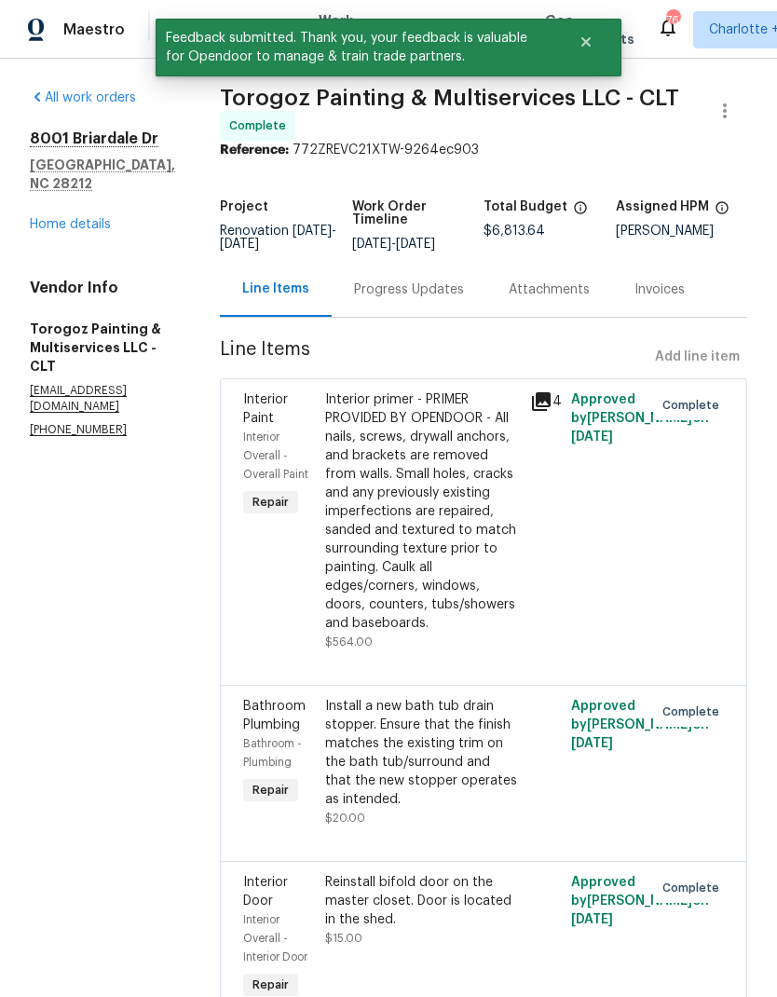
click at [71, 192] on div "[STREET_ADDRESS][PERSON_NAME] Home details" at bounding box center [102, 181] width 145 height 104
click at [61, 218] on link "Home details" at bounding box center [70, 224] width 81 height 13
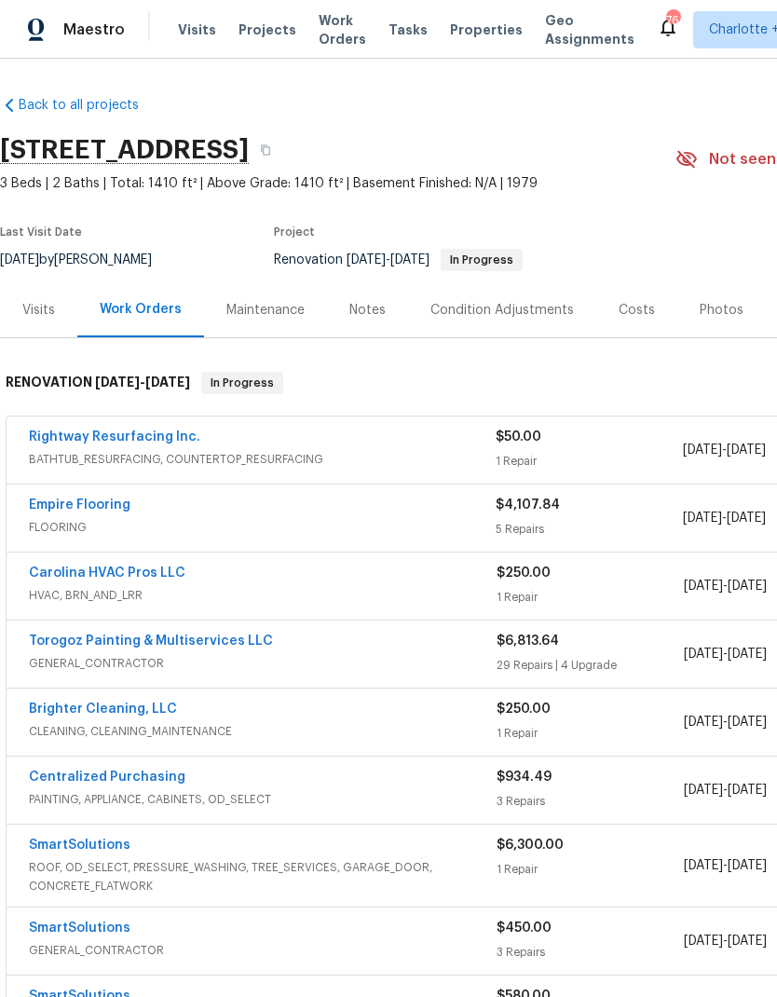
click at [137, 439] on link "Rightway Resurfacing Inc." at bounding box center [114, 436] width 171 height 13
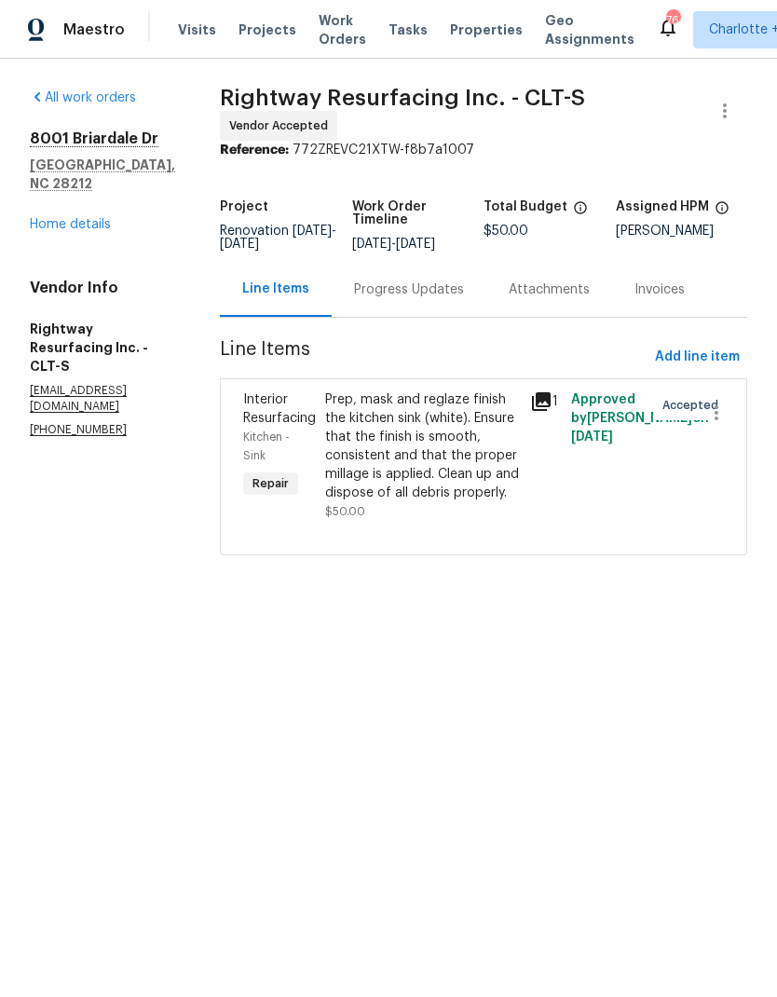
click at [453, 299] on div "Progress Updates" at bounding box center [409, 289] width 110 height 19
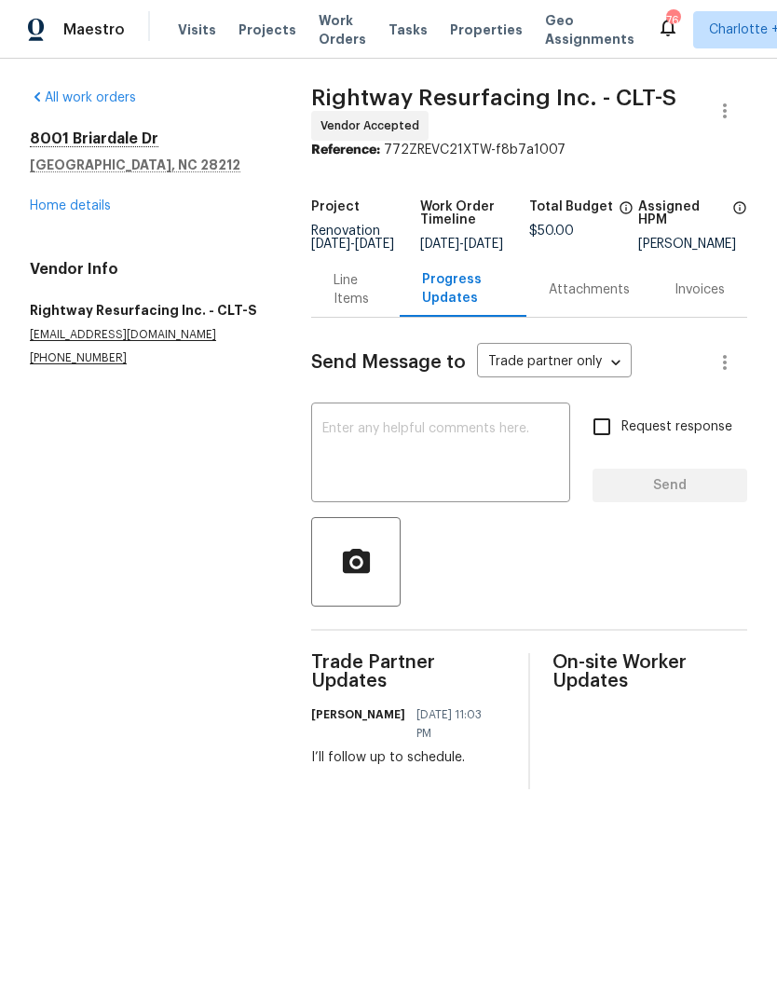
click at [538, 446] on textarea at bounding box center [440, 454] width 237 height 65
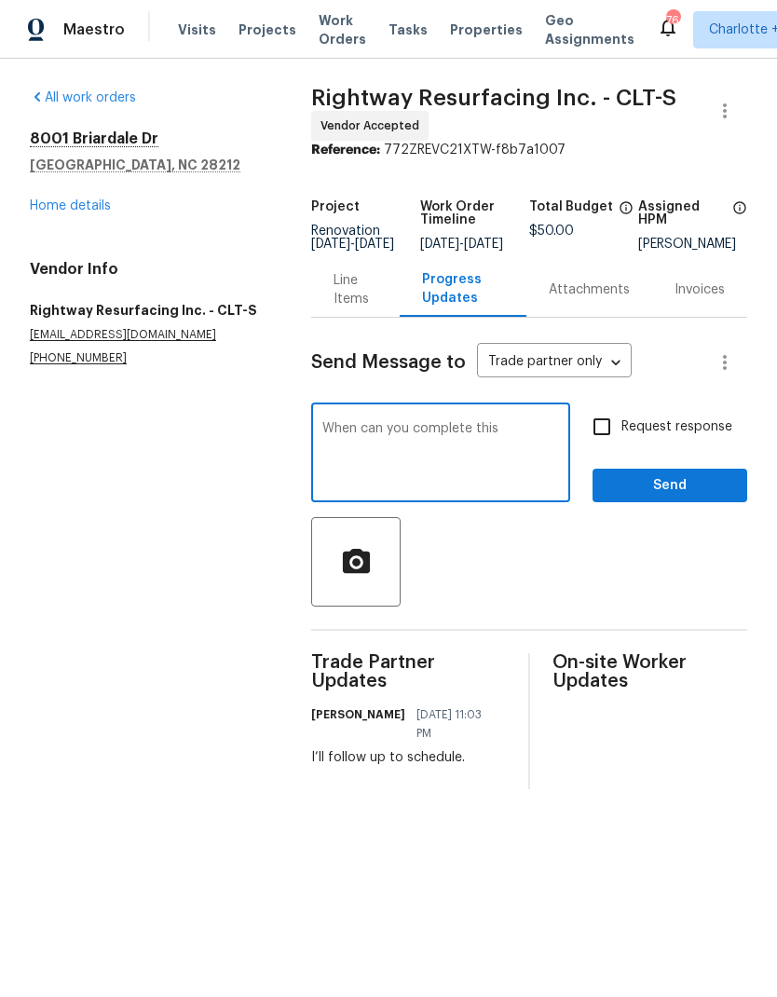
type textarea "When can you complete this"
click at [603, 435] on input "Request response" at bounding box center [601, 426] width 39 height 39
checkbox input "true"
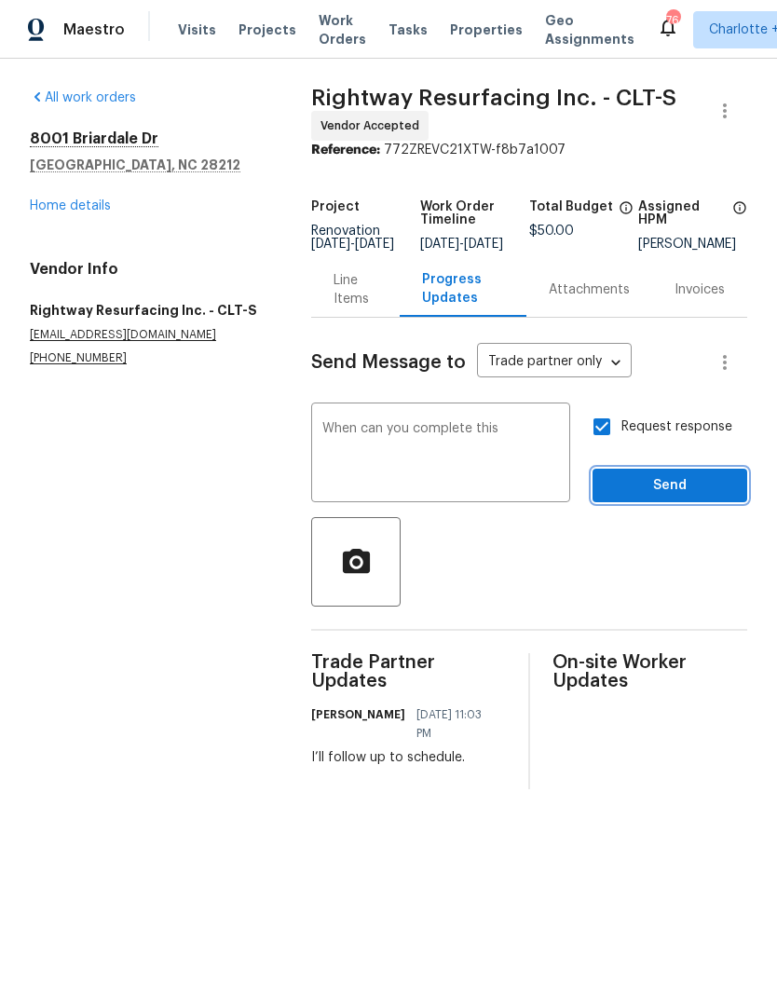
click at [685, 497] on span "Send" at bounding box center [669, 485] width 125 height 23
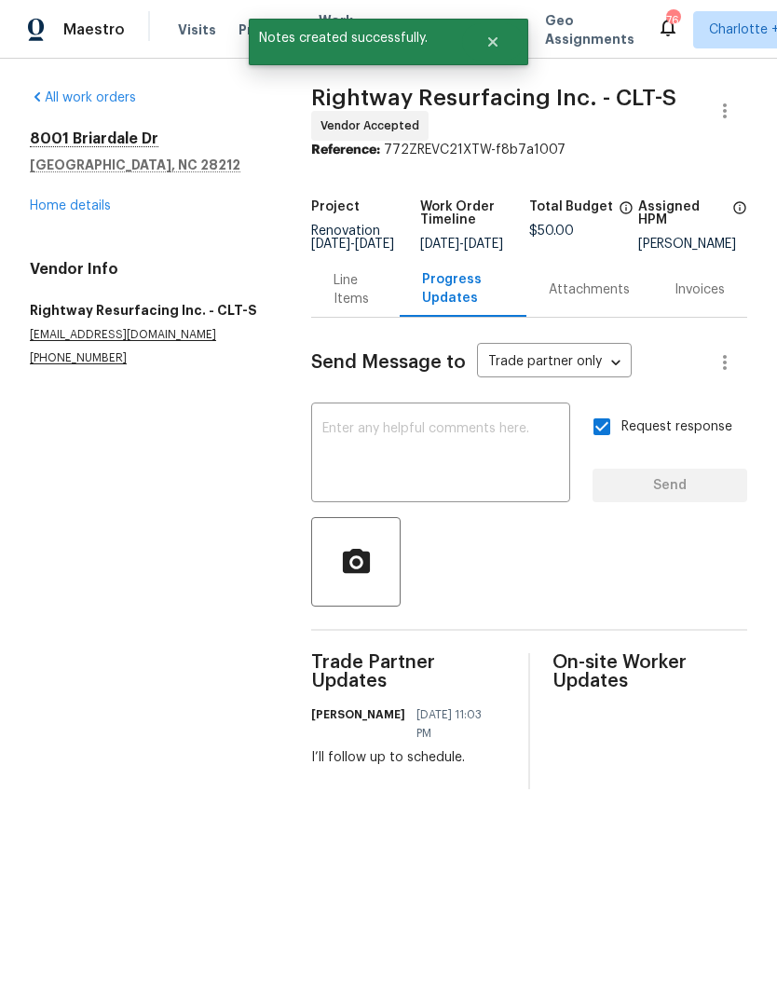
click at [51, 223] on div "All work orders [STREET_ADDRESS][PERSON_NAME] Home details Vendor Info Rightway…" at bounding box center [148, 227] width 237 height 278
click at [61, 211] on link "Home details" at bounding box center [70, 205] width 81 height 13
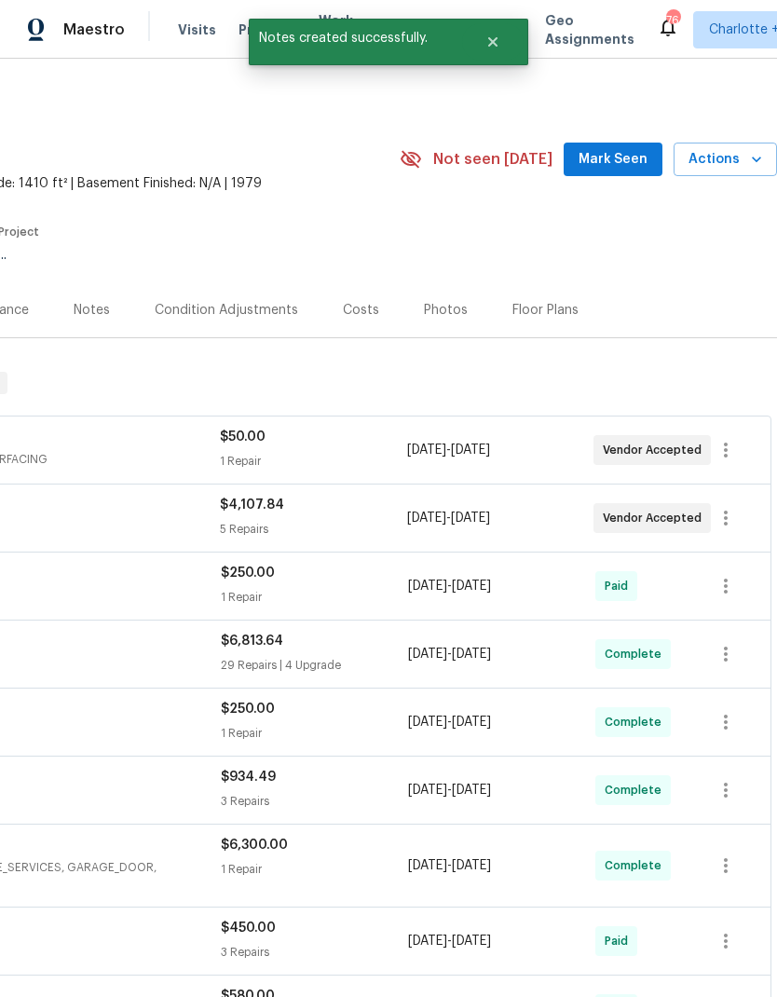
click at [743, 156] on span "Actions" at bounding box center [725, 159] width 74 height 23
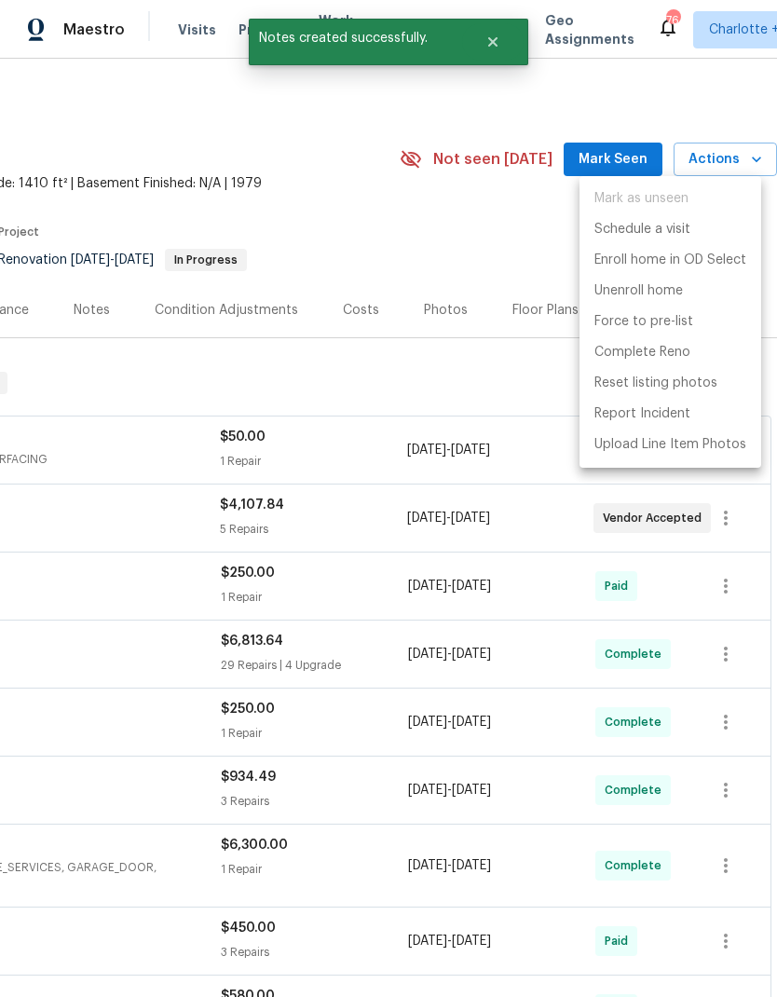
scroll to position [0, 276]
click at [676, 357] on p "Complete Reno" at bounding box center [642, 353] width 96 height 20
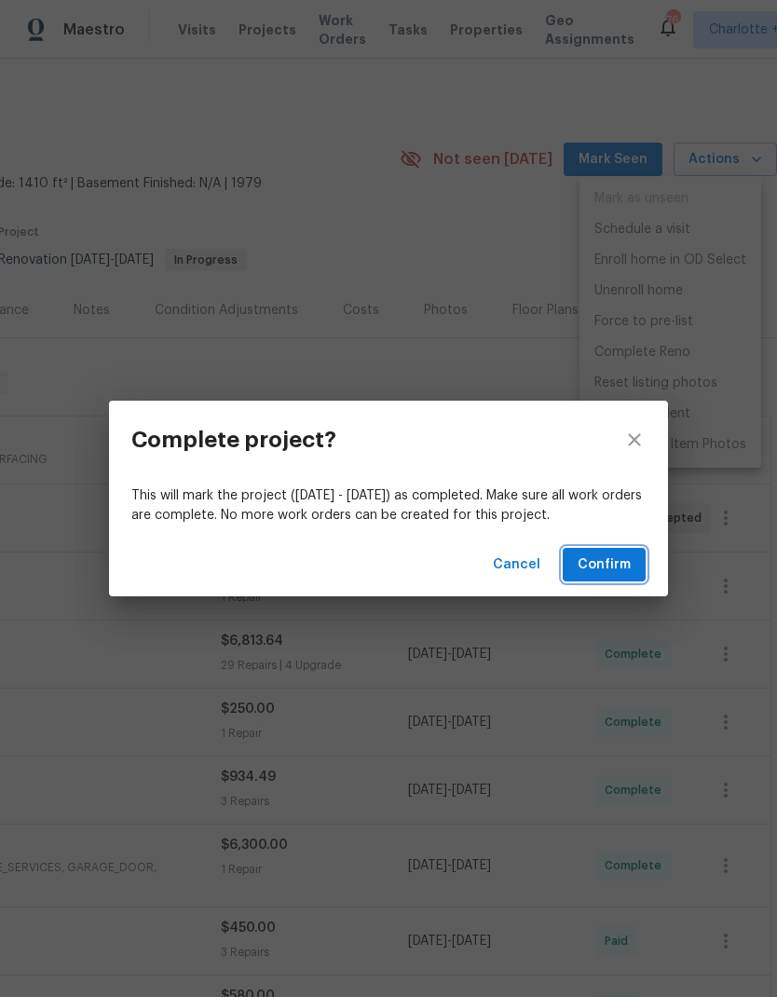
click at [628, 569] on span "Confirm" at bounding box center [603, 564] width 53 height 23
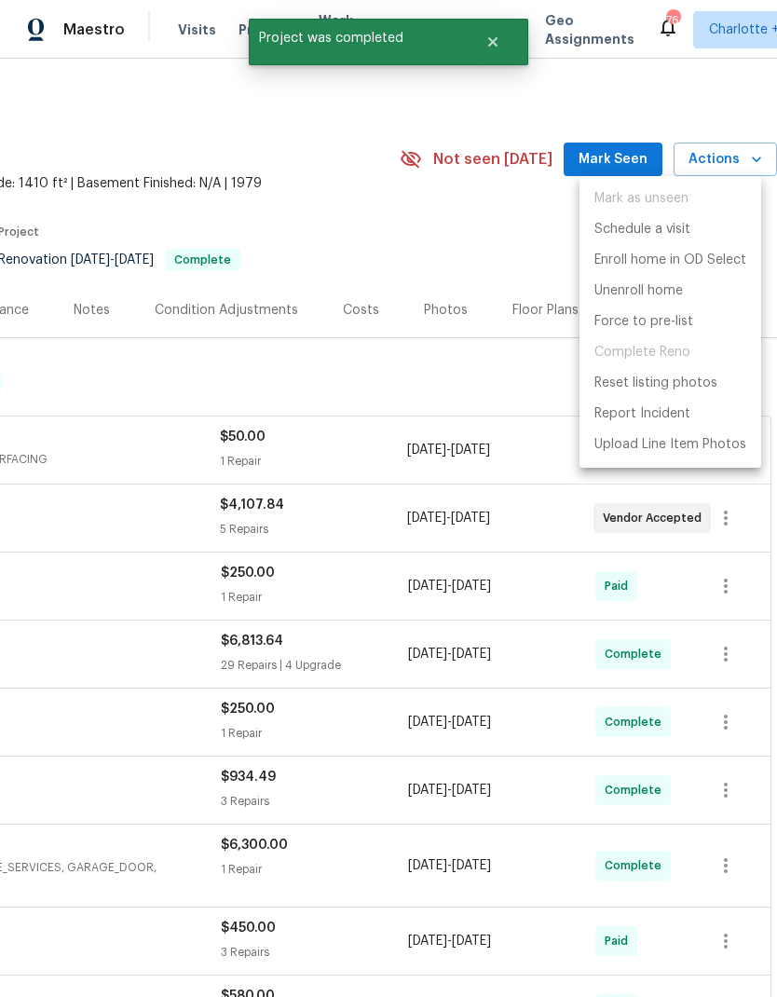
click at [424, 281] on div at bounding box center [388, 498] width 777 height 997
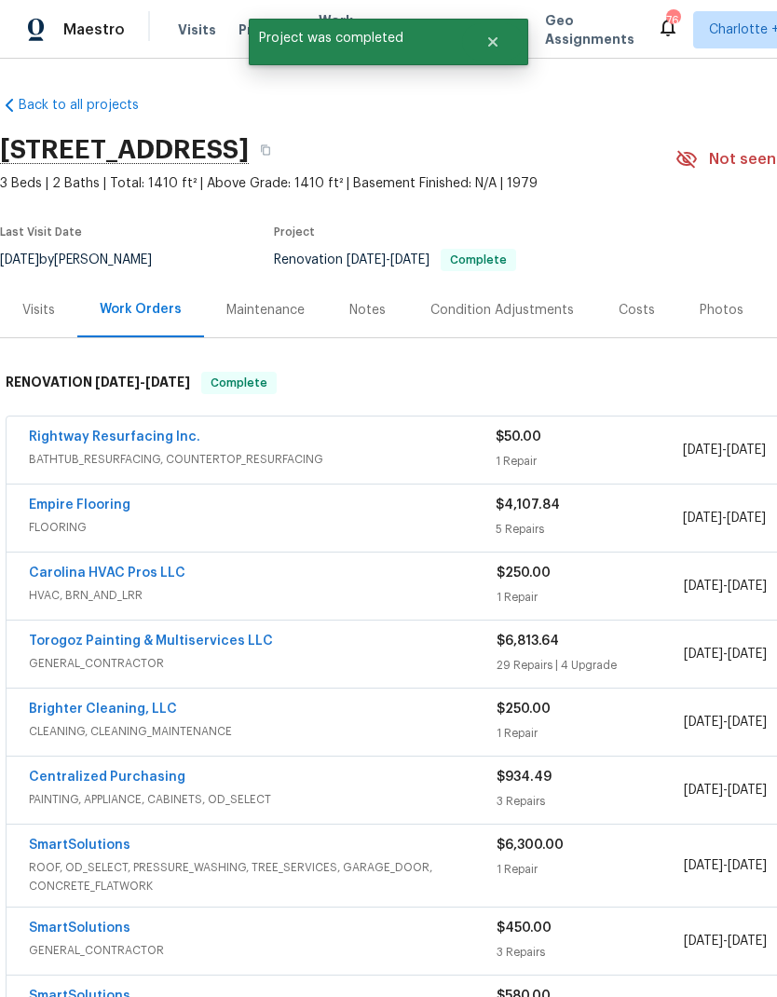
scroll to position [0, 0]
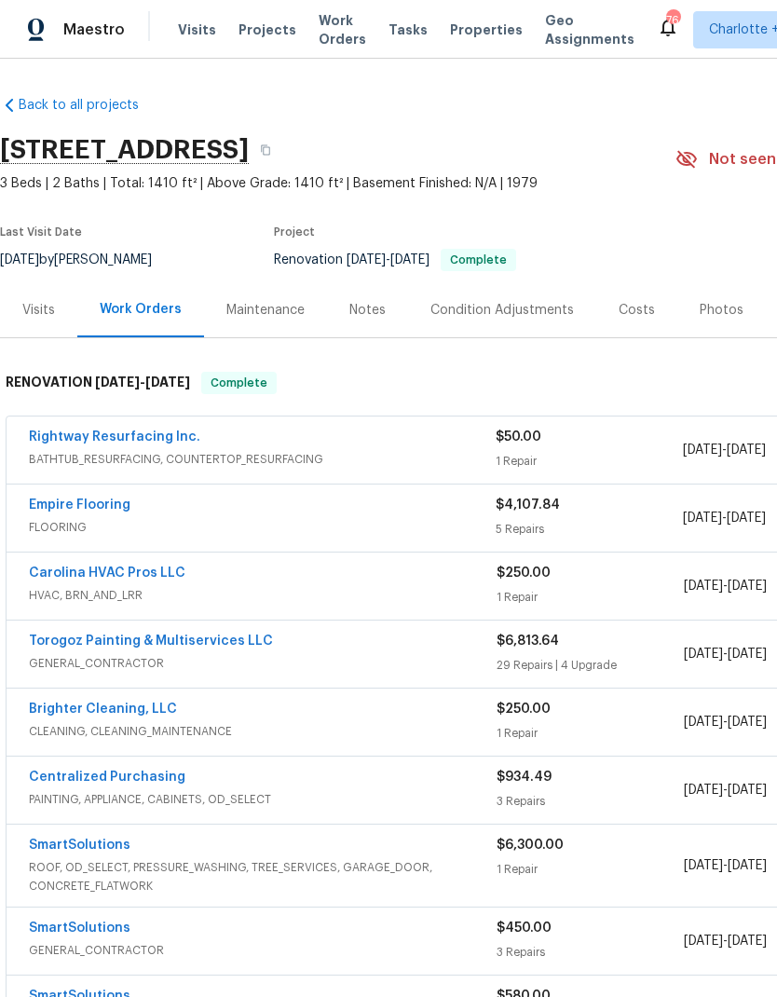
click at [700, 314] on div "Photos" at bounding box center [722, 310] width 44 height 19
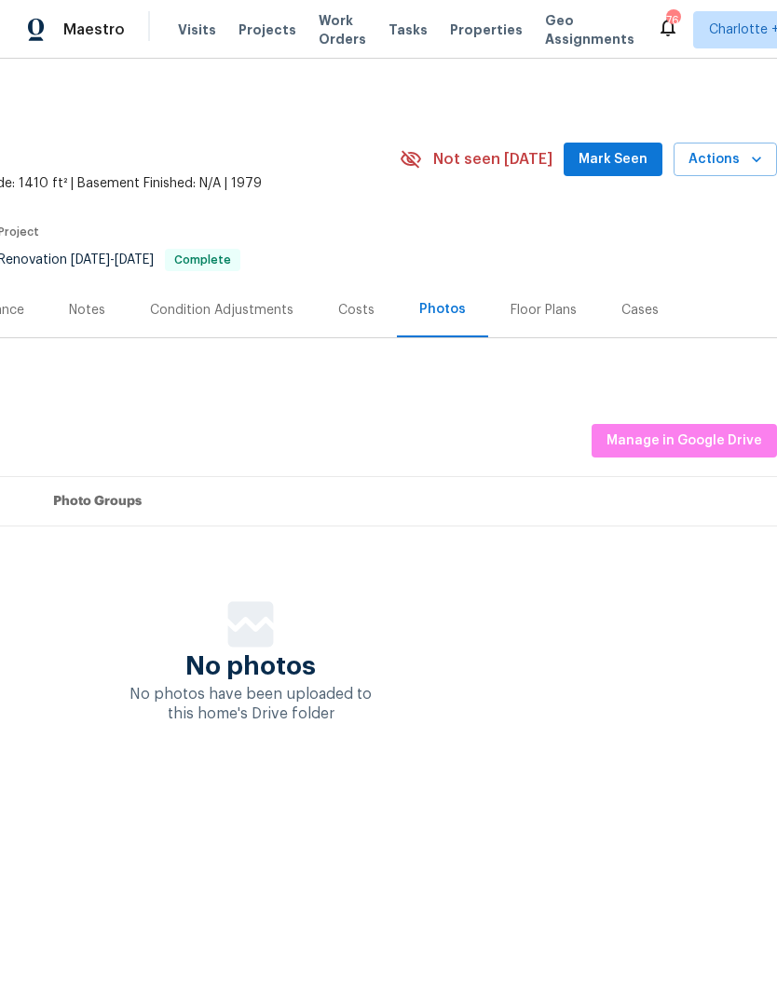
scroll to position [0, 276]
click at [692, 445] on span "Manage in Google Drive" at bounding box center [684, 440] width 156 height 23
